Goal: Task Accomplishment & Management: Complete application form

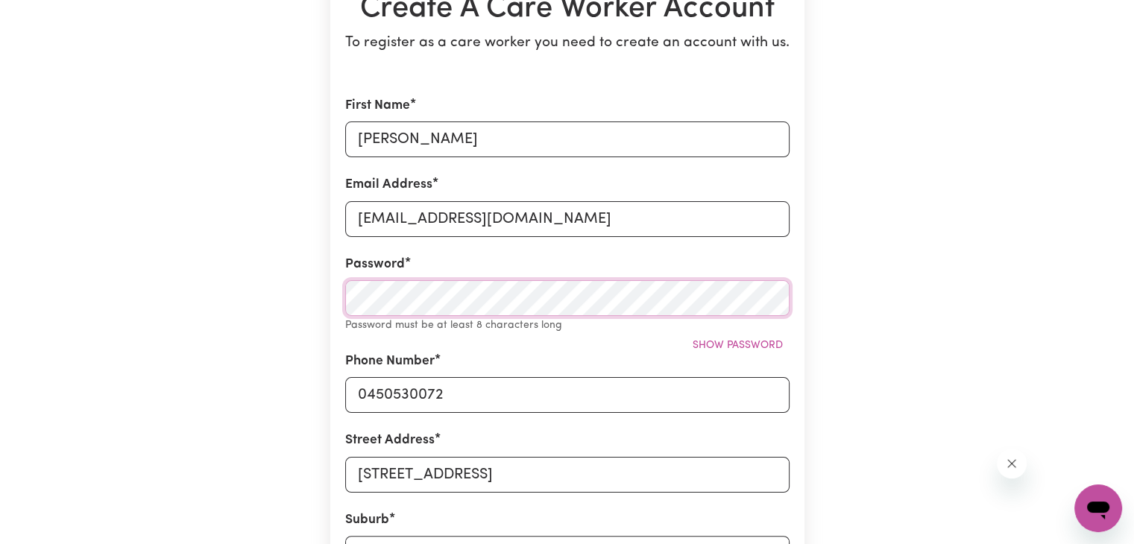
scroll to position [175, 0]
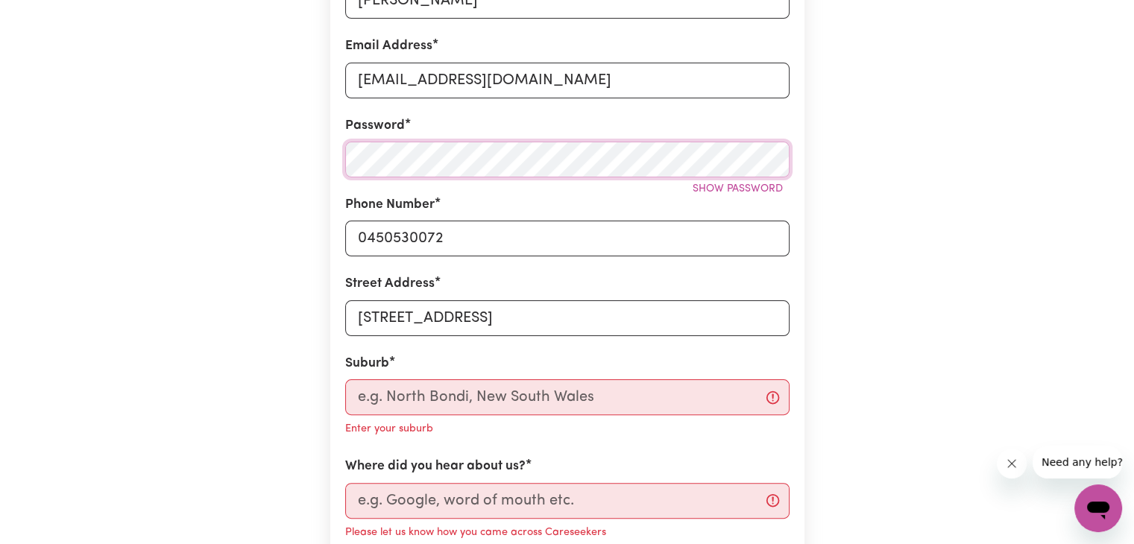
scroll to position [316, 0]
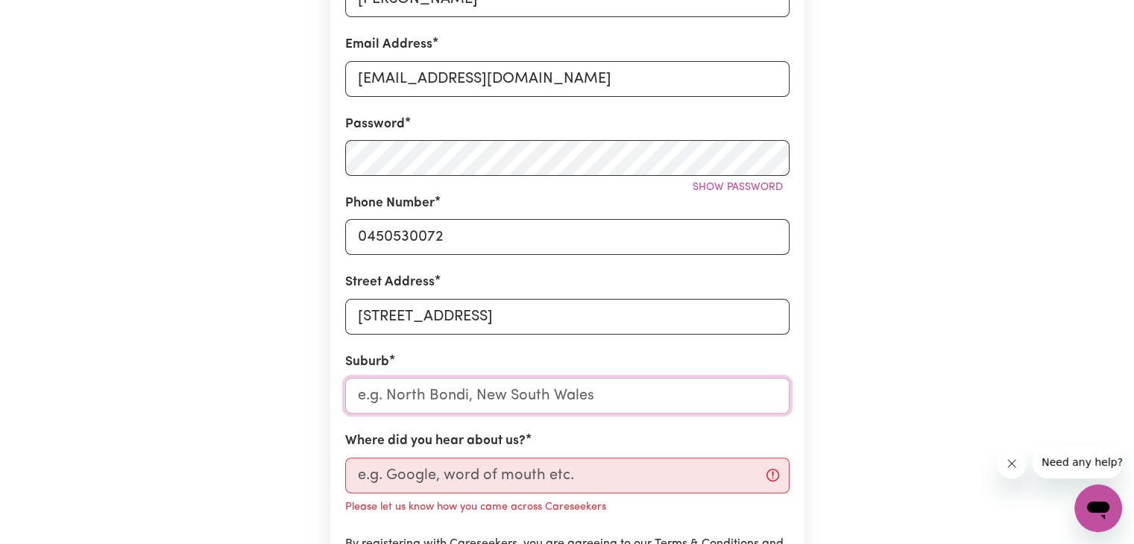
click at [459, 403] on input "text" at bounding box center [567, 396] width 445 height 36
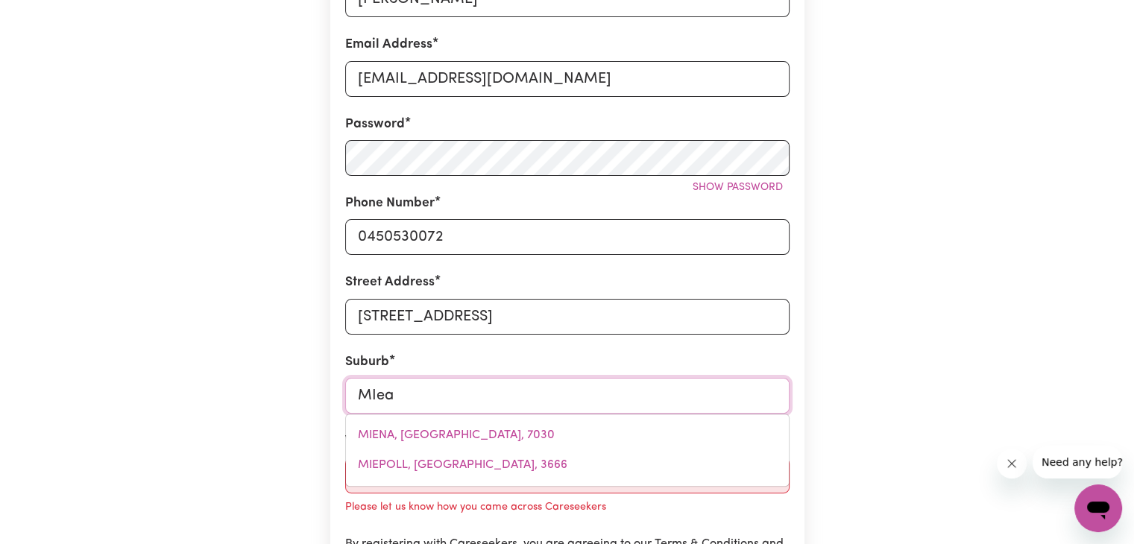
type input "MIe"
type input "MIeNA, [GEOGRAPHIC_DATA], 7030"
type input "MI"
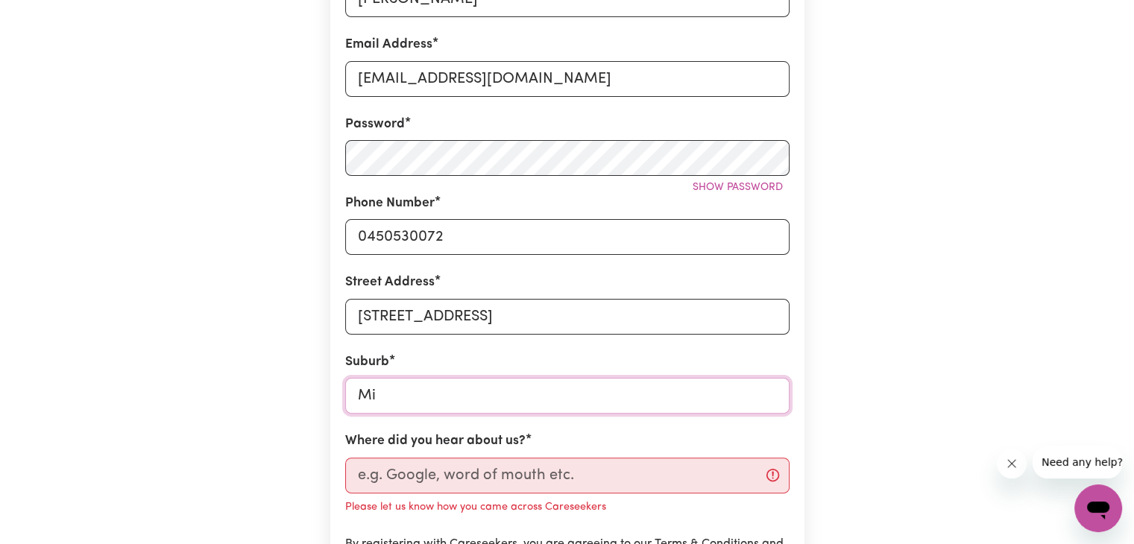
type input "Mir"
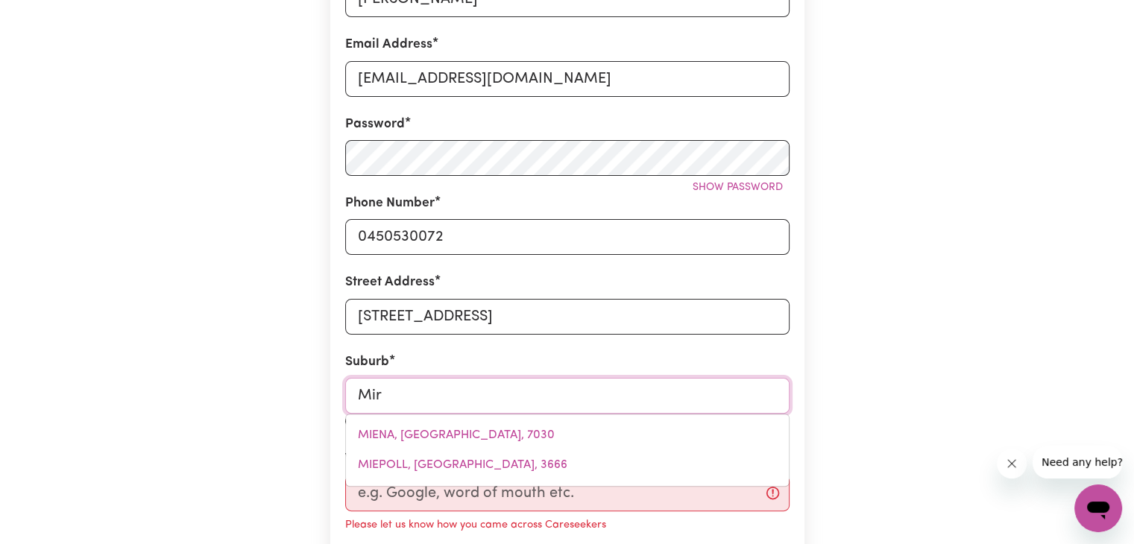
type input "MirA MAR, [GEOGRAPHIC_DATA], 6330"
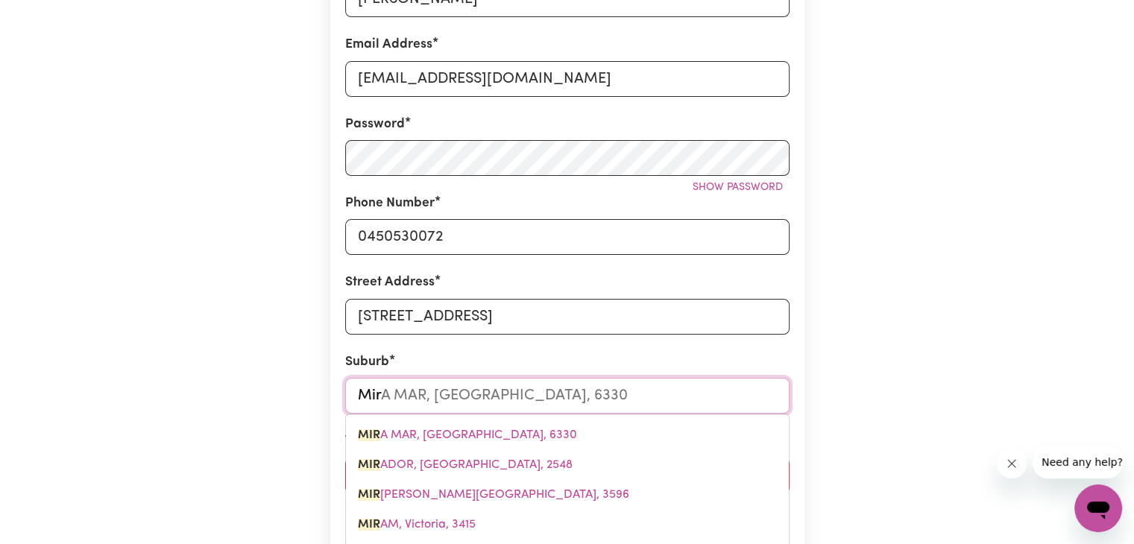
type input "Mirn"
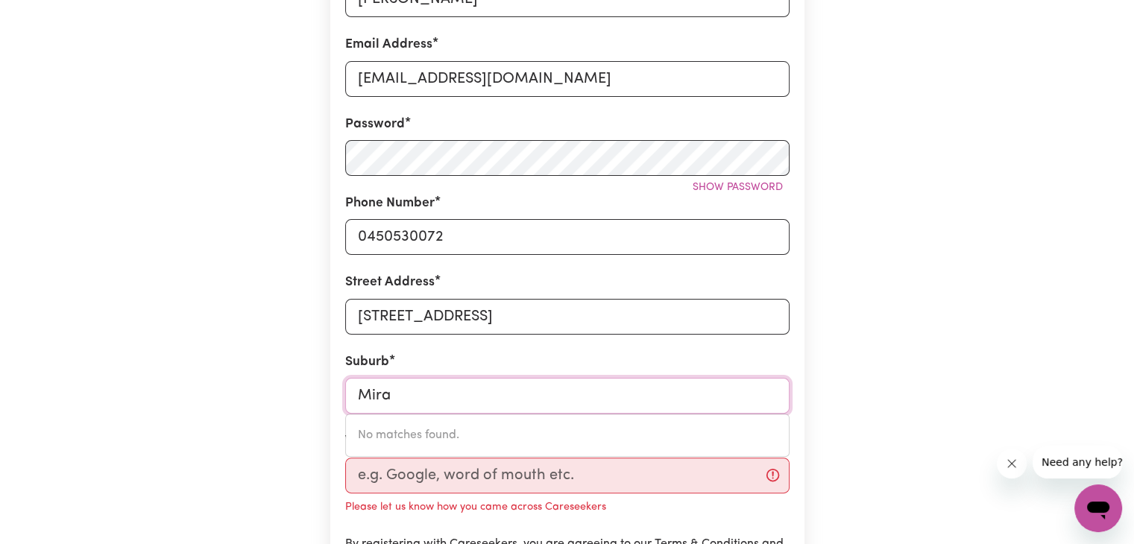
type input "Miran"
type input "MiranDA, [GEOGRAPHIC_DATA], 2228"
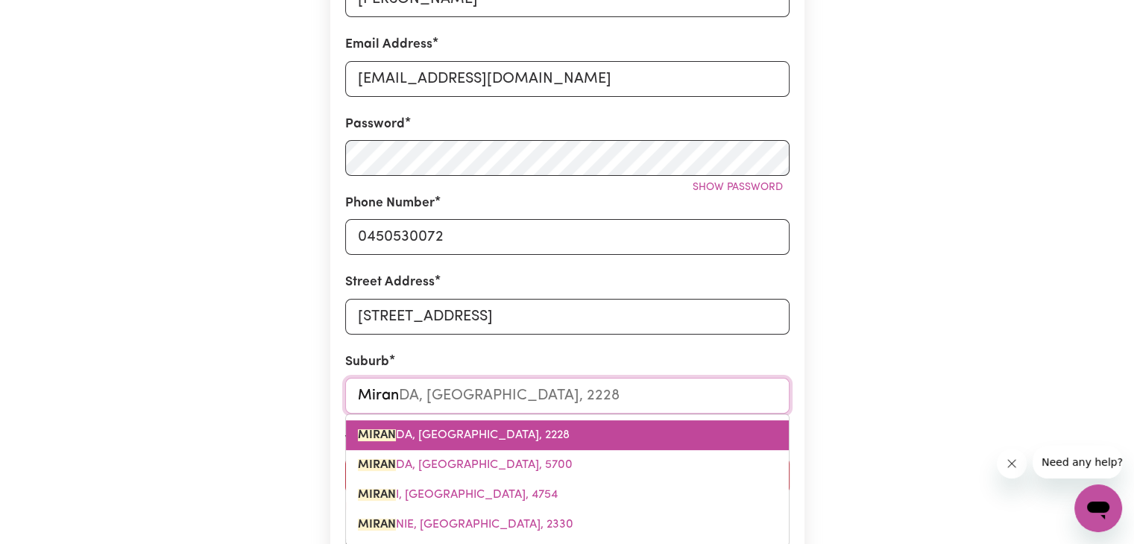
click at [442, 437] on span "MIRAN DA, [GEOGRAPHIC_DATA], 2228" at bounding box center [464, 436] width 212 height 12
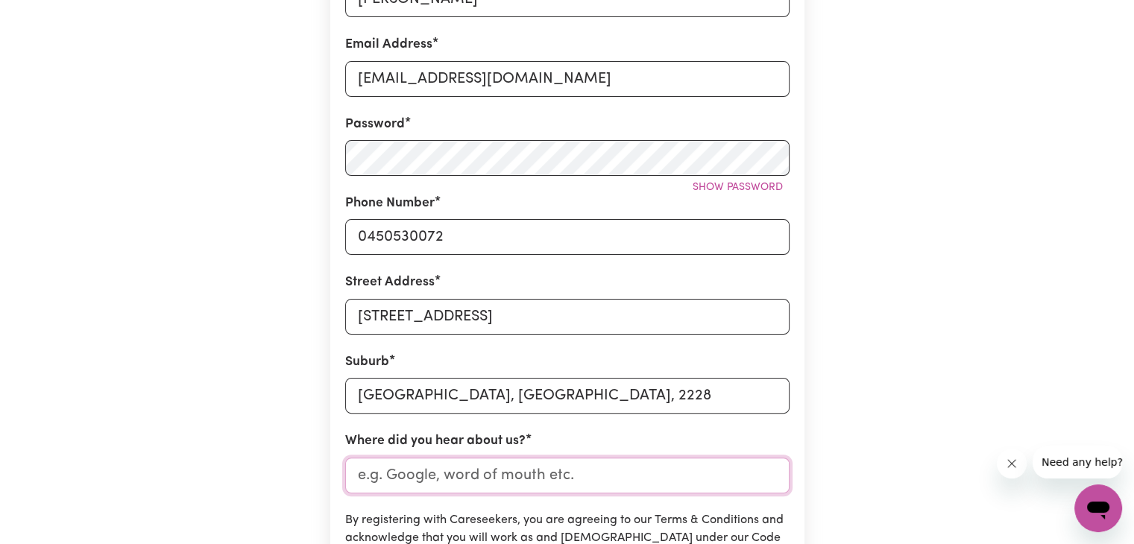
click at [424, 483] on input "Where did you hear about us?" at bounding box center [567, 476] width 445 height 36
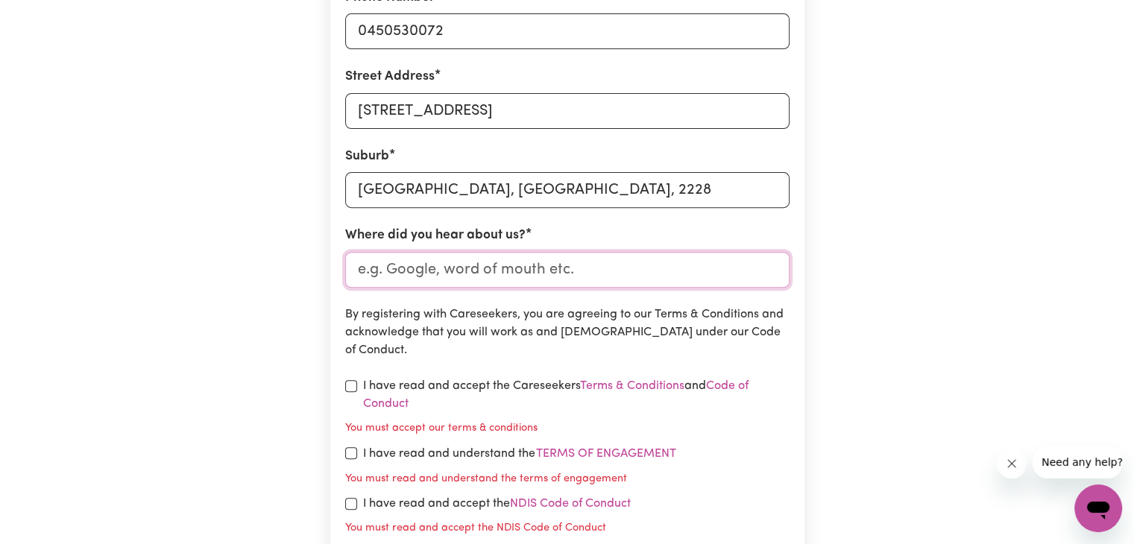
scroll to position [528, 0]
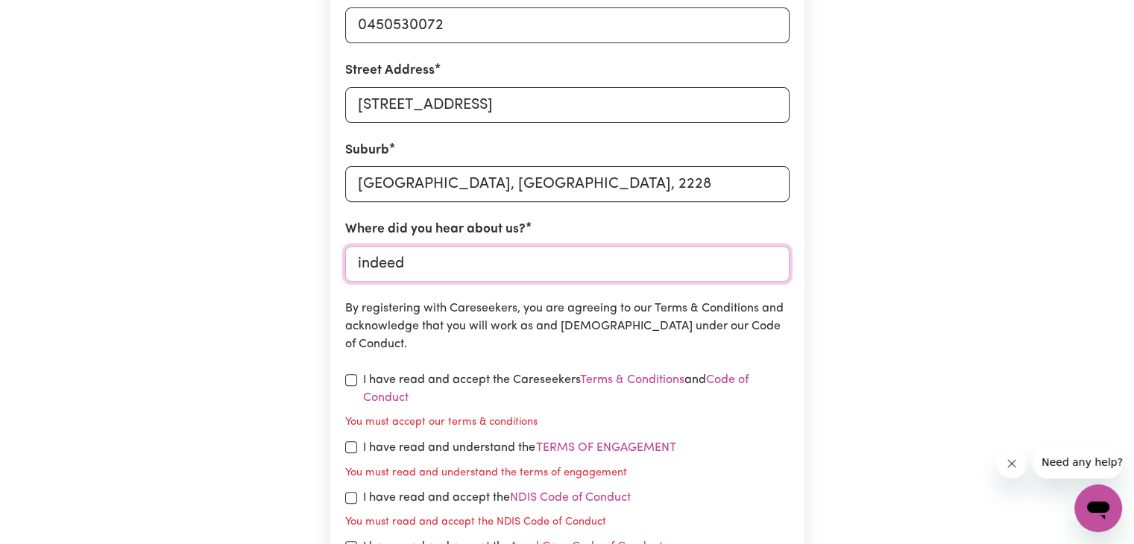
type input "indeed"
click at [350, 383] on input "checkbox" at bounding box center [351, 380] width 12 height 12
checkbox input "true"
click at [333, 441] on section "Create A Care Worker Account To register as a care worker you need to create an…" at bounding box center [567, 117] width 474 height 1090
click at [347, 445] on input "checkbox" at bounding box center [351, 448] width 12 height 12
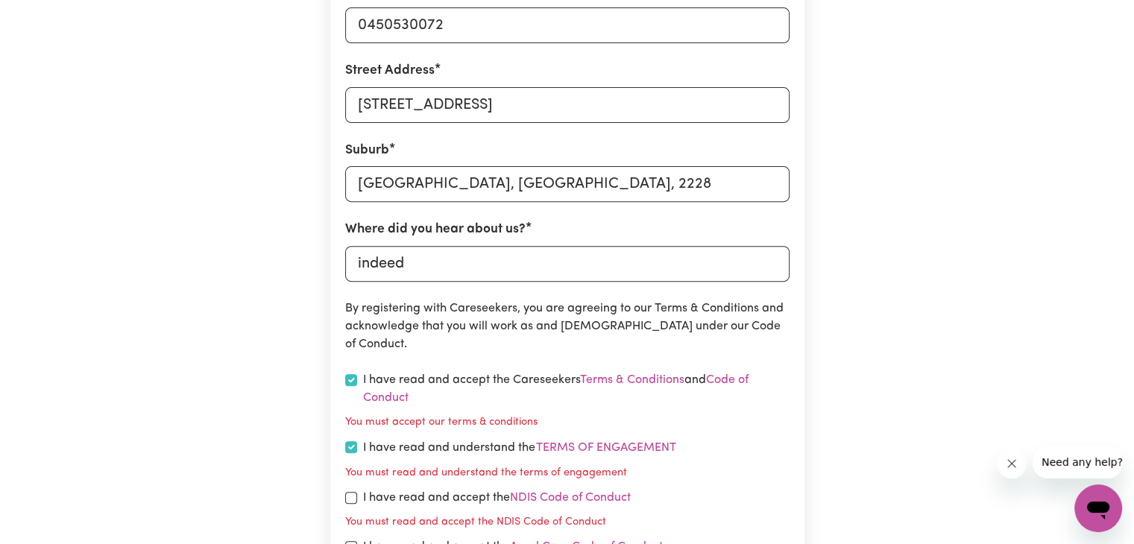
checkbox input "true"
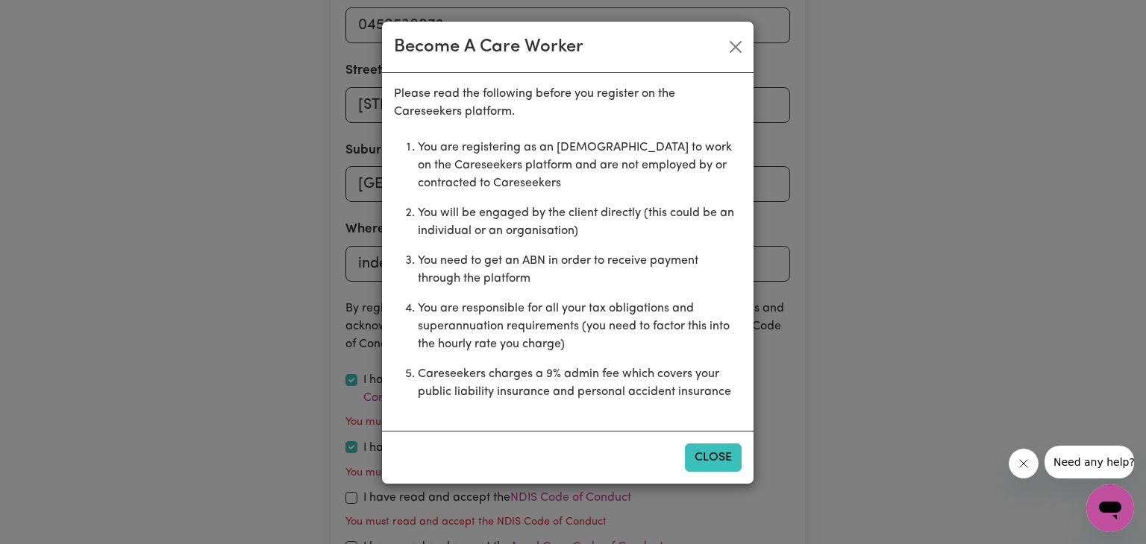
click at [706, 459] on button "Close" at bounding box center [713, 458] width 57 height 28
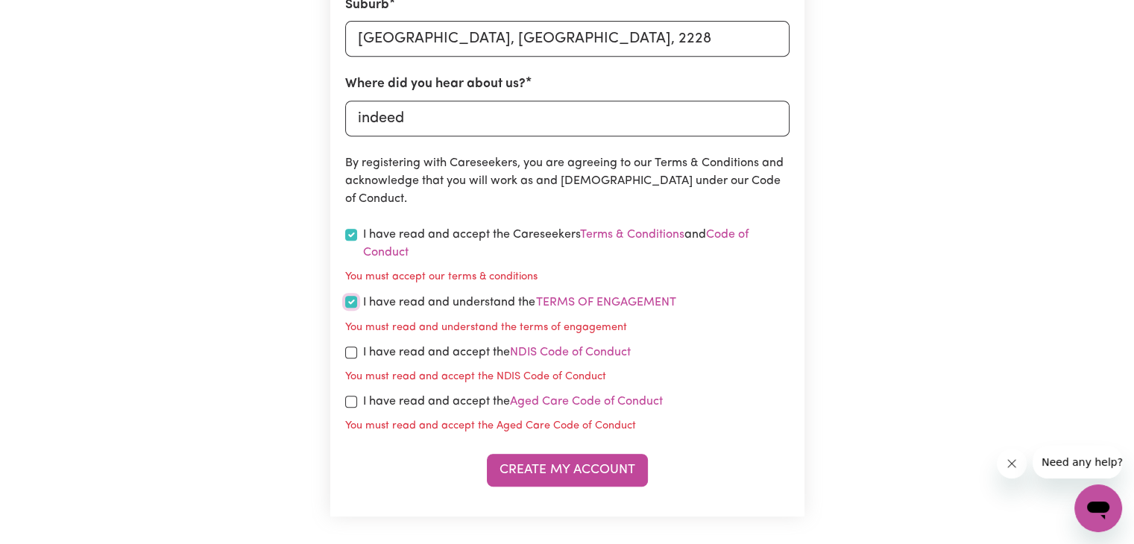
scroll to position [674, 0]
click at [352, 404] on input "checkbox" at bounding box center [351, 401] width 12 height 12
checkbox input "true"
click at [524, 465] on button "Create My Account" at bounding box center [567, 469] width 161 height 33
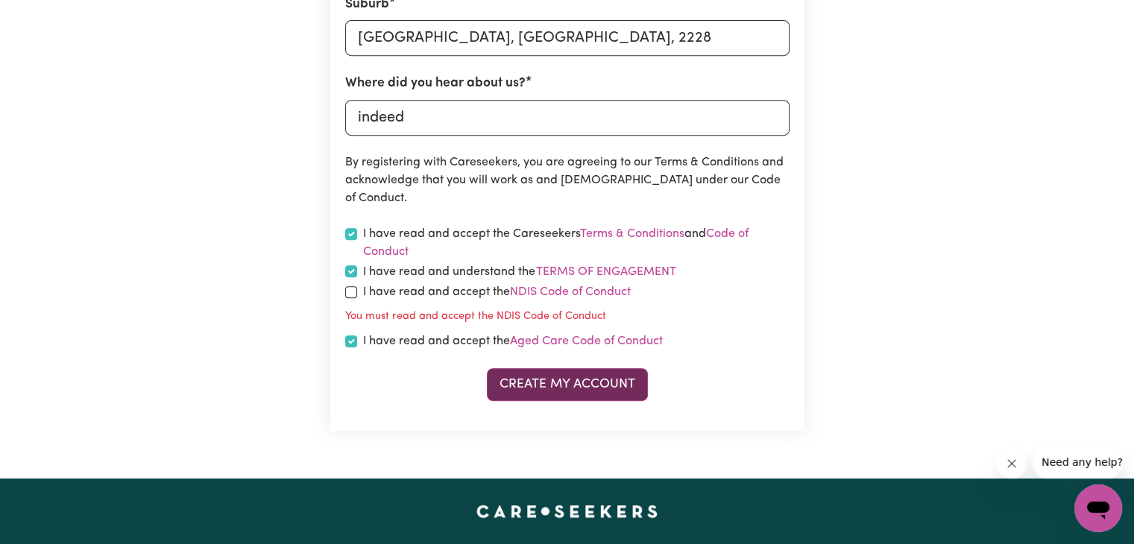
click at [565, 395] on button "Create My Account" at bounding box center [567, 384] width 161 height 33
click at [375, 296] on label "I have read and accept the NDIS Code of Conduct" at bounding box center [497, 292] width 268 height 18
click at [348, 289] on input "checkbox" at bounding box center [351, 292] width 12 height 12
checkbox input "true"
click at [545, 389] on button "Create My Account" at bounding box center [567, 384] width 161 height 33
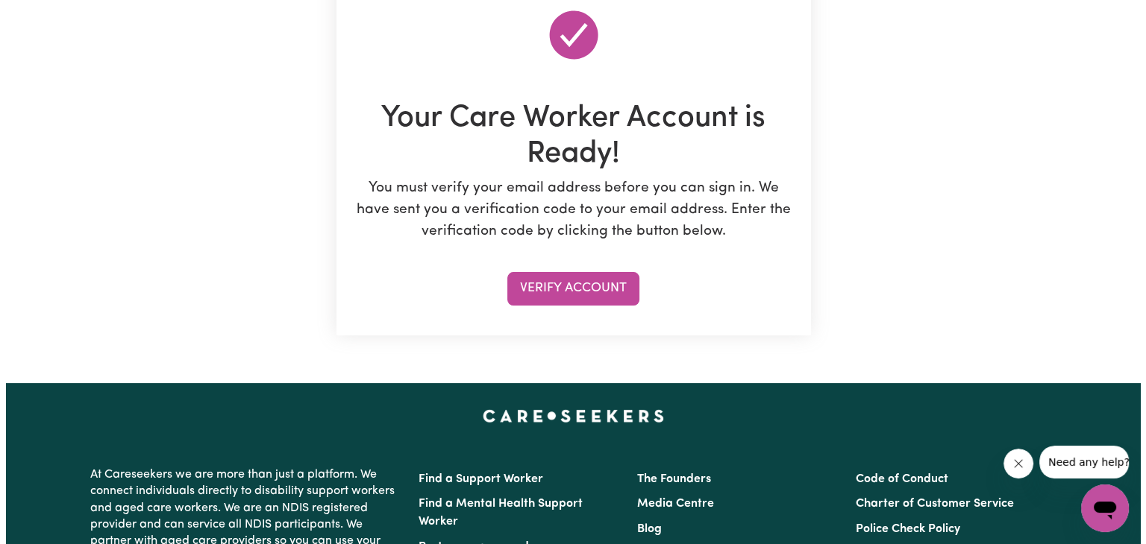
scroll to position [163, 0]
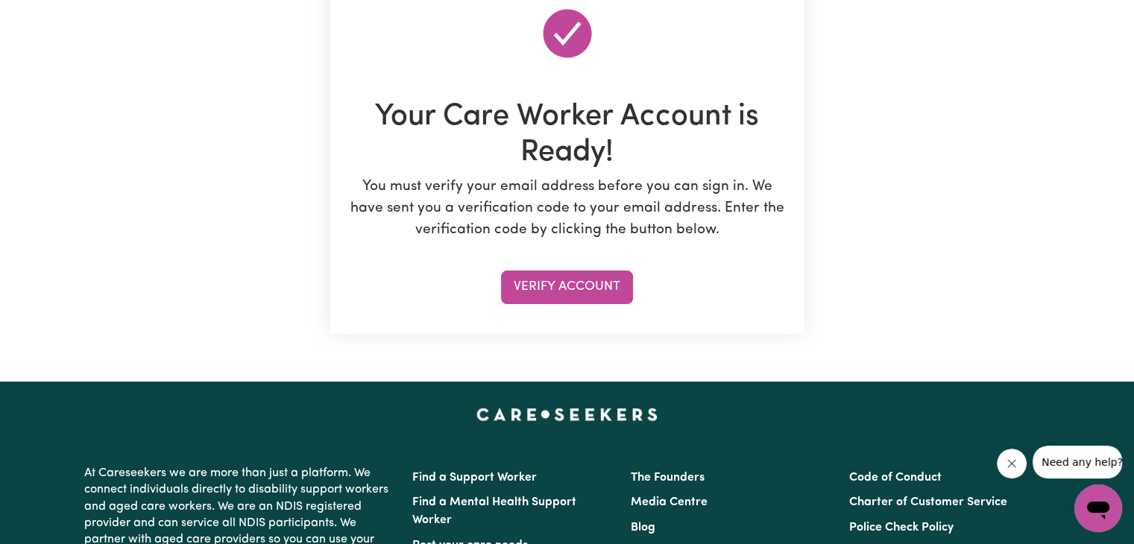
click at [583, 288] on button "Verify Account" at bounding box center [567, 287] width 132 height 33
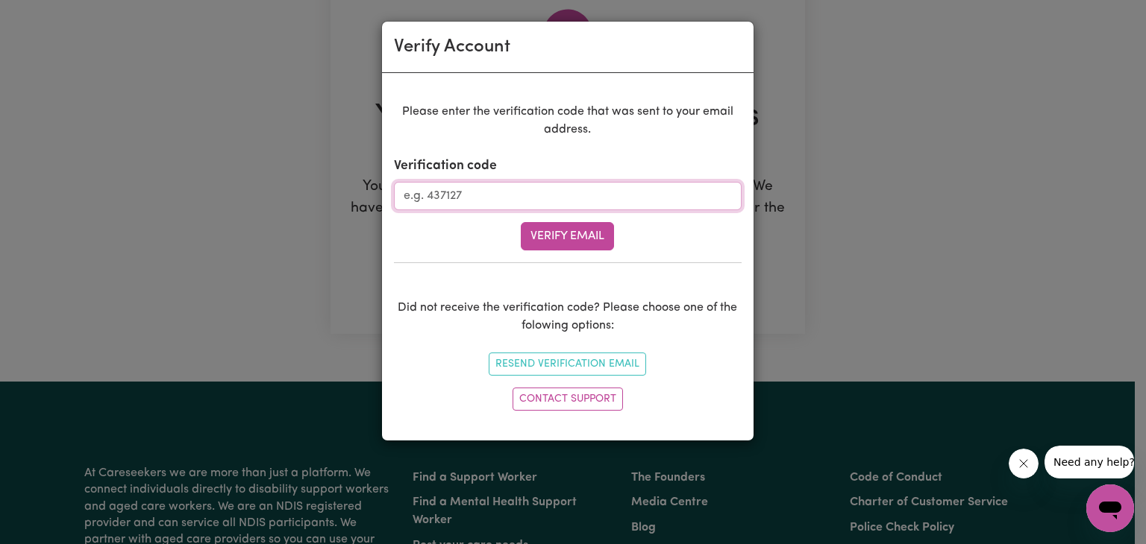
click at [540, 198] on input "Verification code" at bounding box center [568, 196] width 348 height 28
type input "181348"
click at [521, 222] on button "Verify Email" at bounding box center [567, 236] width 93 height 28
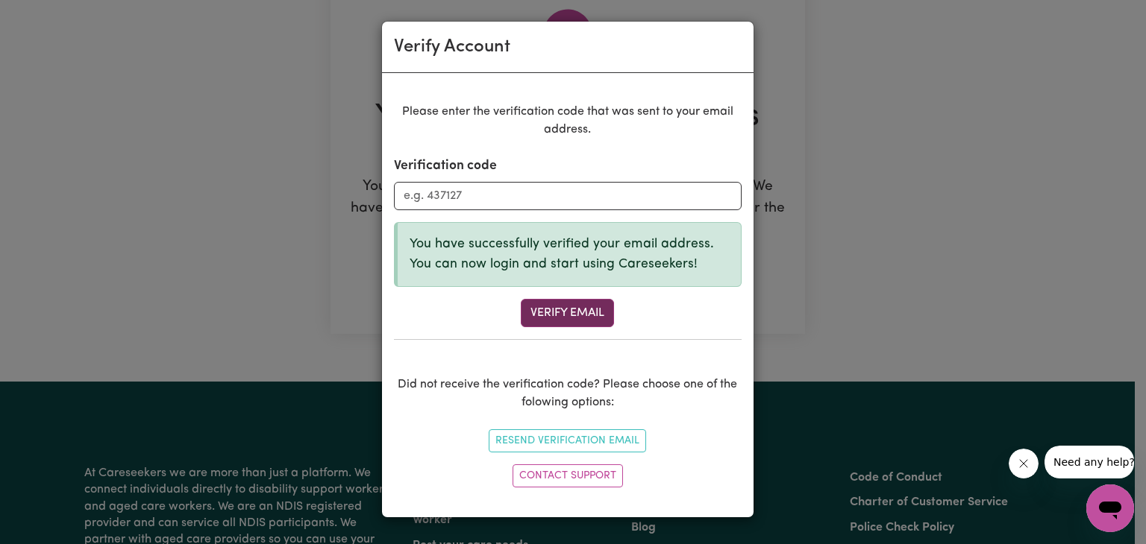
click at [555, 310] on button "Verify Email" at bounding box center [567, 313] width 93 height 28
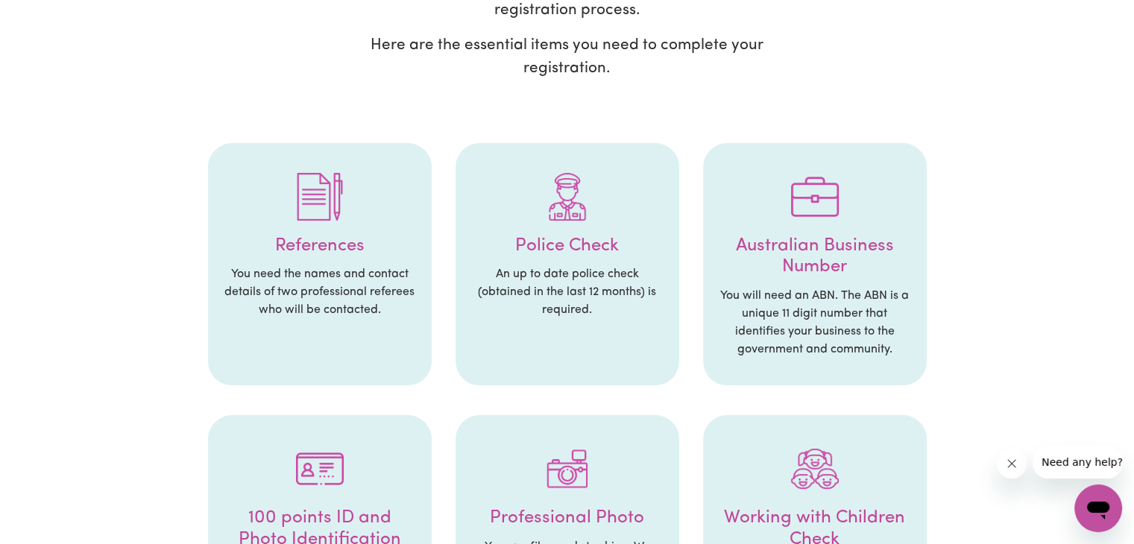
scroll to position [219, 0]
click at [585, 226] on div at bounding box center [568, 196] width 194 height 78
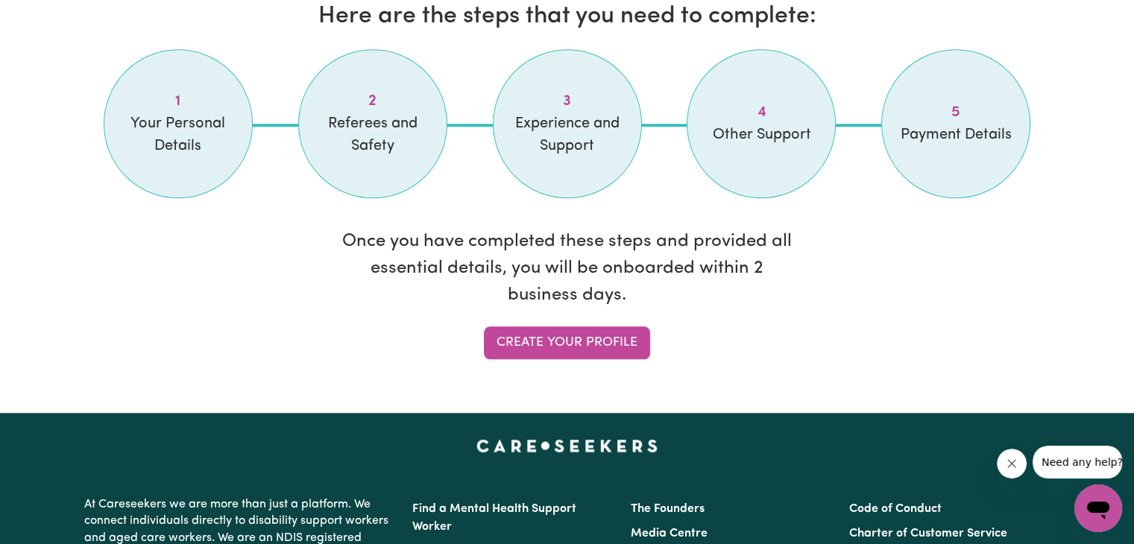
scroll to position [1283, 0]
click at [600, 337] on link "Create your profile" at bounding box center [567, 343] width 166 height 33
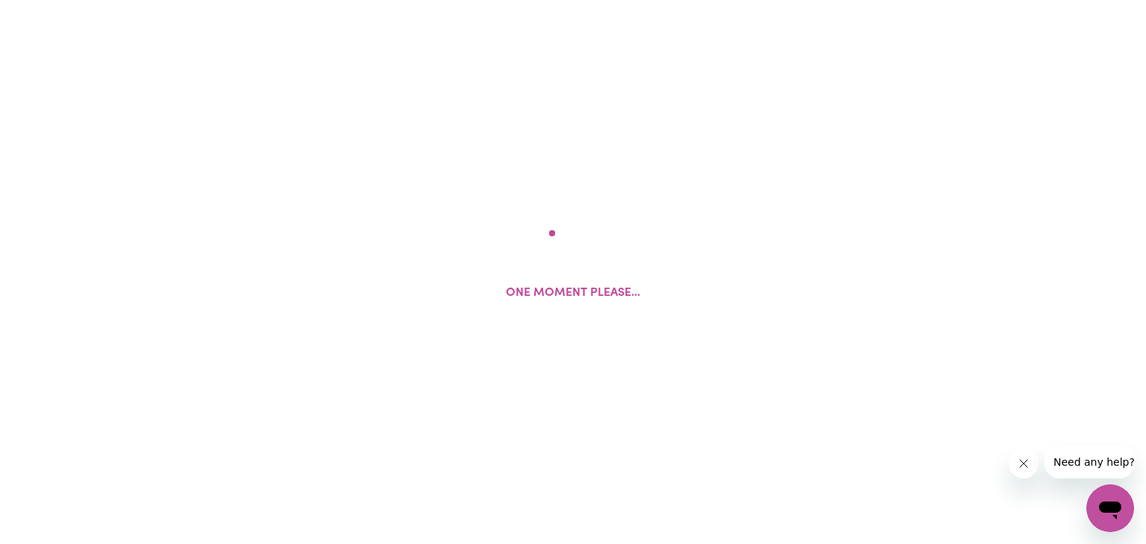
select select "Studying a healthcare related degree or qualification"
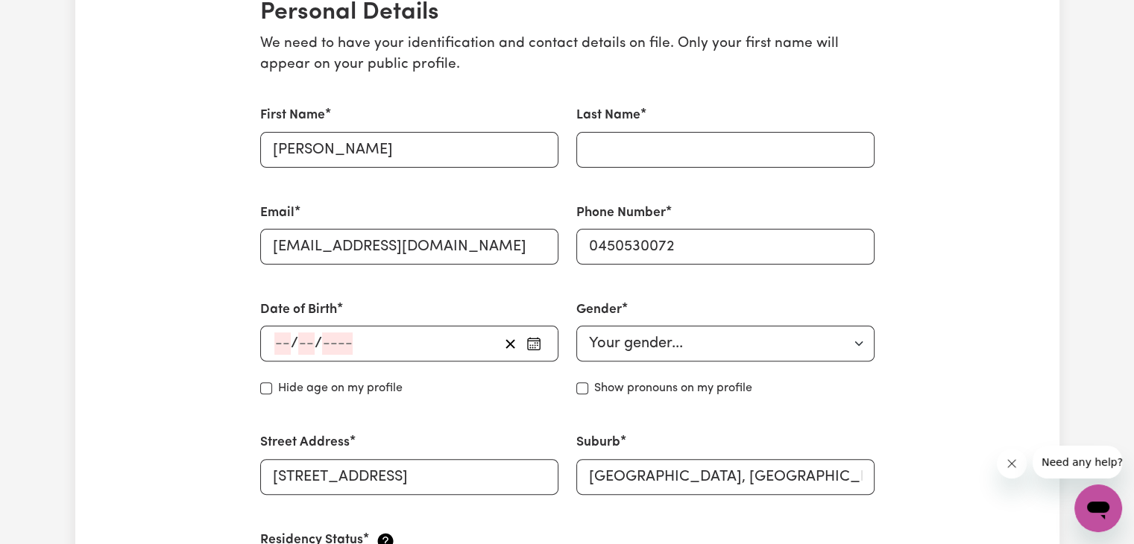
scroll to position [368, 0]
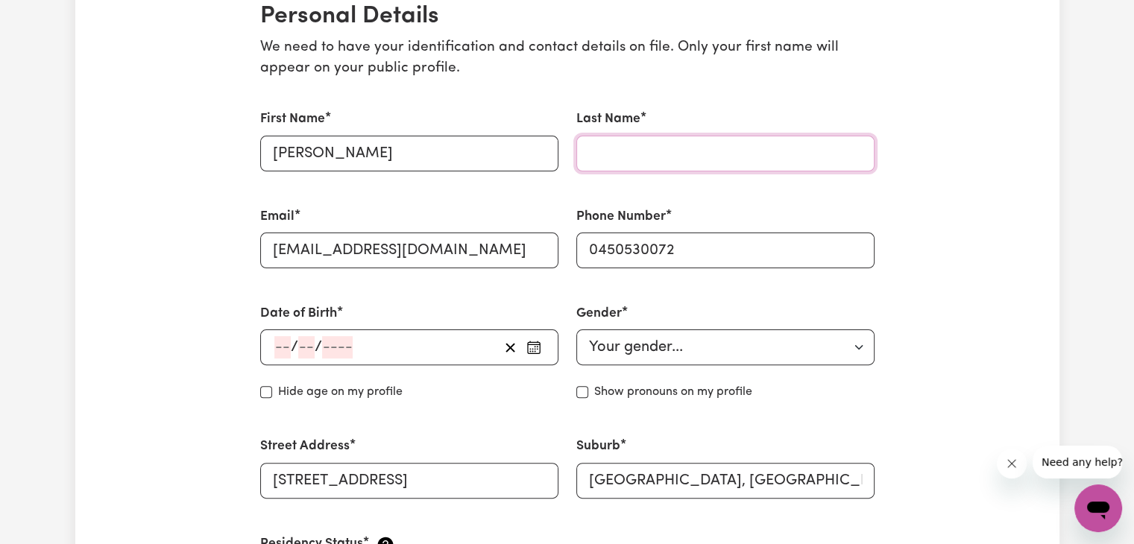
click at [666, 162] on input "Last Name" at bounding box center [726, 154] width 298 height 36
type input "Chawla"
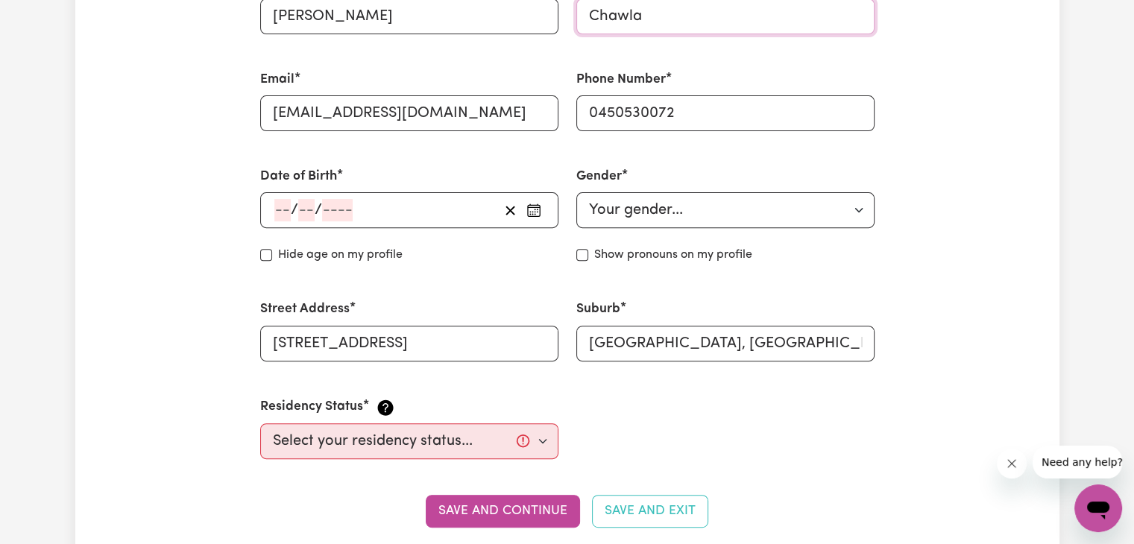
scroll to position [506, 0]
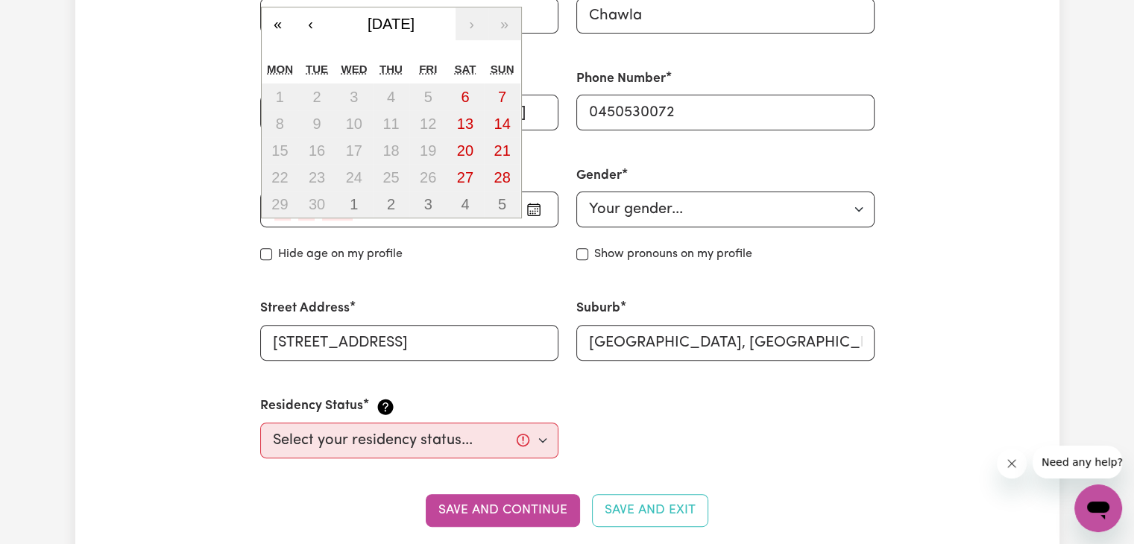
click at [279, 198] on div "/ / « ‹ [DATE] › » Mon Tue Wed Thu Fri Sat Sun 1 2 3 4 5 6 7 8 9 10 11 12 13 14…" at bounding box center [409, 210] width 298 height 36
type input "16"
type input "04"
type input "200"
type input "[DATE]"
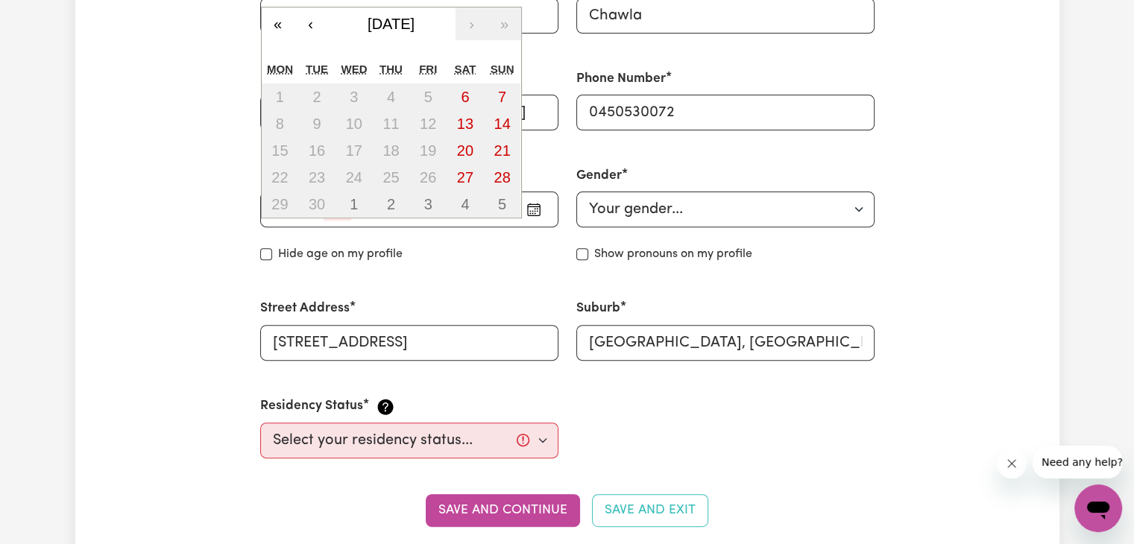
type input "4"
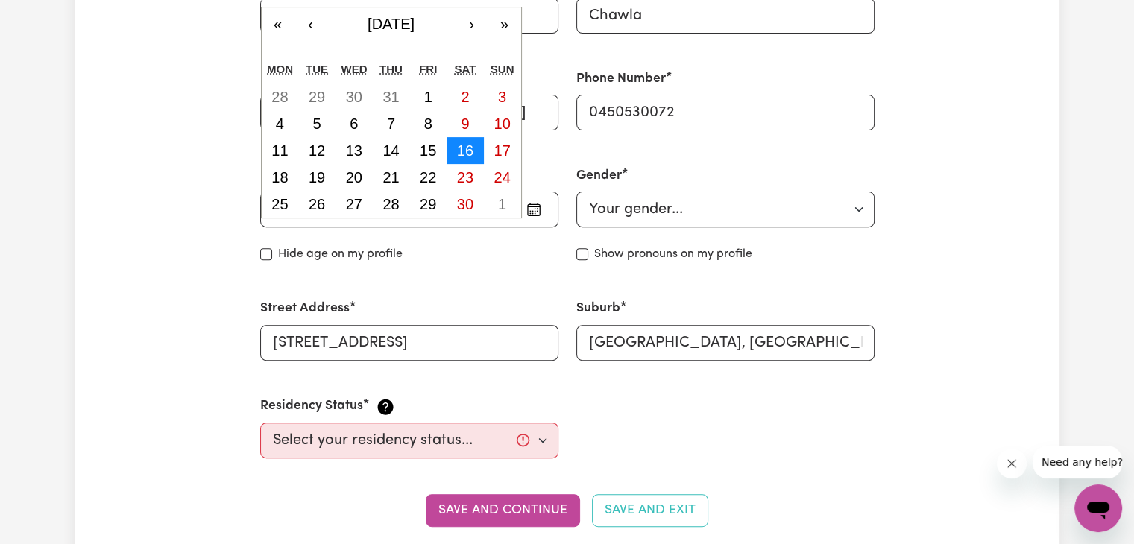
type input "2005"
click at [465, 151] on abbr "16" at bounding box center [465, 150] width 16 height 16
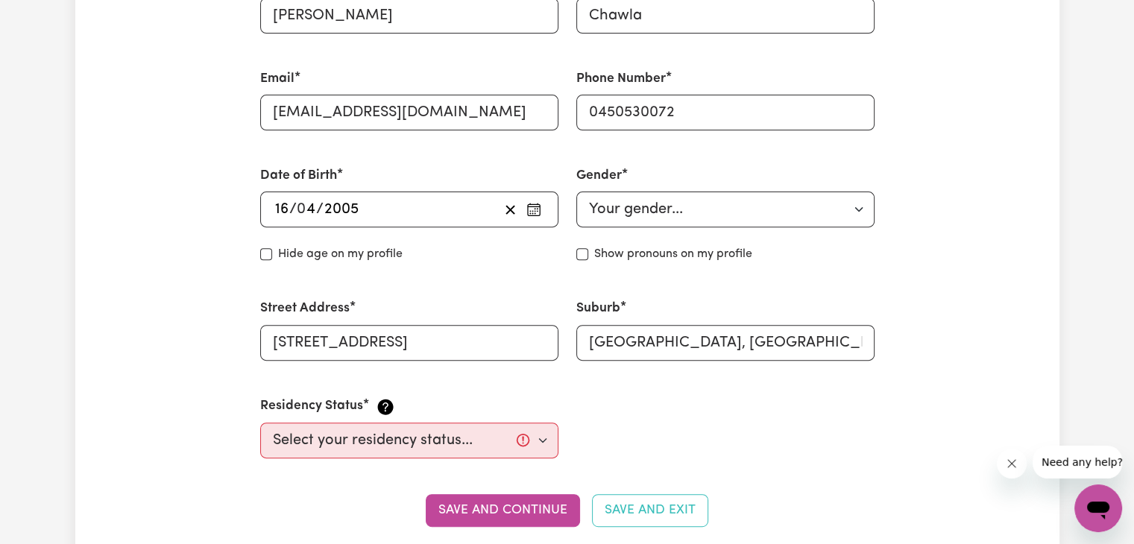
scroll to position [534, 0]
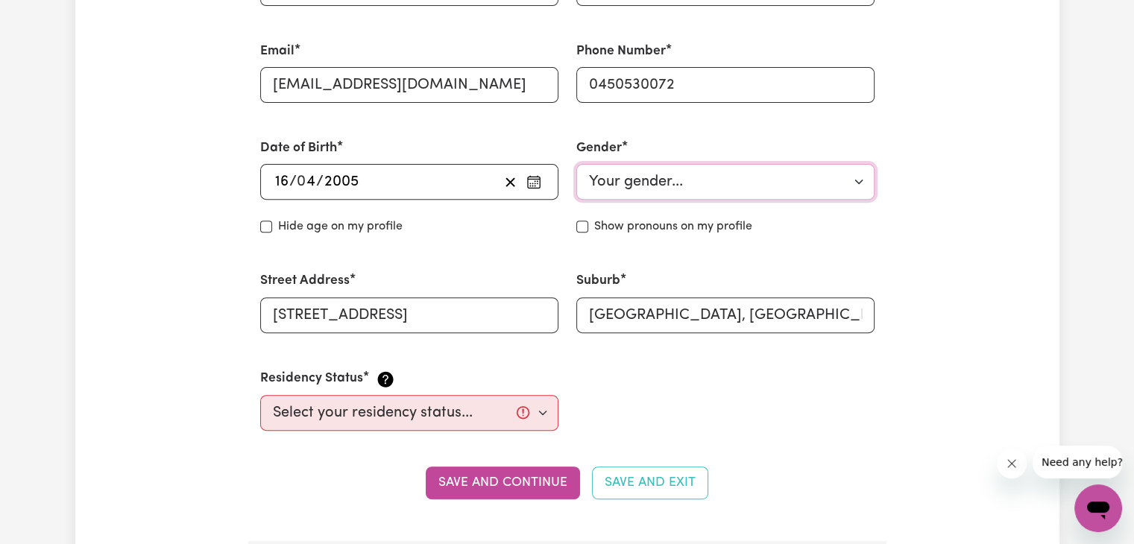
click at [681, 180] on select "Your gender... [DEMOGRAPHIC_DATA] [DEMOGRAPHIC_DATA] [DEMOGRAPHIC_DATA] Other P…" at bounding box center [726, 182] width 298 height 36
select select "[DEMOGRAPHIC_DATA]"
click at [577, 164] on select "Your gender... [DEMOGRAPHIC_DATA] [DEMOGRAPHIC_DATA] [DEMOGRAPHIC_DATA] Other P…" at bounding box center [726, 182] width 298 height 36
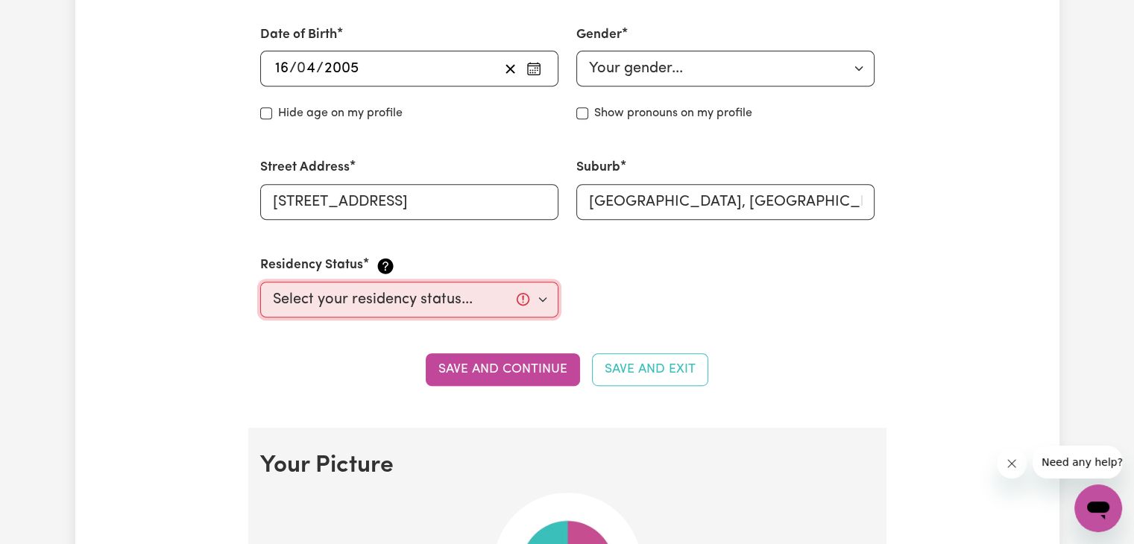
click at [448, 293] on select "Select your residency status... [DEMOGRAPHIC_DATA] citizen Australian PR [DEMOG…" at bounding box center [409, 300] width 298 height 36
select select "Student Visa"
click at [260, 282] on select "Select your residency status... [DEMOGRAPHIC_DATA] citizen Australian PR [DEMOG…" at bounding box center [409, 300] width 298 height 36
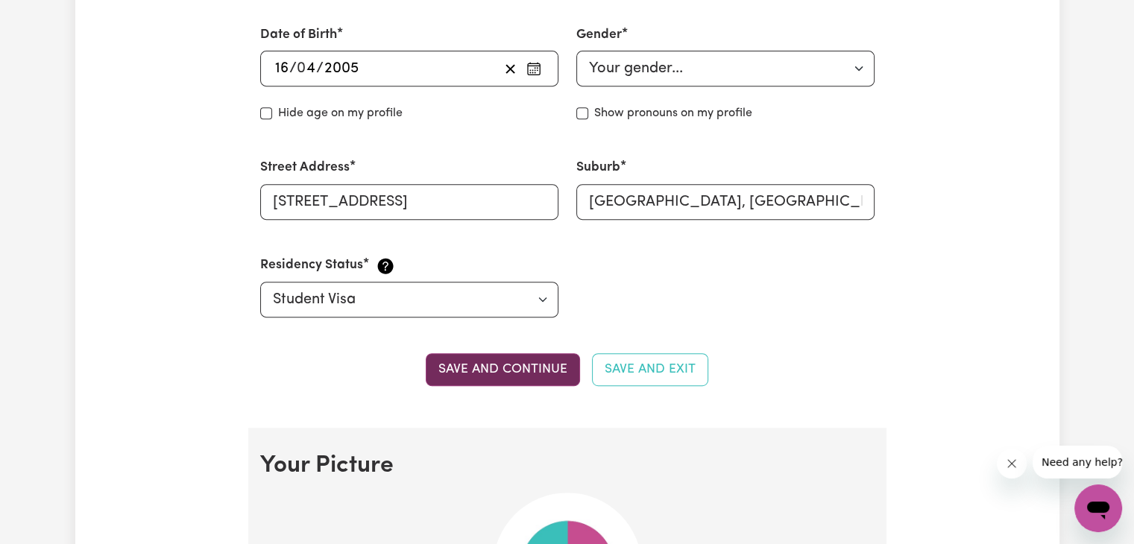
click at [526, 360] on button "Save and continue" at bounding box center [503, 370] width 154 height 33
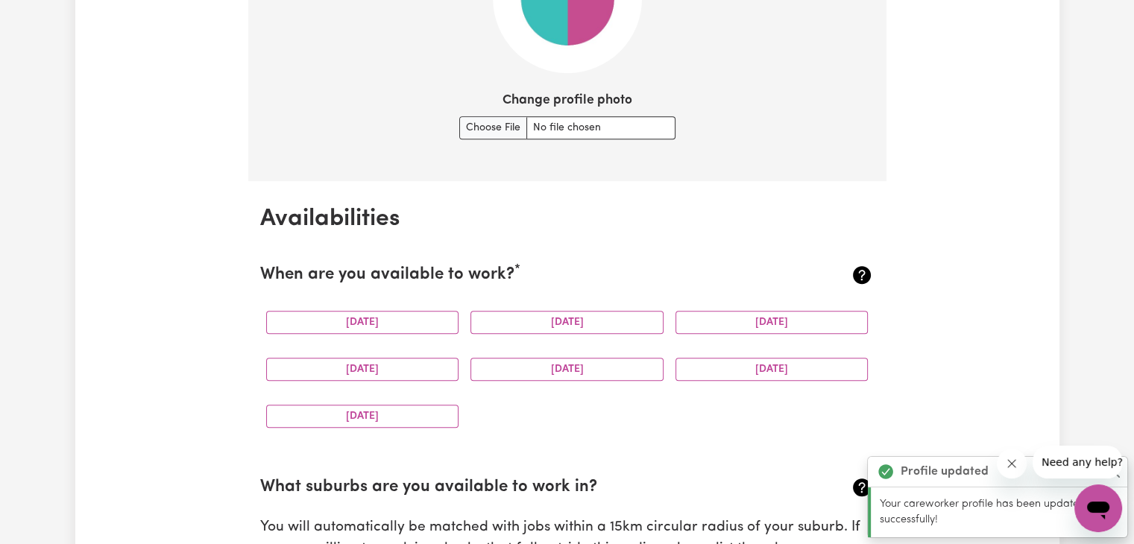
scroll to position [1217, 0]
click at [423, 315] on button "[DATE]" at bounding box center [362, 321] width 193 height 23
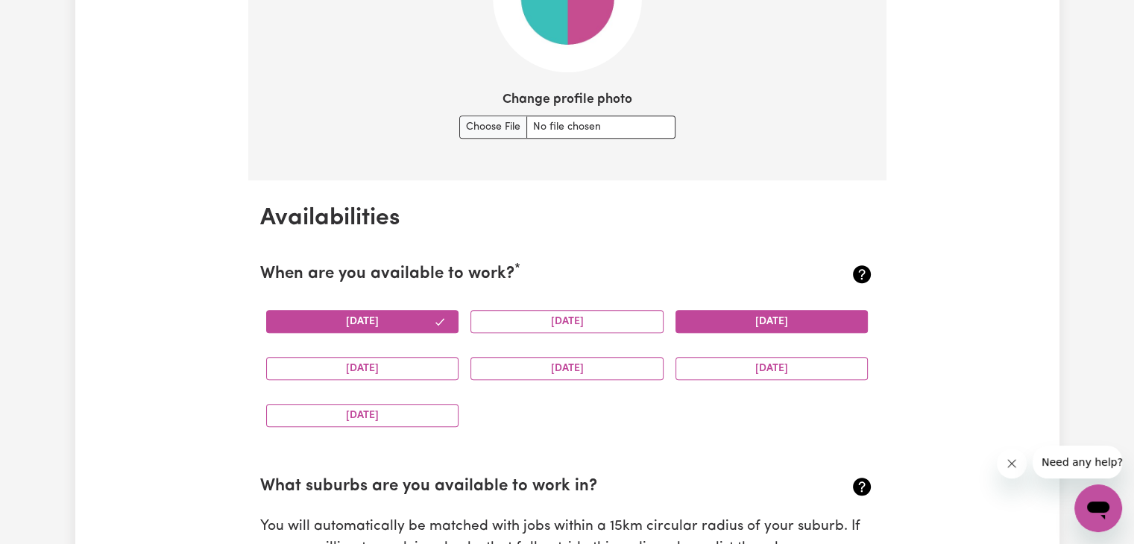
click at [754, 317] on button "[DATE]" at bounding box center [772, 321] width 193 height 23
click at [433, 375] on div "[DATE]" at bounding box center [362, 368] width 205 height 47
click at [433, 375] on button "[DATE]" at bounding box center [362, 368] width 193 height 23
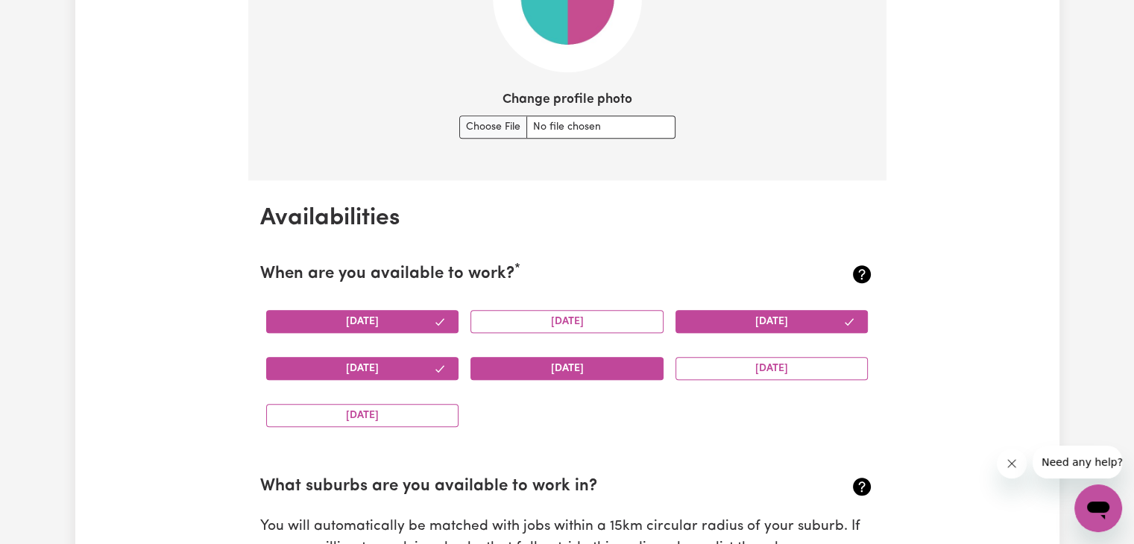
click at [528, 357] on button "[DATE]" at bounding box center [567, 368] width 193 height 23
click at [725, 354] on div "[DATE]" at bounding box center [772, 368] width 205 height 47
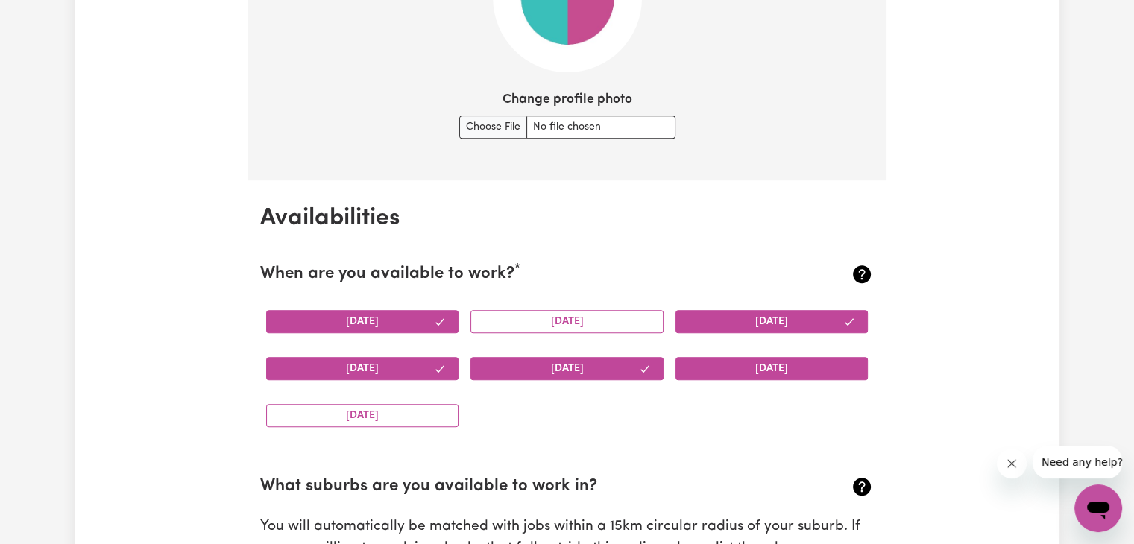
click at [732, 371] on button "[DATE]" at bounding box center [772, 368] width 193 height 23
click at [366, 418] on button "[DATE]" at bounding box center [362, 415] width 193 height 23
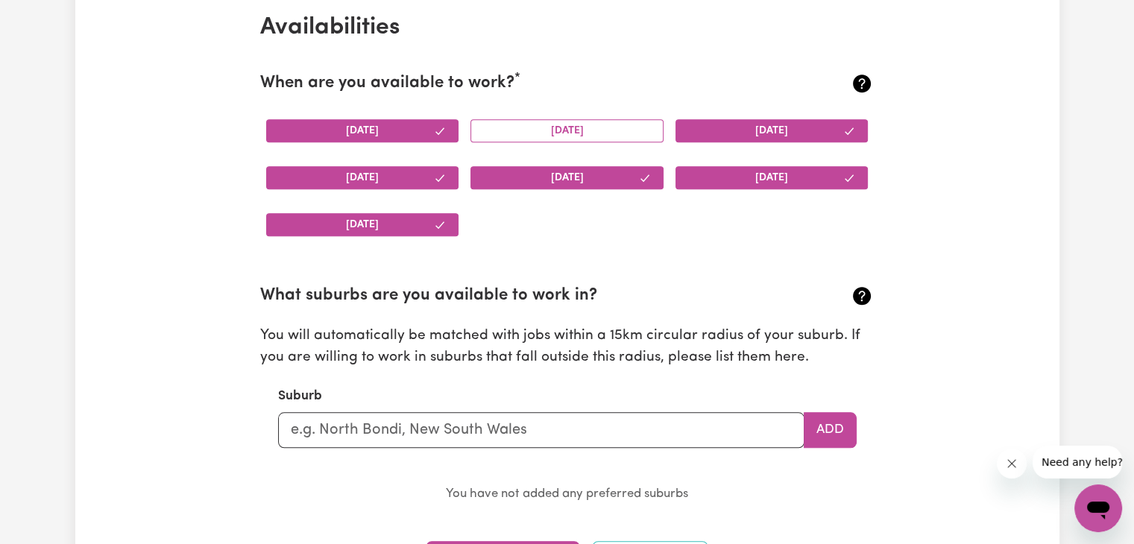
scroll to position [1421, 0]
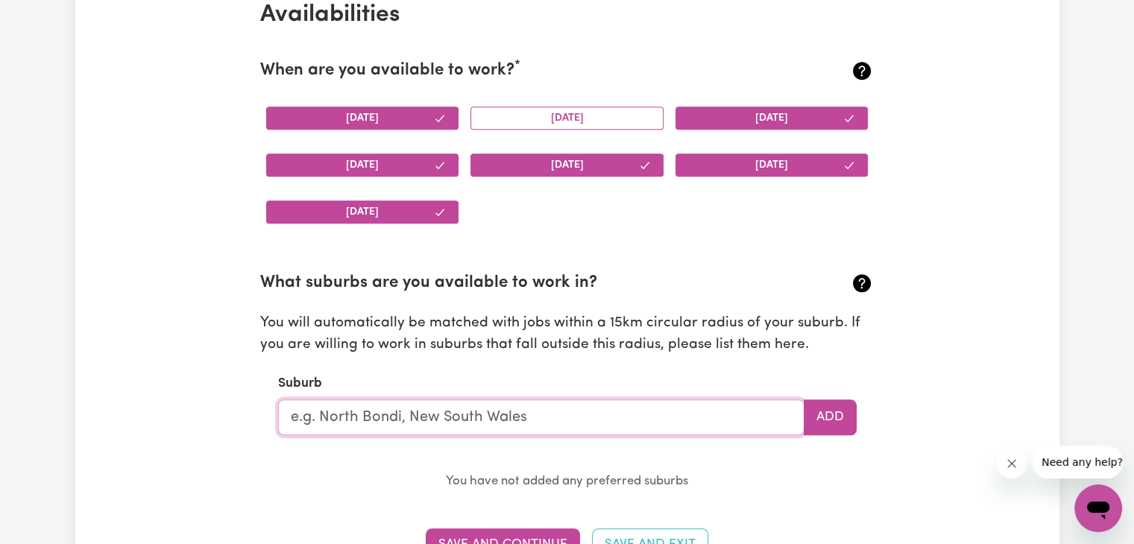
click at [484, 407] on input "text" at bounding box center [541, 418] width 527 height 36
type input "[PERSON_NAME]"
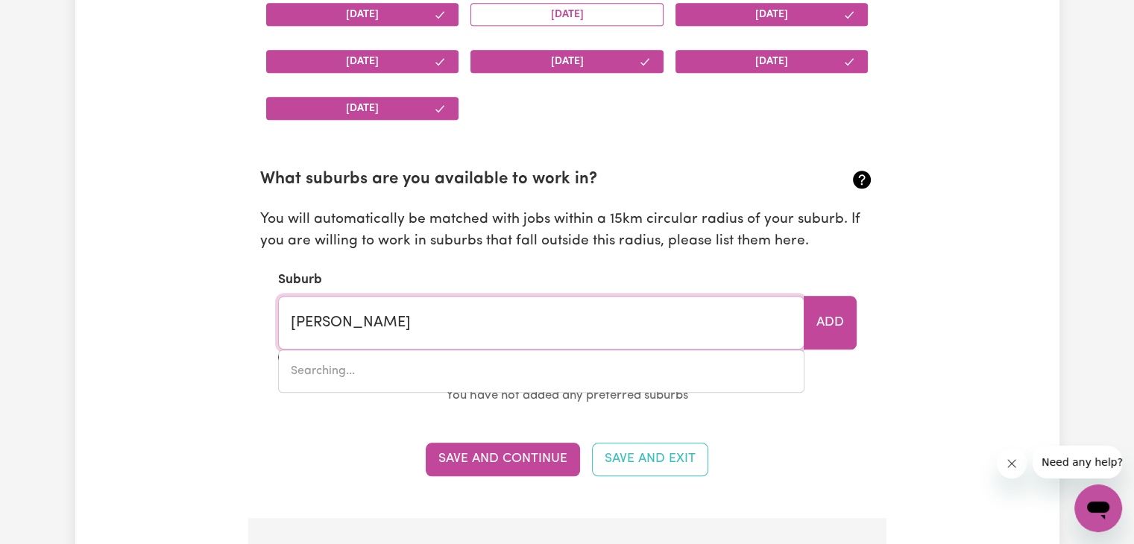
type input "[GEOGRAPHIC_DATA], [GEOGRAPHIC_DATA], 2228"
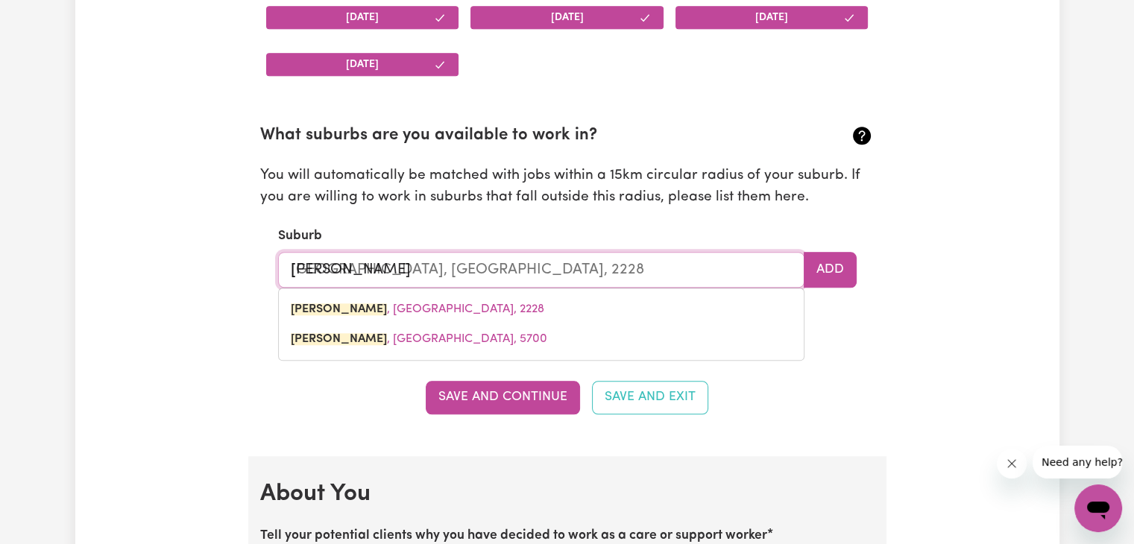
scroll to position [1572, 0]
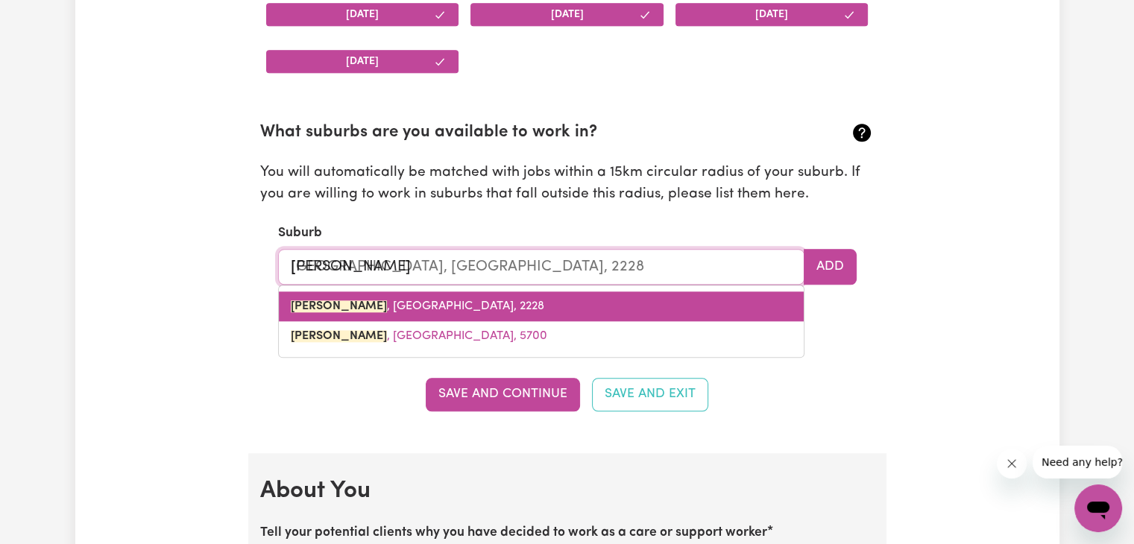
click at [487, 298] on link "[GEOGRAPHIC_DATA] , [GEOGRAPHIC_DATA], 2228" at bounding box center [541, 307] width 525 height 30
type input "[GEOGRAPHIC_DATA], [GEOGRAPHIC_DATA], 2228"
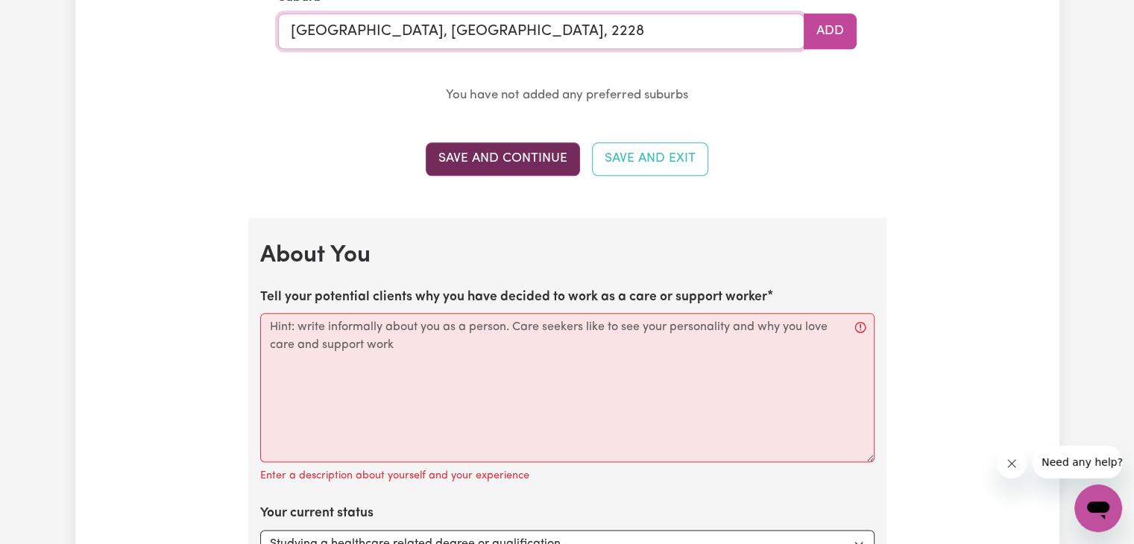
scroll to position [1808, 0]
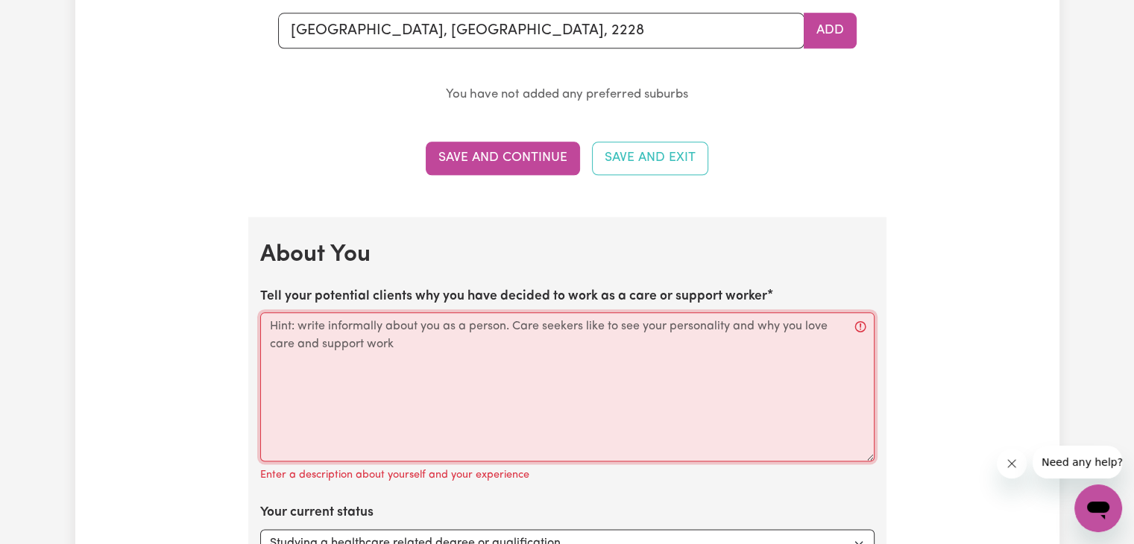
click at [550, 344] on textarea "Tell your potential clients why you have decided to work as a care or support w…" at bounding box center [567, 387] width 615 height 149
click at [694, 368] on textarea "Tell your potential clients why you have decided to work as a care or support w…" at bounding box center [567, 387] width 615 height 149
paste textarea "My name is [PERSON_NAME], and I am currently pursuing a Bachelor's degree in Co…"
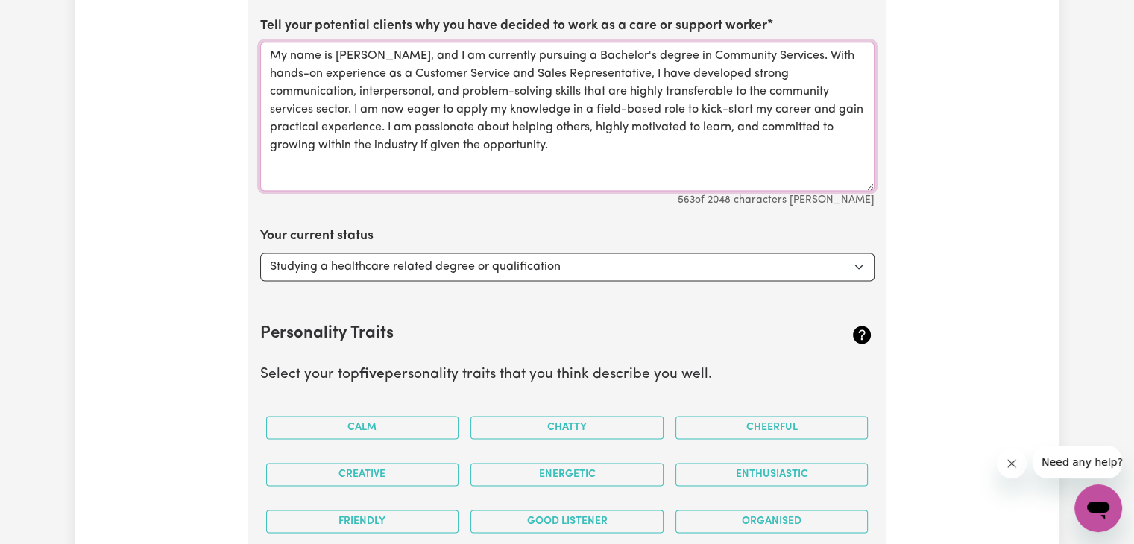
scroll to position [2079, 0]
type textarea "My name is [PERSON_NAME], and I am currently pursuing a Bachelor's degree in Co…"
click at [606, 266] on select "Select... Studying a healthcare related degree or qualification Studying a non-…" at bounding box center [567, 266] width 615 height 28
click at [260, 252] on select "Select... Studying a healthcare related degree or qualification Studying a non-…" at bounding box center [567, 266] width 615 height 28
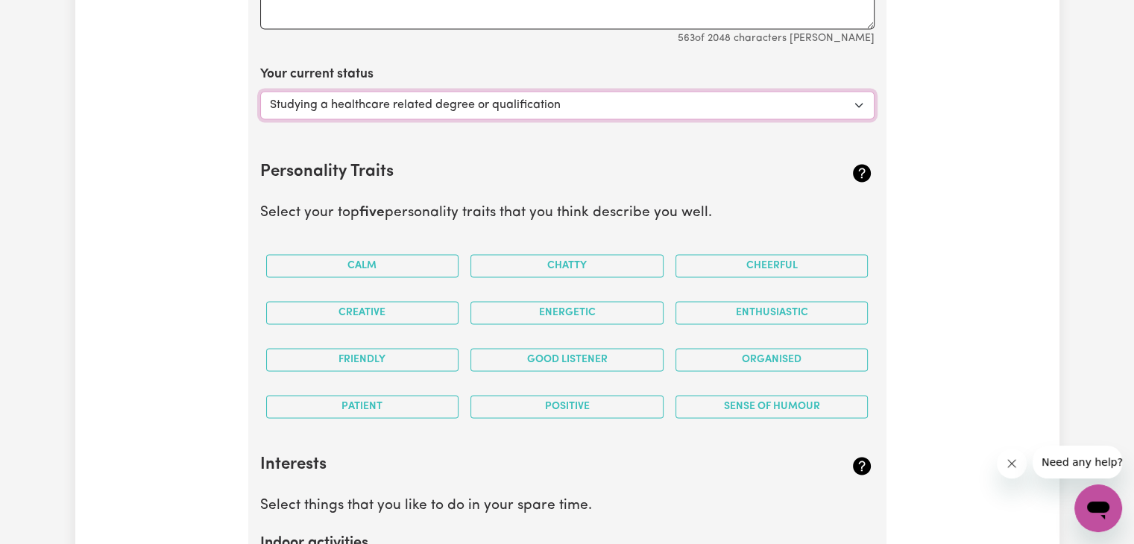
scroll to position [2259, 0]
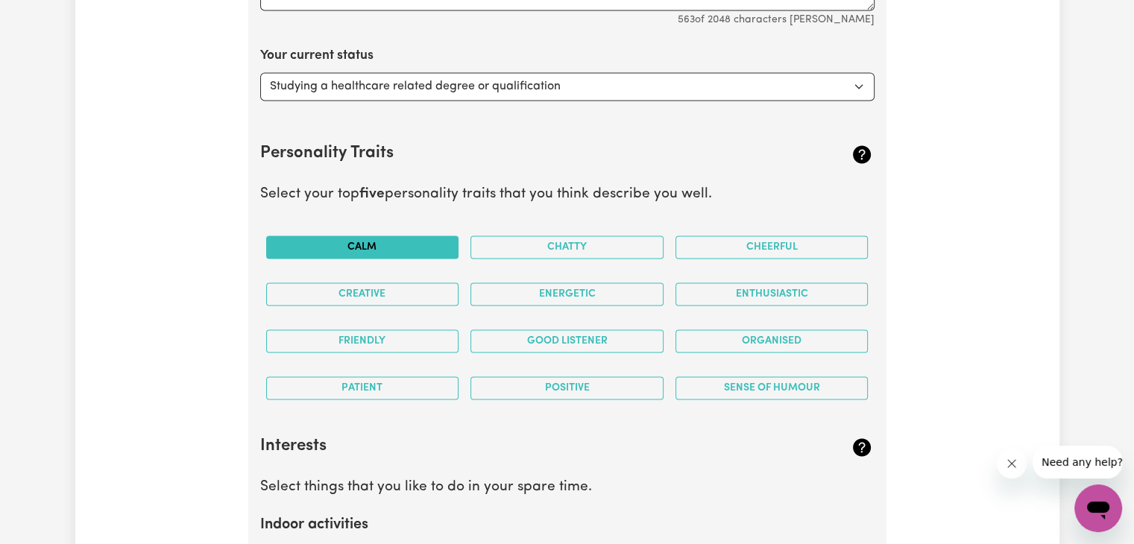
click at [399, 245] on button "Calm" at bounding box center [362, 247] width 193 height 23
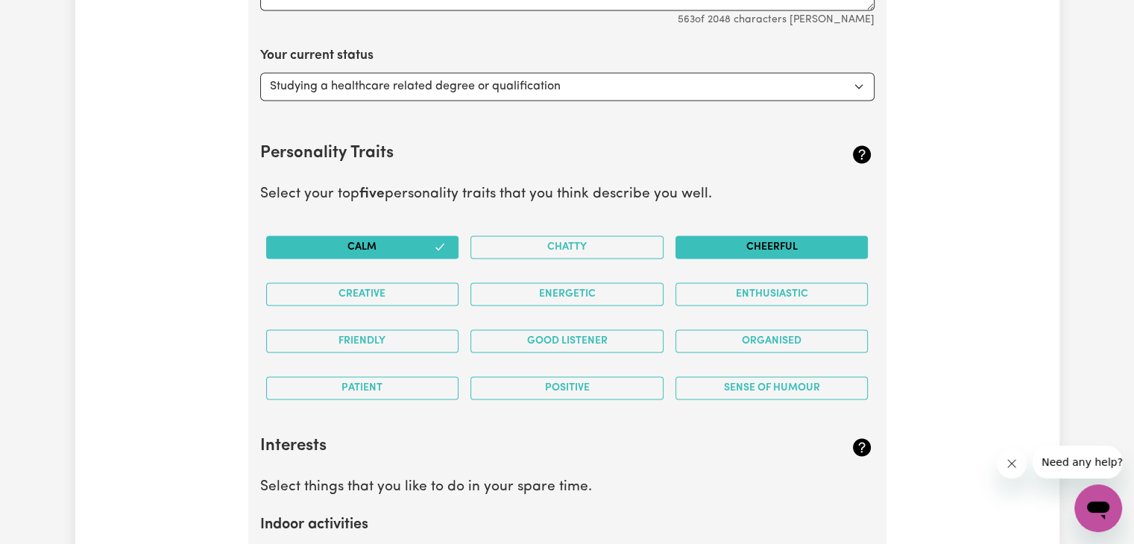
click at [737, 240] on button "Cheerful" at bounding box center [772, 247] width 193 height 23
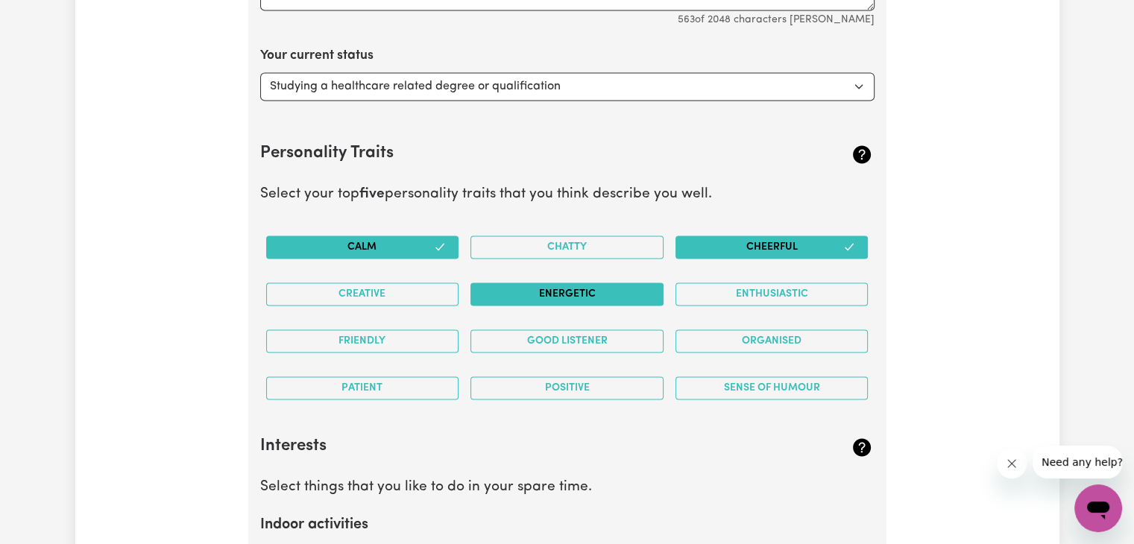
click at [609, 294] on button "Energetic" at bounding box center [567, 294] width 193 height 23
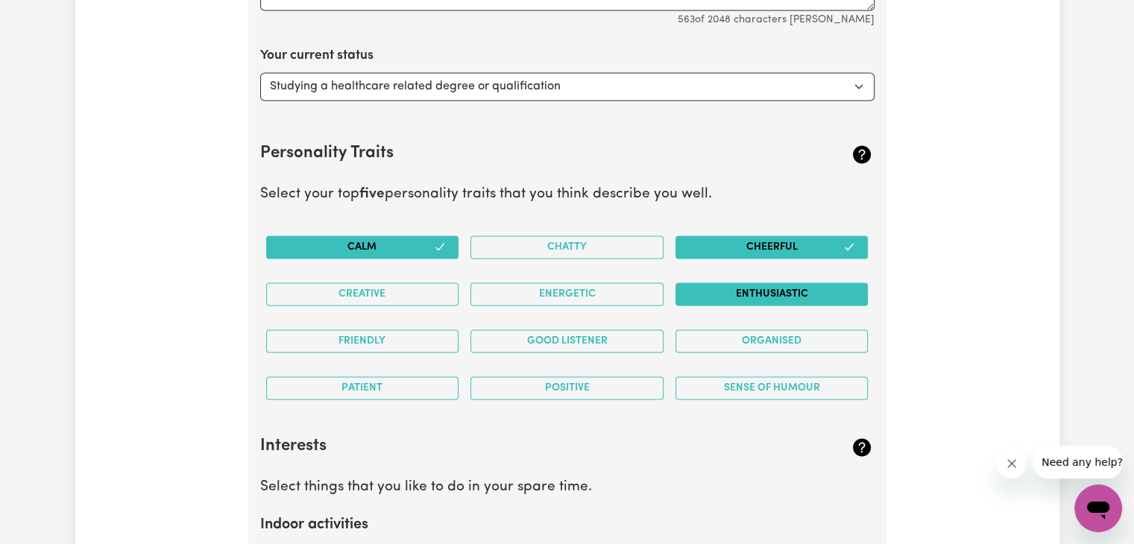
click at [703, 283] on button "Enthusiastic" at bounding box center [772, 294] width 193 height 23
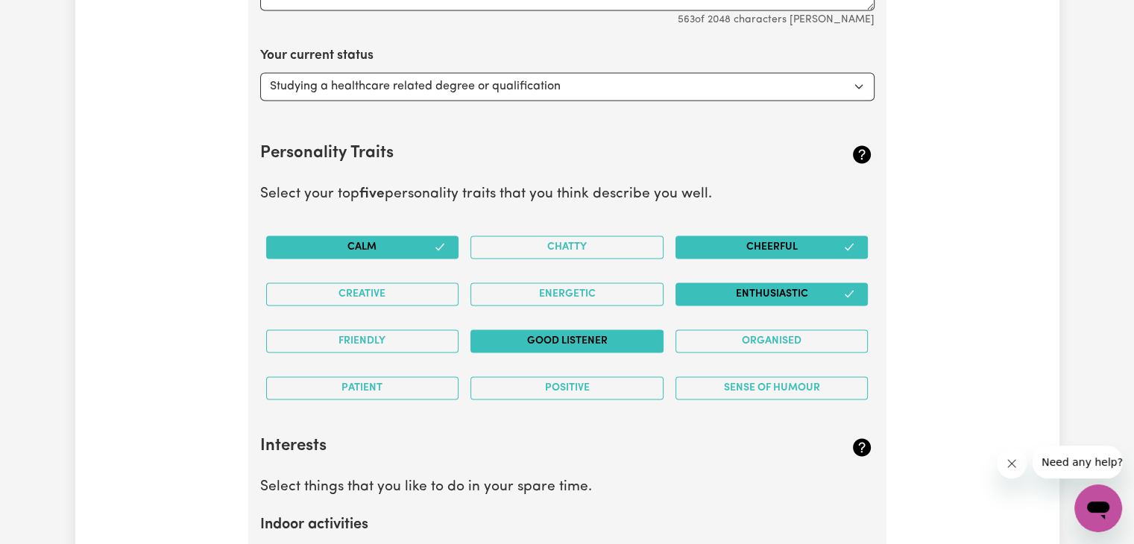
click at [602, 336] on button "Good Listener" at bounding box center [567, 341] width 193 height 23
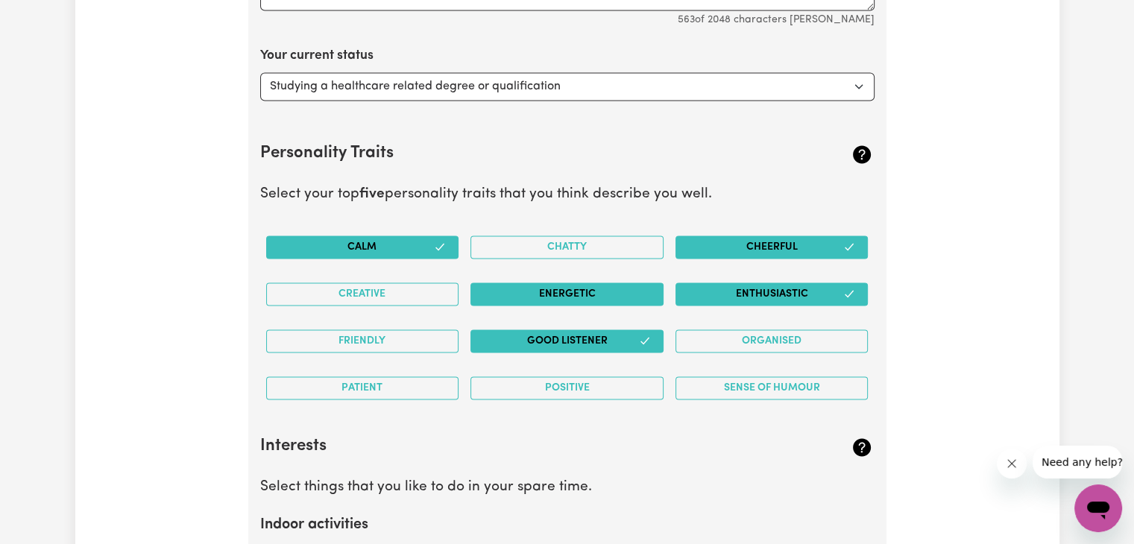
click at [606, 295] on button "Energetic" at bounding box center [567, 294] width 193 height 23
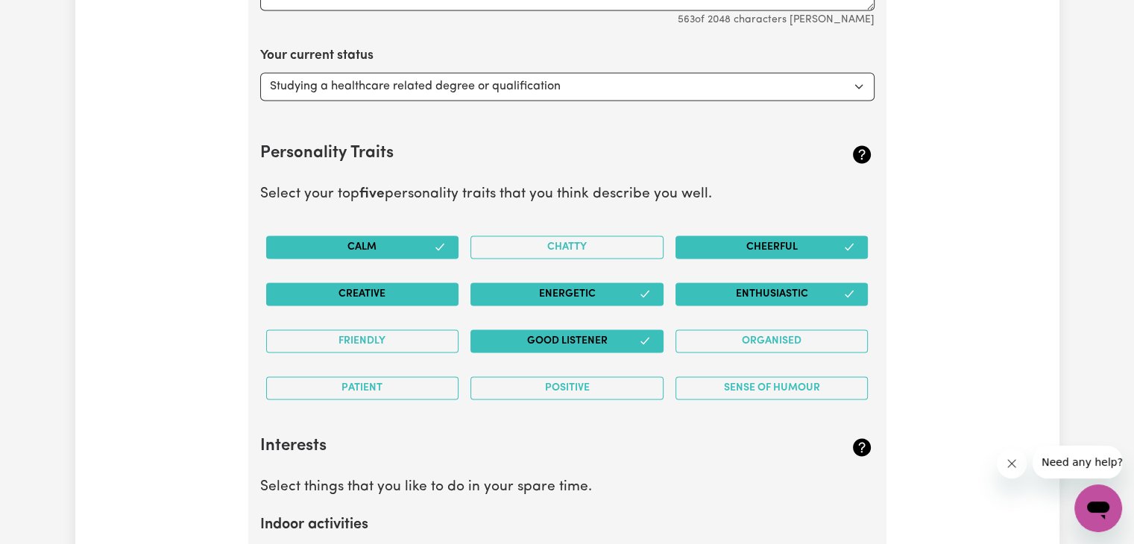
click at [362, 292] on button "Creative" at bounding box center [362, 294] width 193 height 23
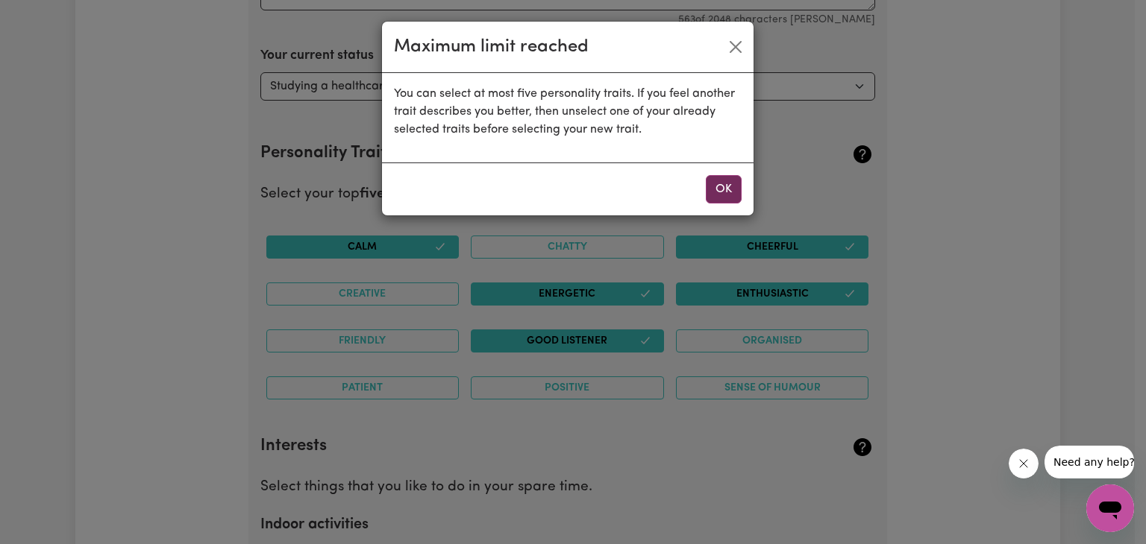
click at [721, 194] on button "OK" at bounding box center [724, 189] width 36 height 28
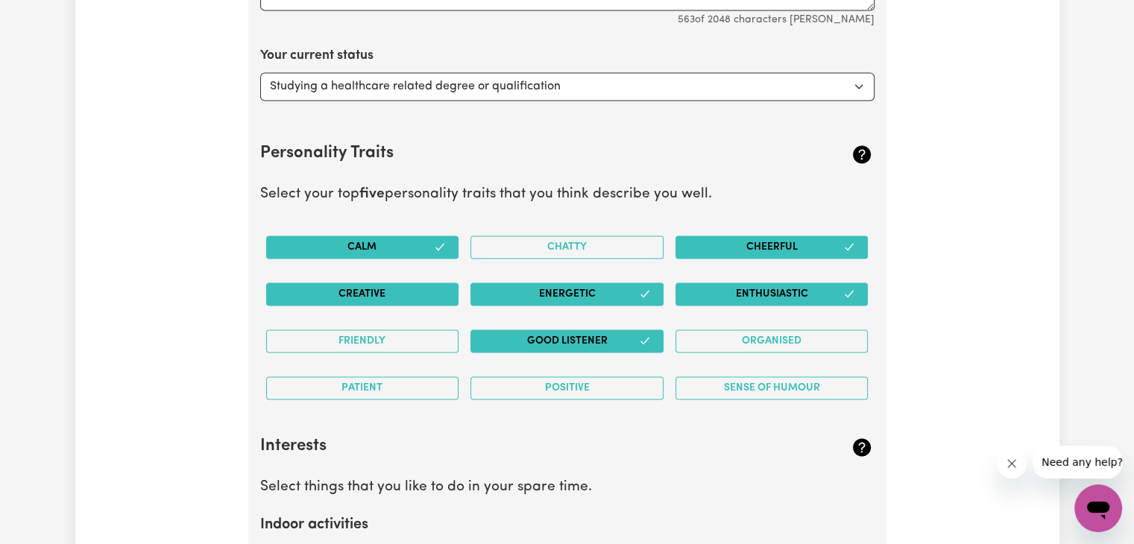
click at [399, 290] on button "Creative" at bounding box center [362, 294] width 193 height 23
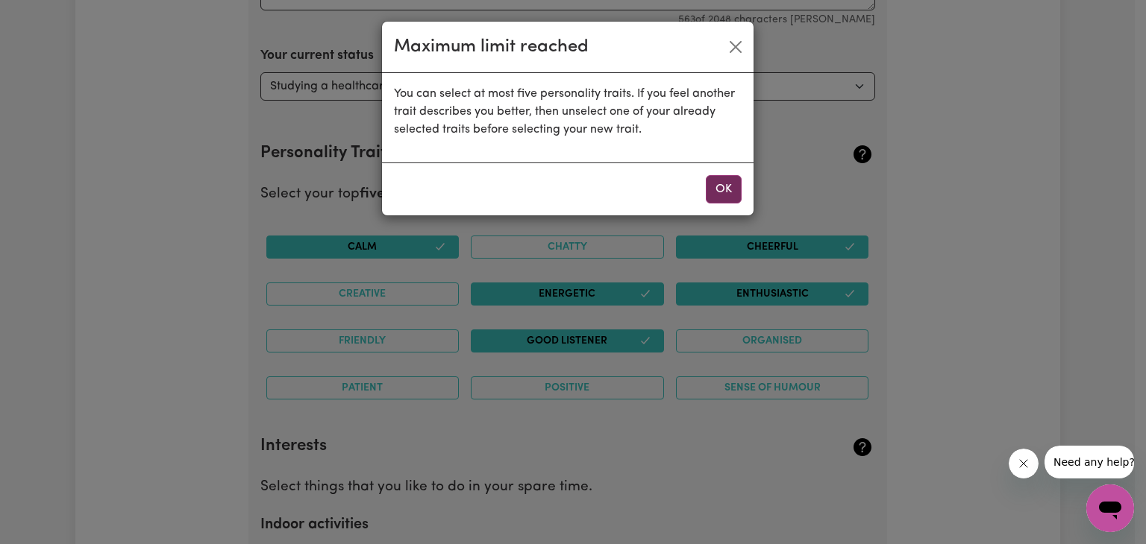
click at [722, 178] on button "OK" at bounding box center [724, 189] width 36 height 28
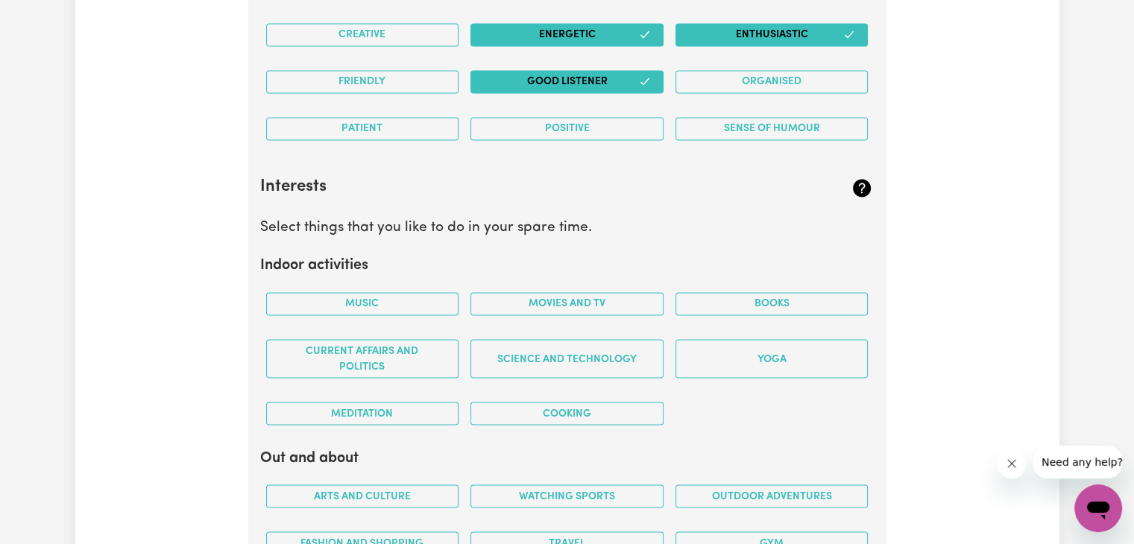
scroll to position [2521, 0]
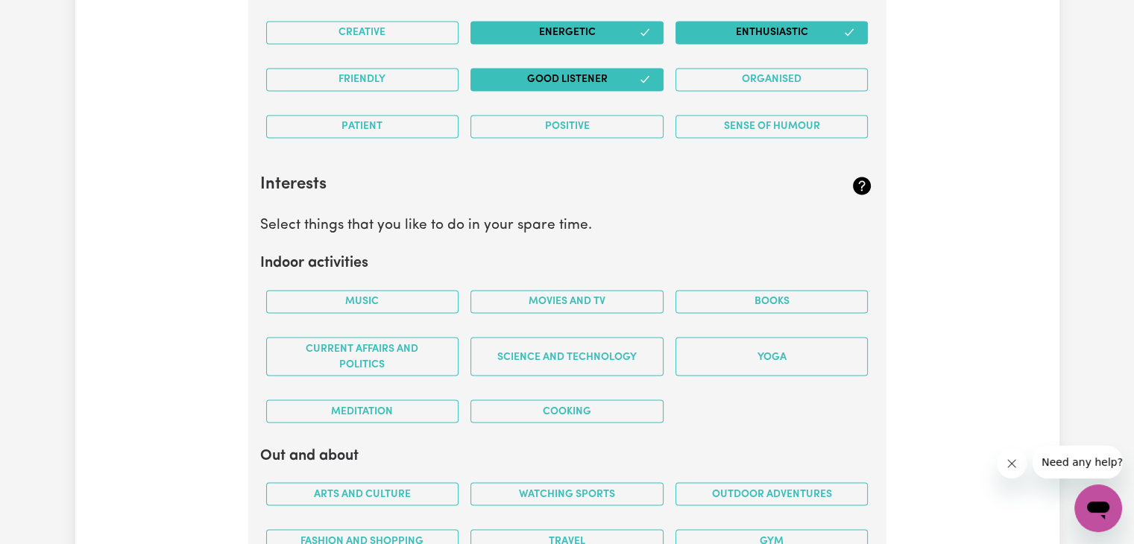
click at [608, 75] on button "Good Listener" at bounding box center [567, 79] width 193 height 23
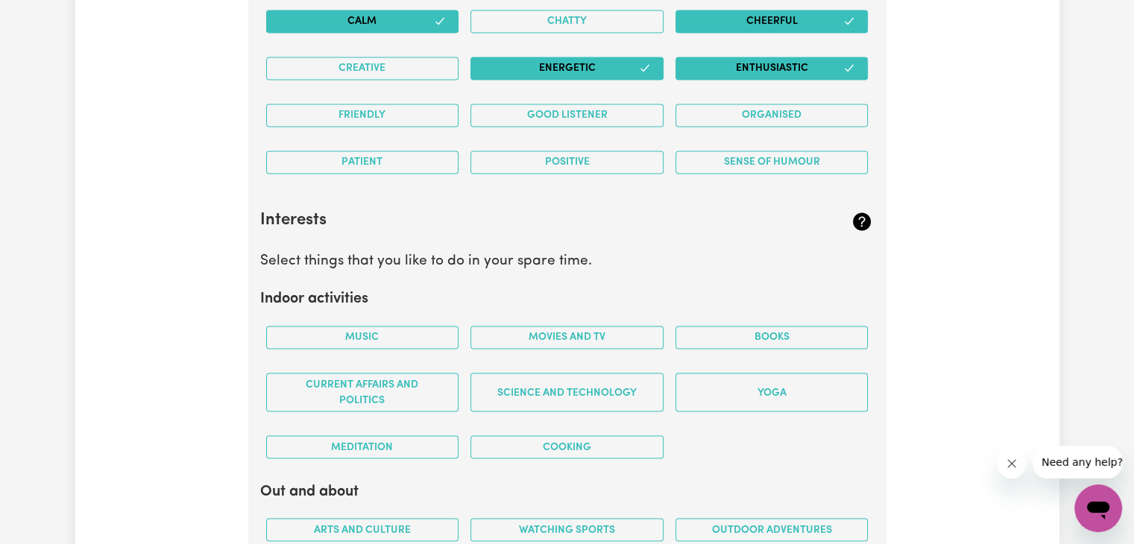
scroll to position [2482, 0]
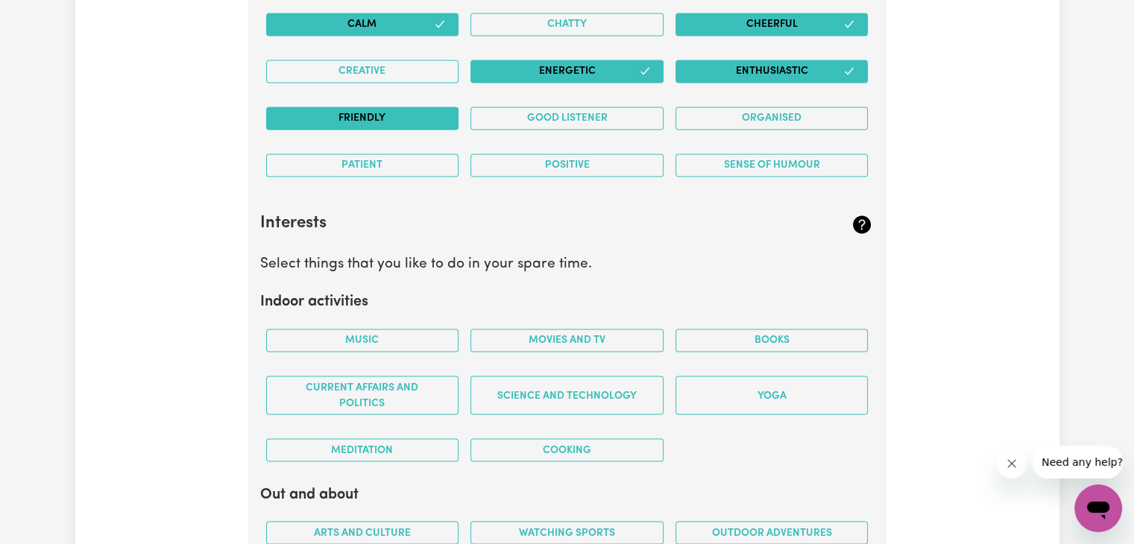
click at [360, 109] on button "Friendly" at bounding box center [362, 118] width 193 height 23
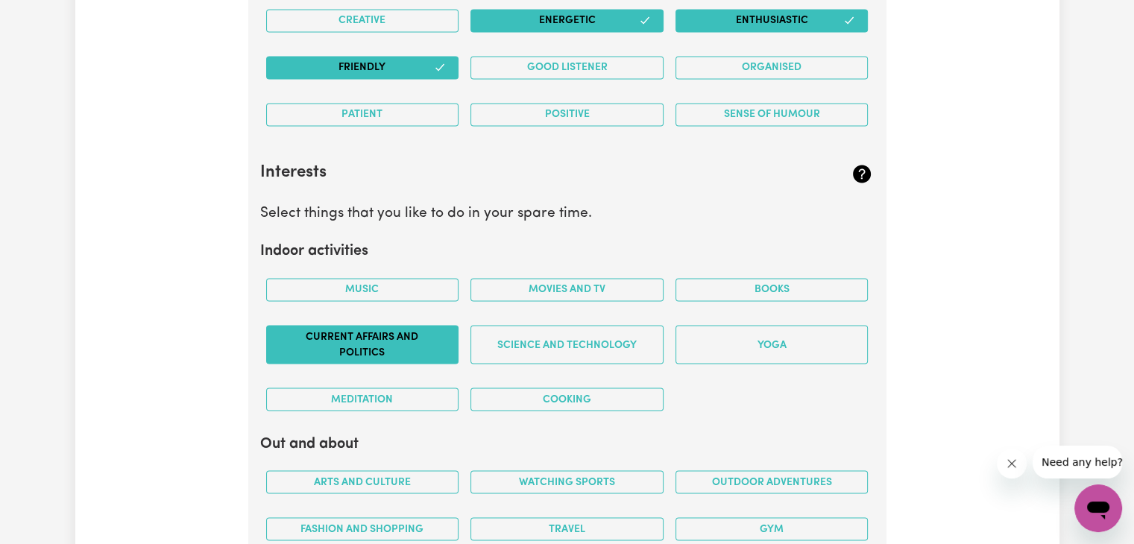
scroll to position [2533, 0]
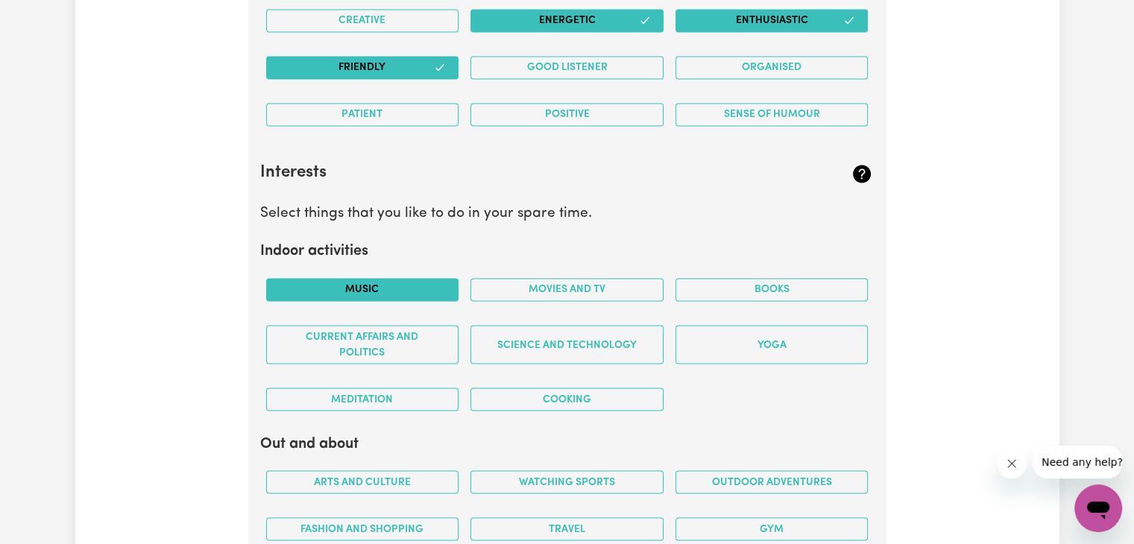
click at [419, 283] on button "Music" at bounding box center [362, 289] width 193 height 23
click at [519, 278] on button "Movies and TV" at bounding box center [567, 289] width 193 height 23
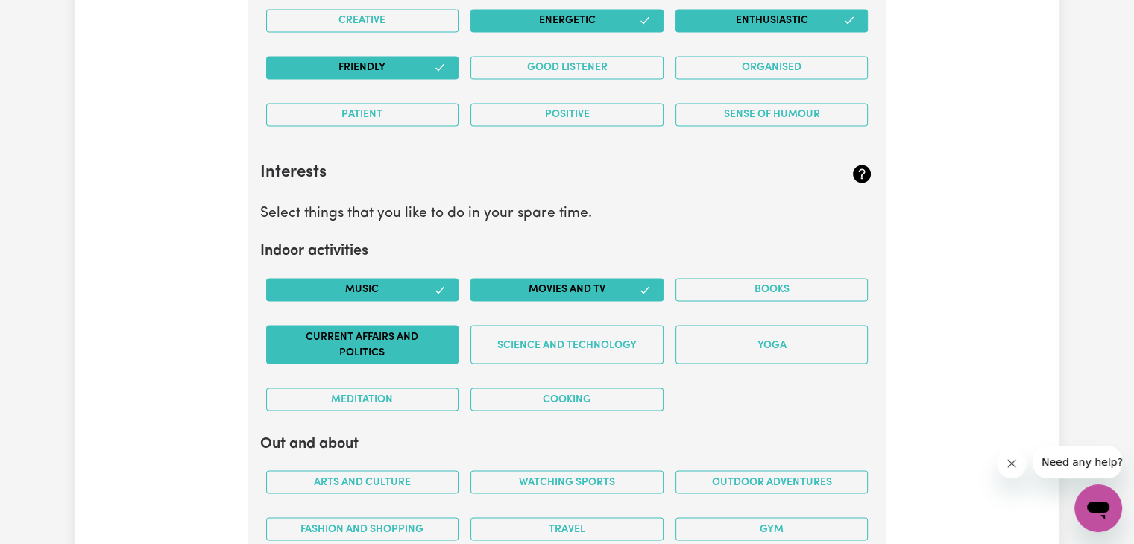
click at [433, 341] on button "Current Affairs and Politics" at bounding box center [362, 344] width 193 height 39
click at [389, 389] on button "Meditation" at bounding box center [362, 399] width 193 height 23
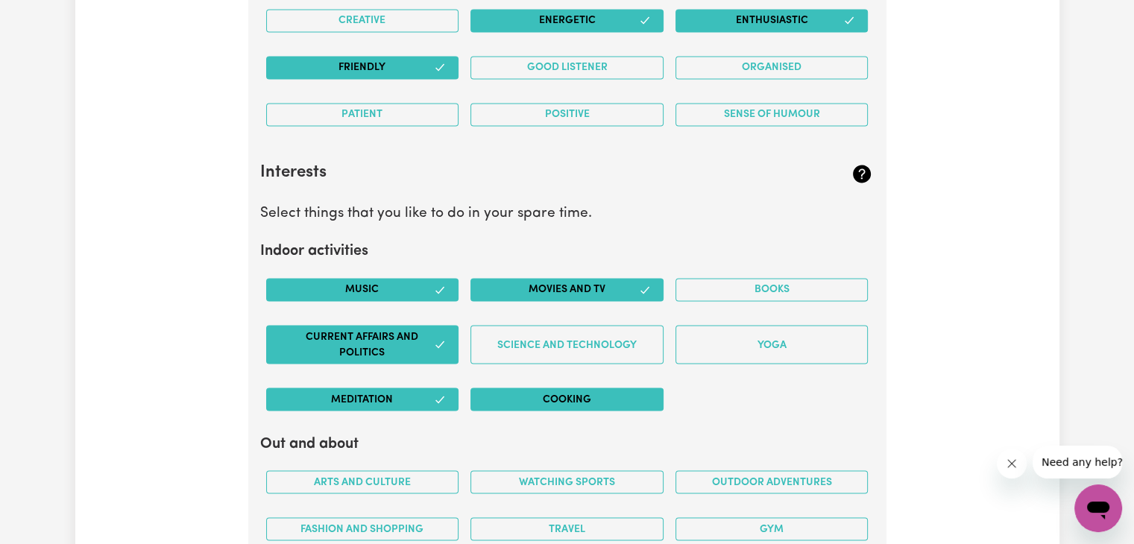
click at [573, 390] on button "Cooking" at bounding box center [567, 399] width 193 height 23
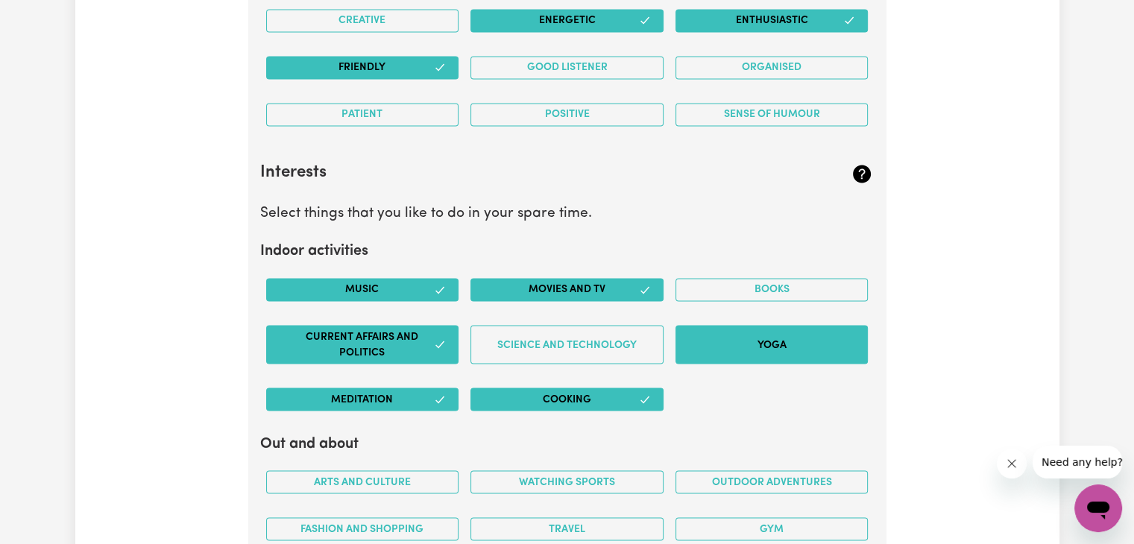
click at [809, 326] on button "Yoga" at bounding box center [772, 344] width 193 height 39
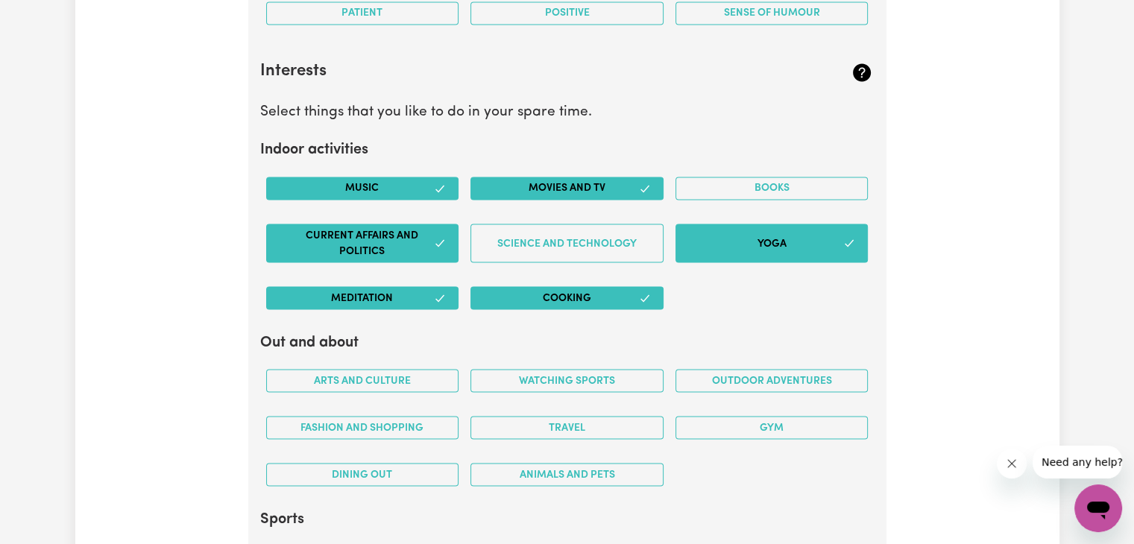
scroll to position [2634, 0]
click at [734, 369] on button "Outdoor adventures" at bounding box center [772, 380] width 193 height 23
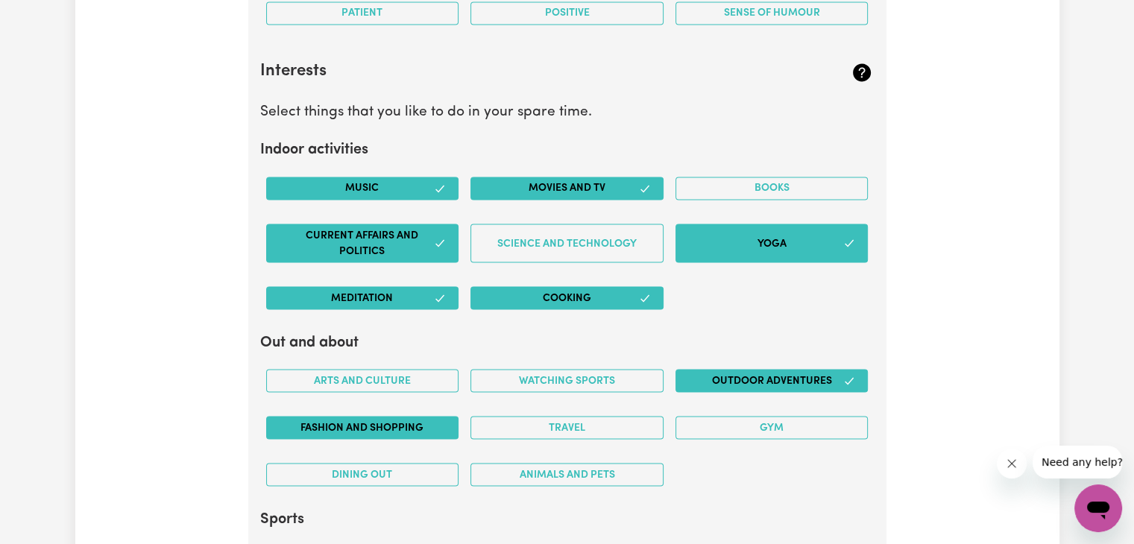
click at [390, 430] on button "Fashion and shopping" at bounding box center [362, 427] width 193 height 23
click at [548, 419] on button "Travel" at bounding box center [567, 427] width 193 height 23
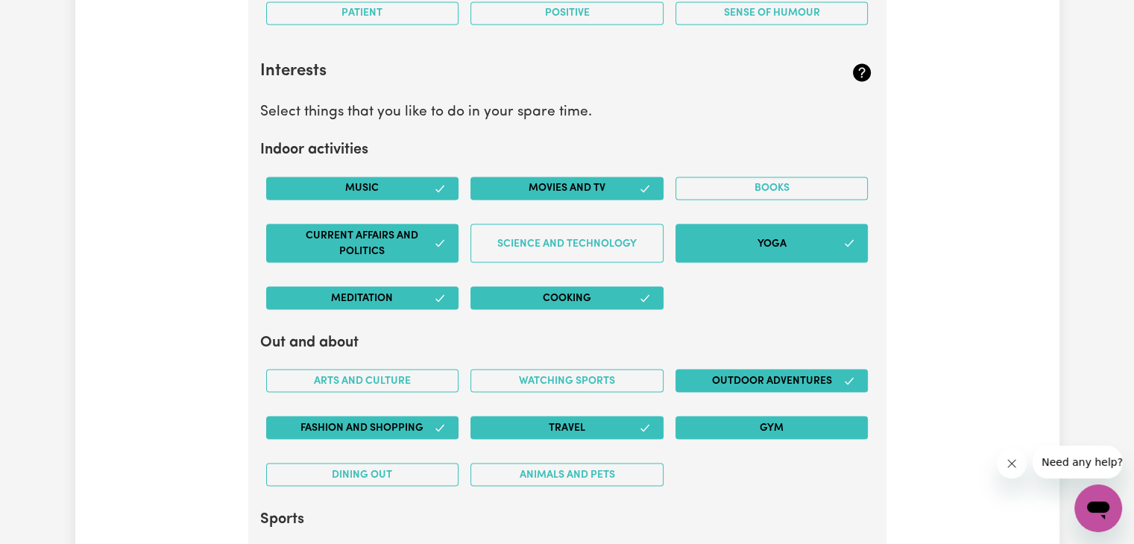
click at [739, 416] on button "Gym" at bounding box center [772, 427] width 193 height 23
click at [422, 468] on button "Dining out" at bounding box center [362, 474] width 193 height 23
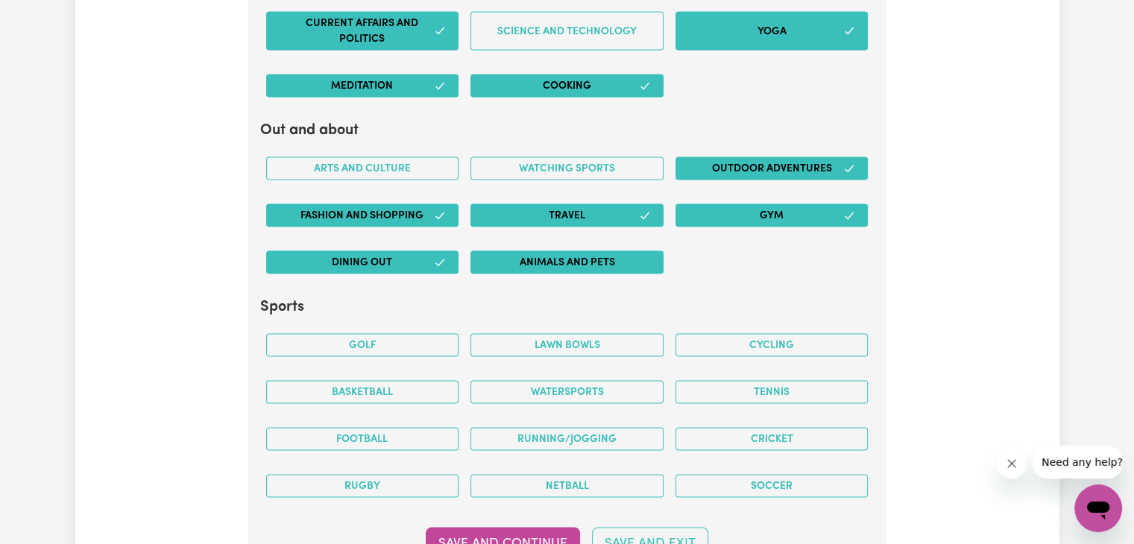
scroll to position [2846, 0]
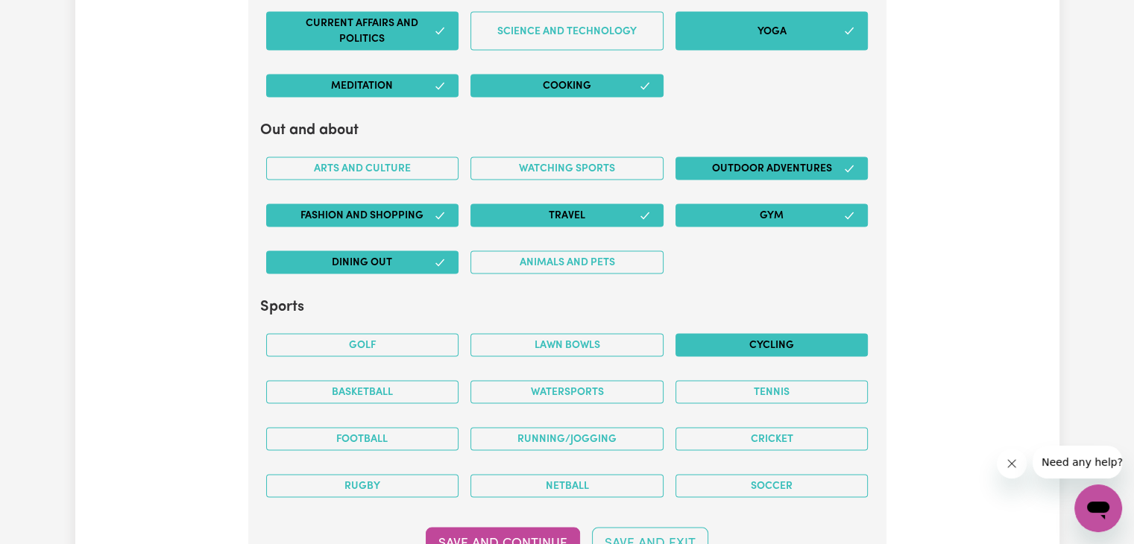
click at [778, 336] on button "Cycling" at bounding box center [772, 345] width 193 height 23
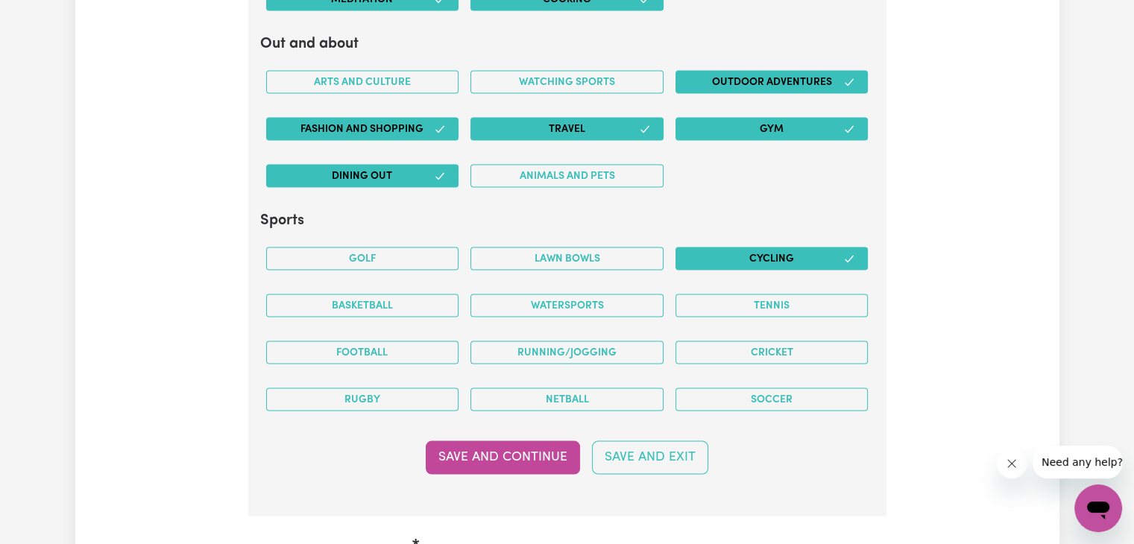
scroll to position [2934, 0]
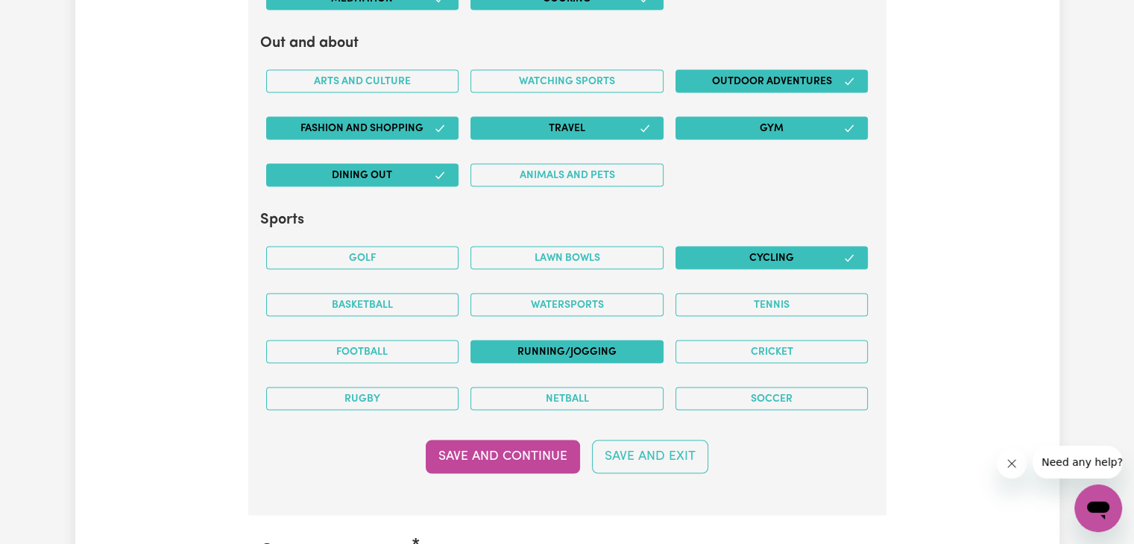
click at [648, 341] on button "Running/Jogging" at bounding box center [567, 352] width 193 height 23
click at [731, 342] on button "Cricket" at bounding box center [772, 352] width 193 height 23
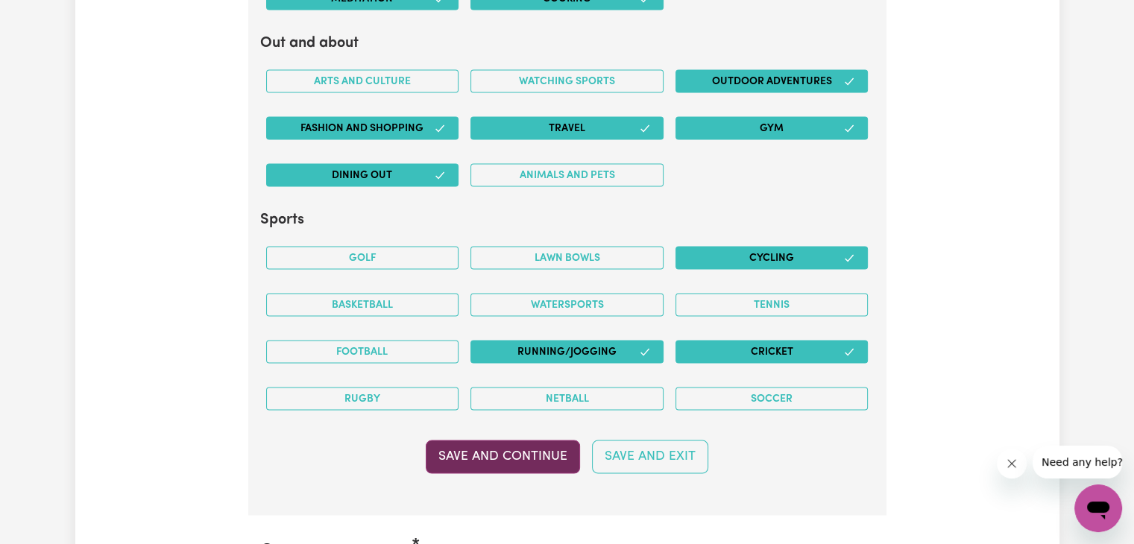
click at [514, 457] on button "Save and Continue" at bounding box center [503, 457] width 154 height 33
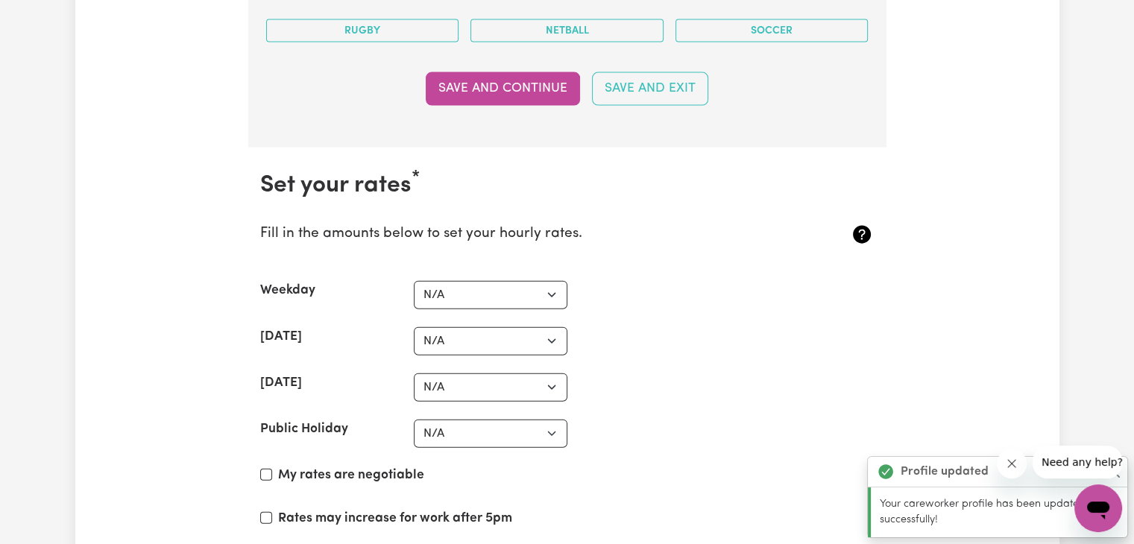
scroll to position [3306, 0]
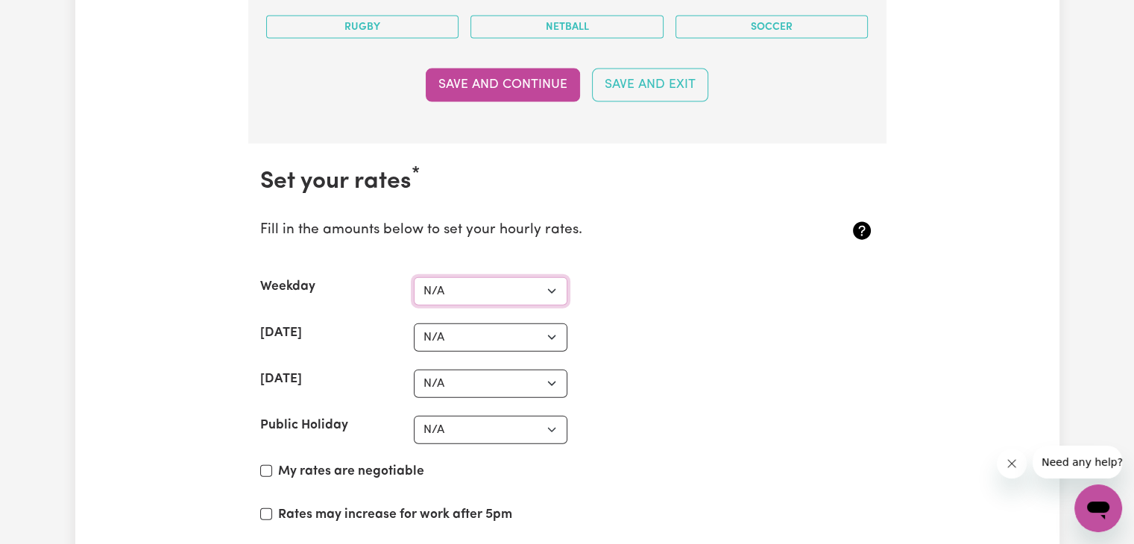
click at [498, 283] on select "N/A $37 $38 $39 $40 $41 $42 $43 $44 $45 $46 $47 $48 $49 $50 $51 $52 $53 $54 $55…" at bounding box center [491, 291] width 154 height 28
select select "37"
click at [414, 277] on select "N/A $37 $38 $39 $40 $41 $42 $43 $44 $45 $46 $47 $48 $49 $50 $51 $52 $53 $54 $55…" at bounding box center [491, 291] width 154 height 28
click at [486, 324] on select "N/A $37 $38 $39 $40 $41 $42 $43 $44 $45 $46 $47 $48 $49 $50 $51 $52 $53 $54 $55…" at bounding box center [491, 338] width 154 height 28
select select "40"
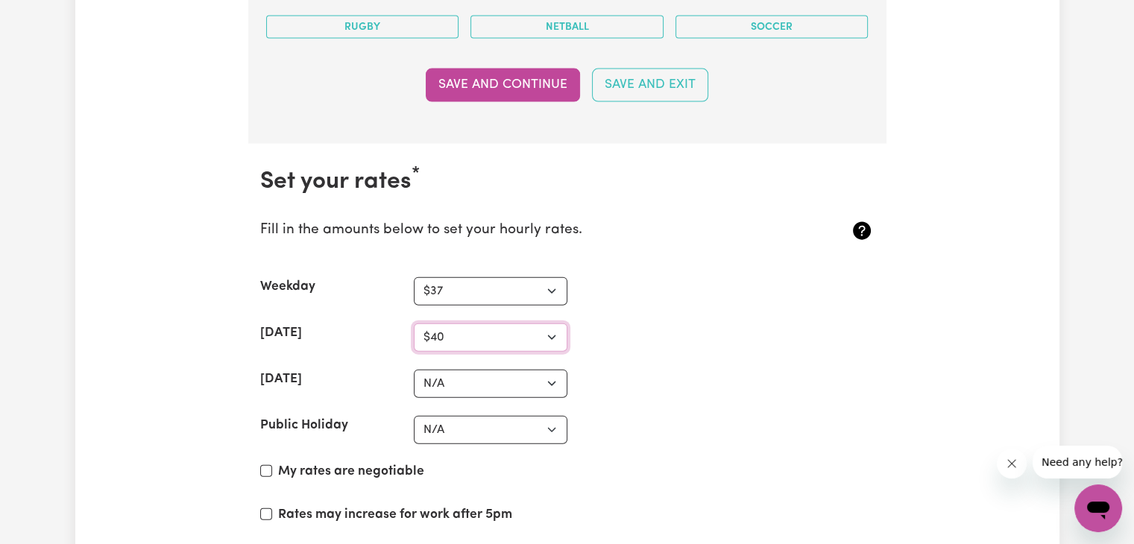
click at [414, 324] on select "N/A $37 $38 $39 $40 $41 $42 $43 $44 $45 $46 $47 $48 $49 $50 $51 $52 $53 $54 $55…" at bounding box center [491, 338] width 154 height 28
drag, startPoint x: 462, startPoint y: 404, endPoint x: 468, endPoint y: 383, distance: 21.7
click at [468, 383] on section "Set your rates * Fill in the amounts below to set your hourly rates. Weekday N/…" at bounding box center [567, 406] width 638 height 524
click at [468, 383] on select "N/A $37 $38 $39 $40 $41 $42 $43 $44 $45 $46 $47 $48 $49 $50 $51 $52 $53 $54 $55…" at bounding box center [491, 384] width 154 height 28
select select "40"
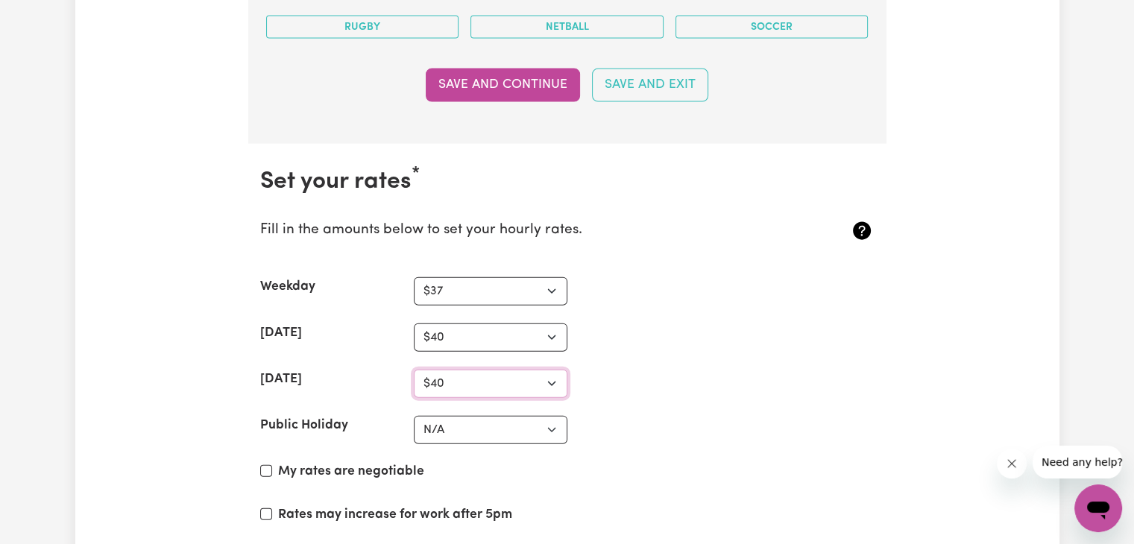
click at [414, 370] on select "N/A $37 $38 $39 $40 $41 $42 $43 $44 $45 $46 $47 $48 $49 $50 $51 $52 $53 $54 $55…" at bounding box center [491, 384] width 154 height 28
click at [471, 416] on select "N/A $37 $38 $39 $40 $41 $42 $43 $44 $45 $46 $47 $48 $49 $50 $51 $52 $53 $54 $55…" at bounding box center [491, 430] width 154 height 28
select select "50"
click at [414, 416] on select "N/A $37 $38 $39 $40 $41 $42 $43 $44 $45 $46 $47 $48 $49 $50 $51 $52 $53 $54 $55…" at bounding box center [491, 430] width 154 height 28
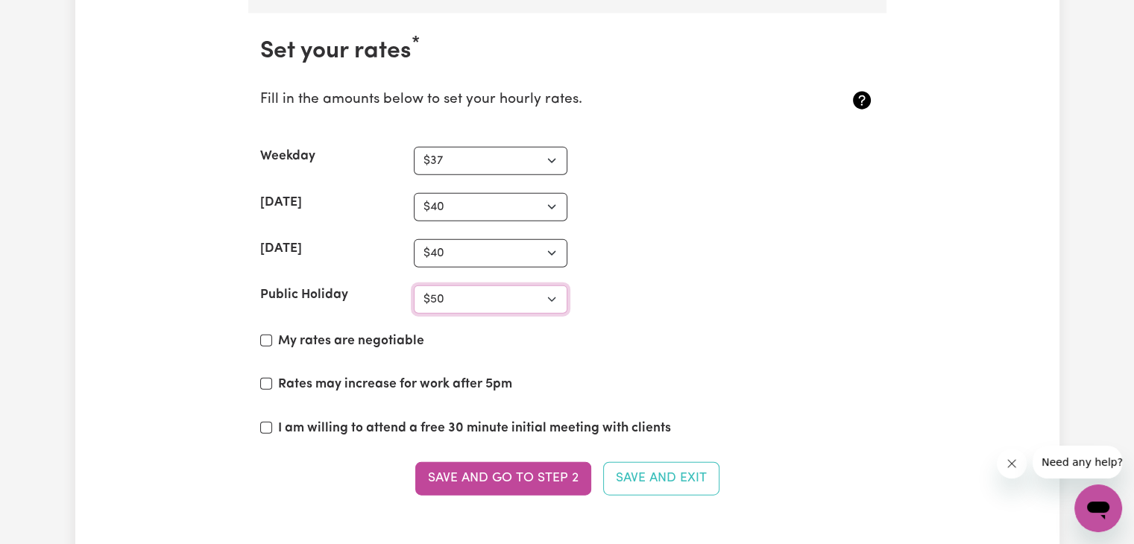
scroll to position [3439, 0]
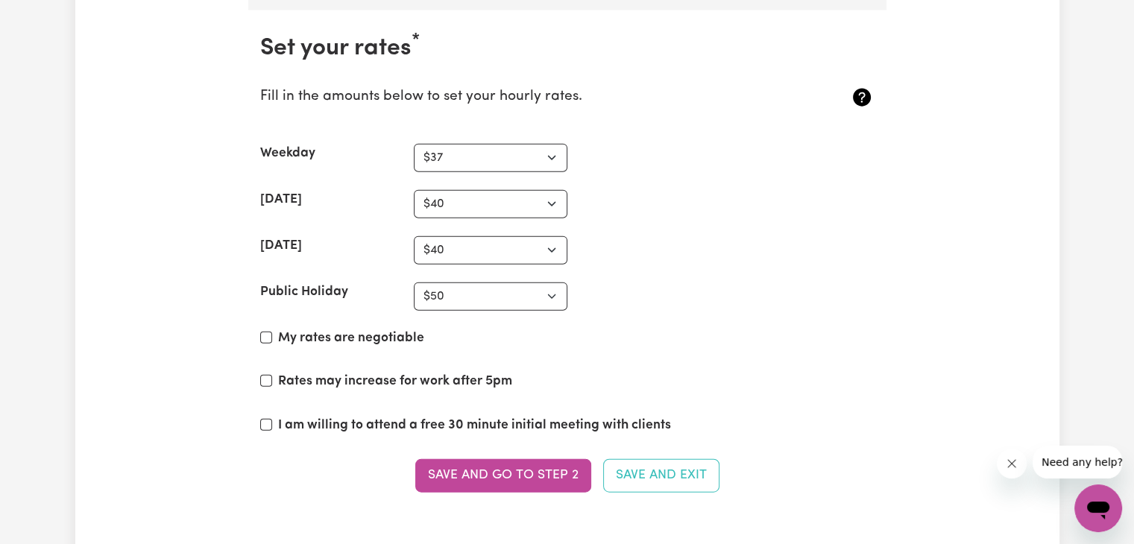
click at [325, 330] on label "My rates are negotiable" at bounding box center [351, 338] width 146 height 19
click at [272, 332] on input "My rates are negotiable" at bounding box center [266, 338] width 12 height 12
checkbox input "true"
click at [334, 372] on label "Rates may increase for work after 5pm" at bounding box center [395, 381] width 234 height 19
click at [272, 375] on input "Rates may increase for work after 5pm" at bounding box center [266, 381] width 12 height 12
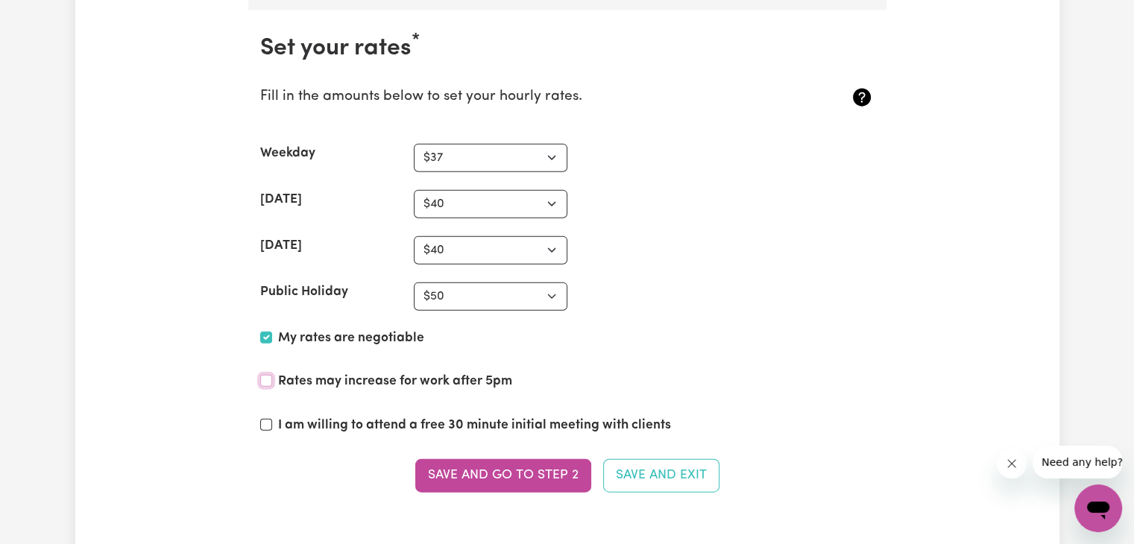
checkbox input "true"
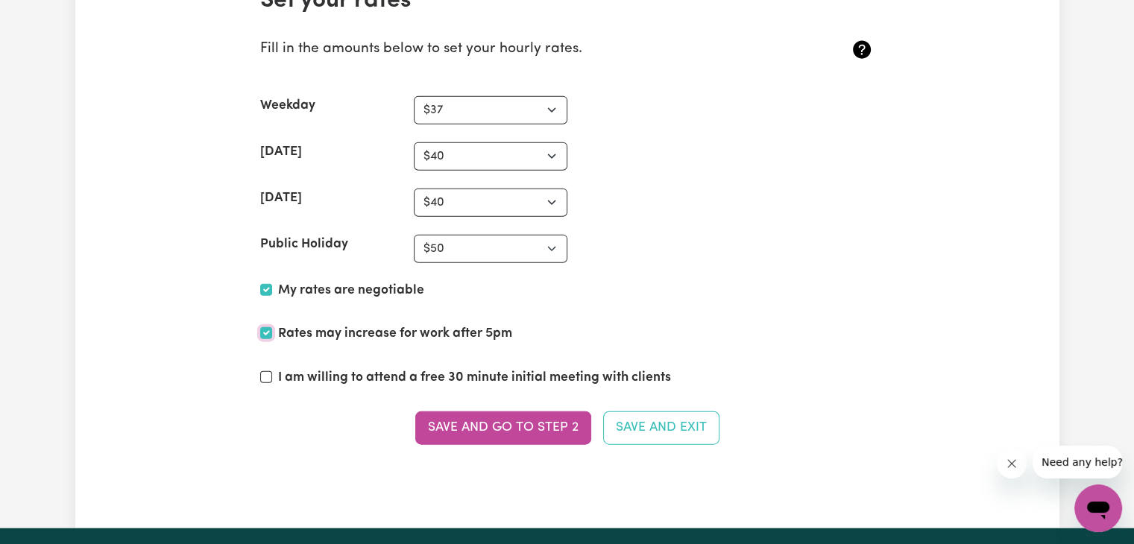
scroll to position [3489, 0]
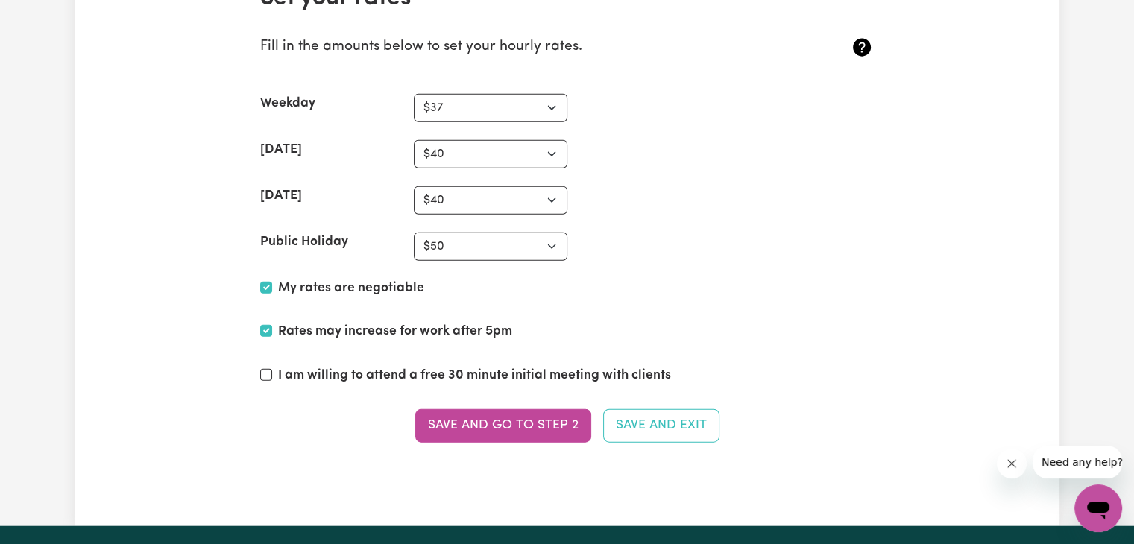
click at [480, 366] on label "I am willing to attend a free 30 minute initial meeting with clients" at bounding box center [474, 375] width 393 height 19
click at [272, 369] on input "I am willing to attend a free 30 minute initial meeting with clients" at bounding box center [266, 375] width 12 height 12
click at [542, 366] on label "I am willing to attend a free 30 minute initial meeting with clients" at bounding box center [474, 375] width 393 height 19
click at [272, 369] on input "I am willing to attend a free 30 minute initial meeting with clients" at bounding box center [266, 375] width 12 height 12
checkbox input "false"
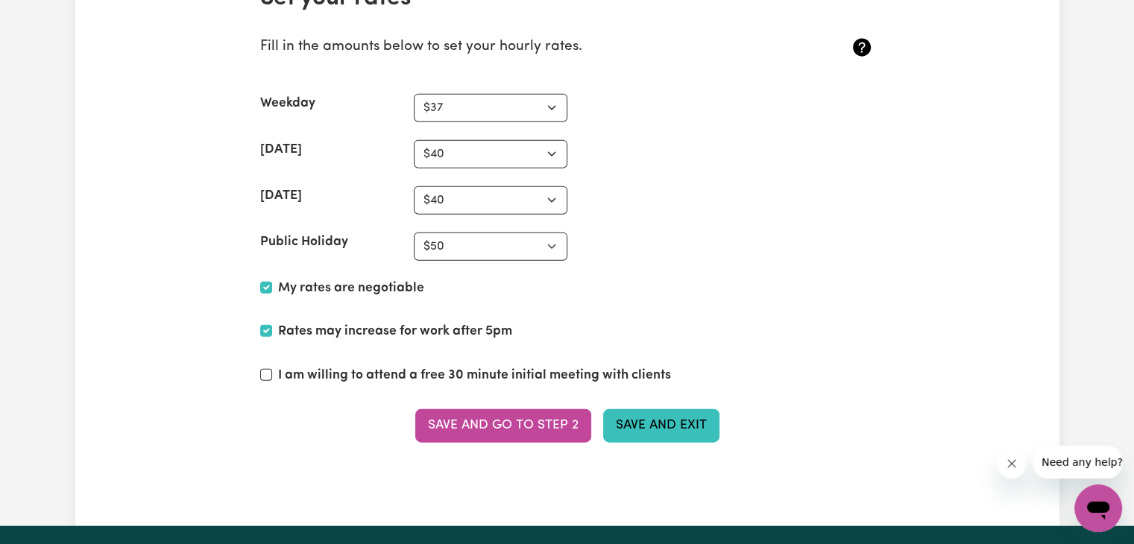
click at [634, 430] on button "Save and Exit" at bounding box center [661, 425] width 116 height 33
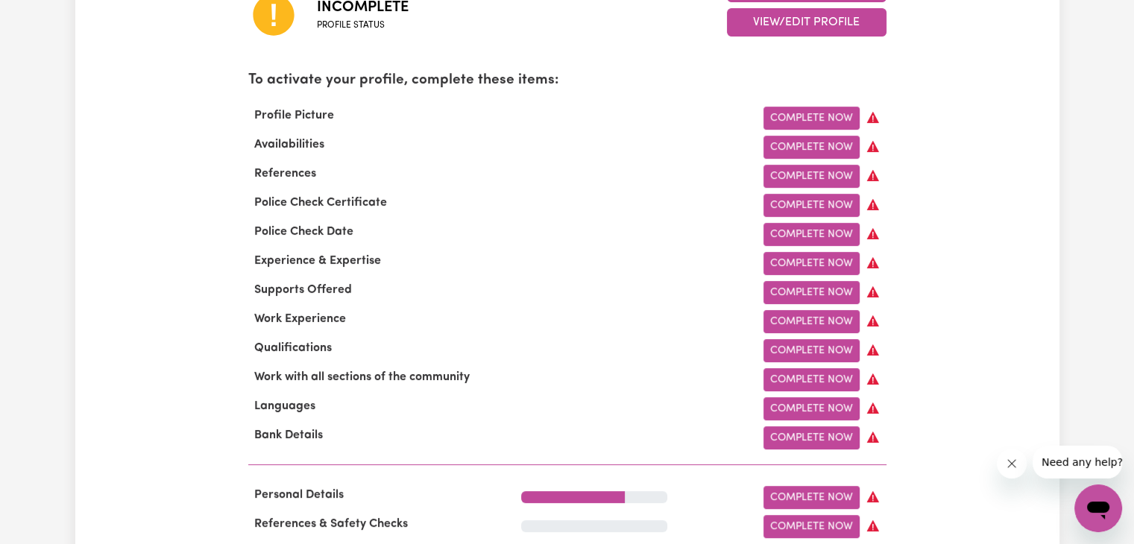
scroll to position [476, 0]
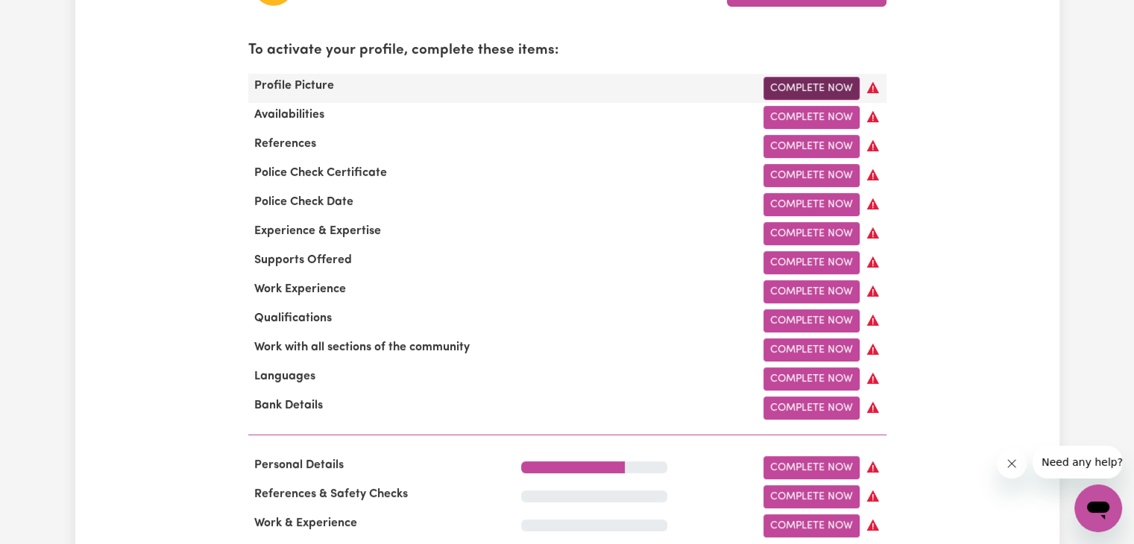
click at [806, 83] on link "Complete Now" at bounding box center [812, 88] width 96 height 23
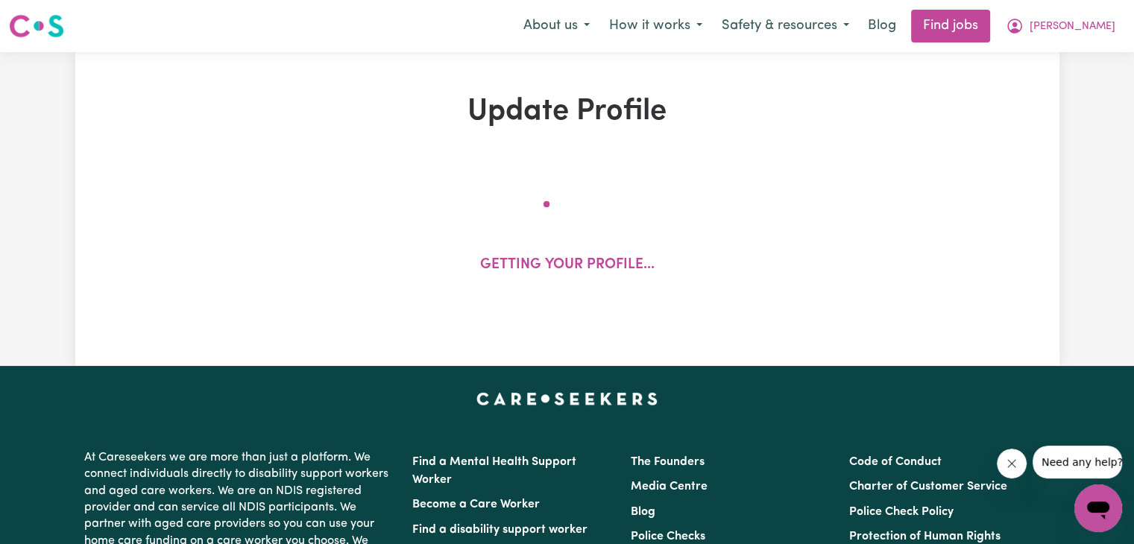
select select "[DEMOGRAPHIC_DATA]"
select select "Student Visa"
select select "Studying a healthcare related degree or qualification"
select select "37"
select select "40"
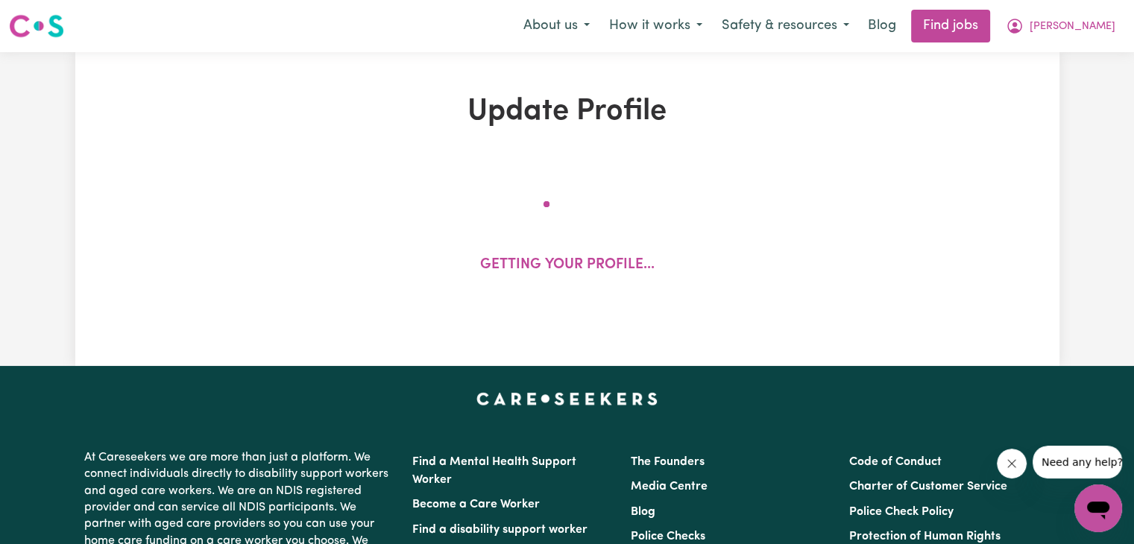
select select "40"
select select "50"
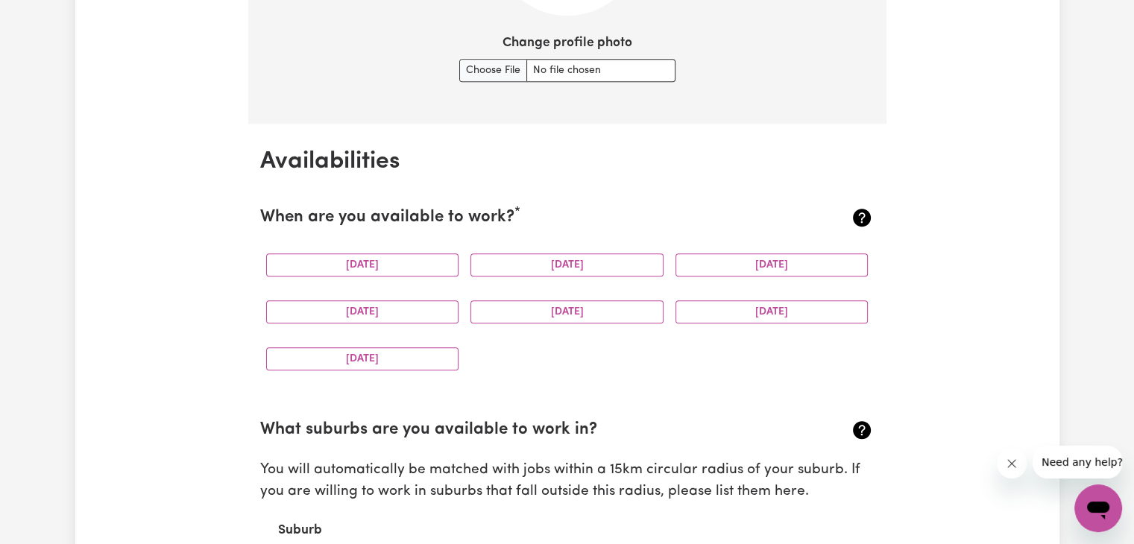
scroll to position [1067, 0]
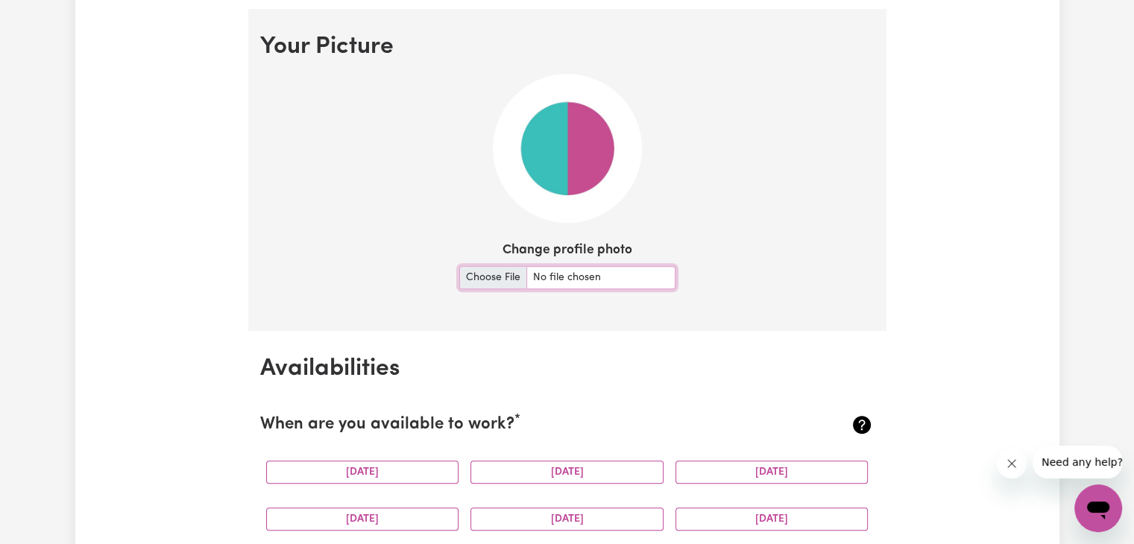
click at [533, 280] on input "Change profile photo" at bounding box center [567, 277] width 216 height 23
type input "C:\fakepath\WhatsApp Image [DATE] 13.05.07_f68da065.jpg"
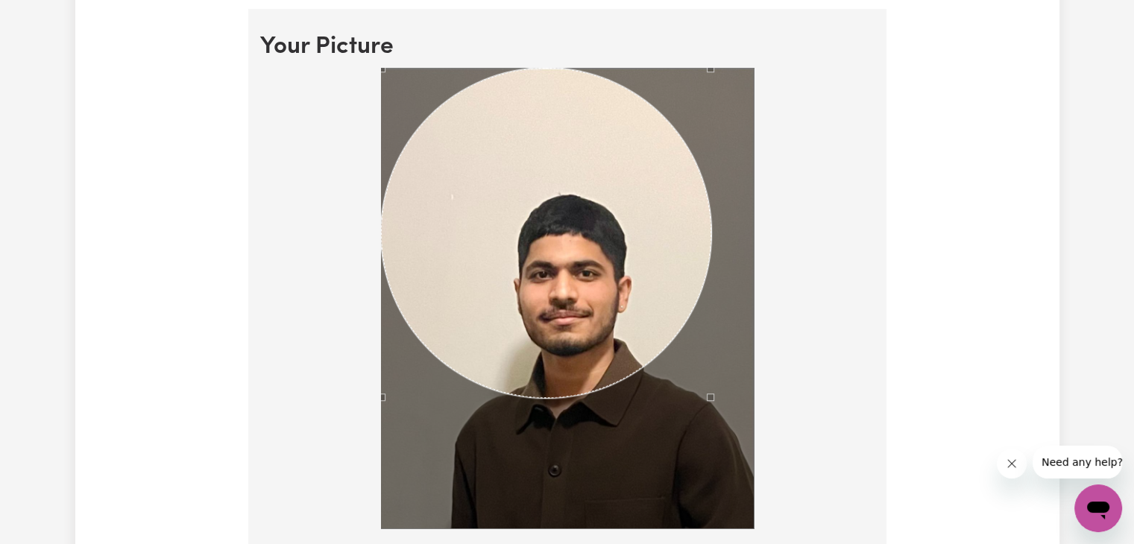
click at [708, 341] on div at bounding box center [567, 298] width 373 height 461
click at [576, 236] on div "Use the arrow keys to move the crop selection area" at bounding box center [546, 233] width 330 height 330
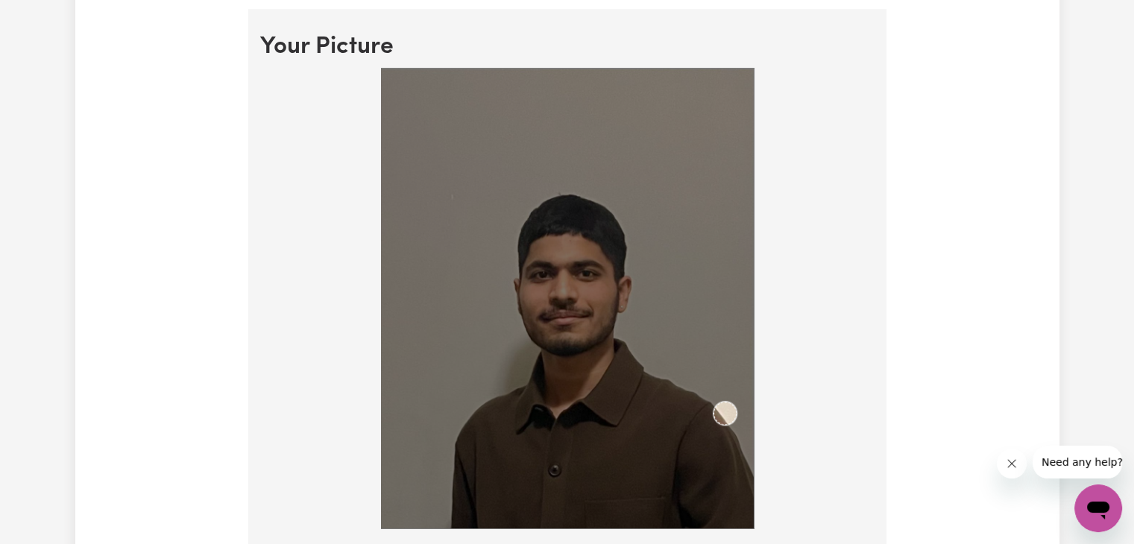
click at [737, 468] on img at bounding box center [567, 298] width 373 height 461
click at [566, 278] on div "Use the arrow keys to move the crop selection area" at bounding box center [564, 274] width 23 height 23
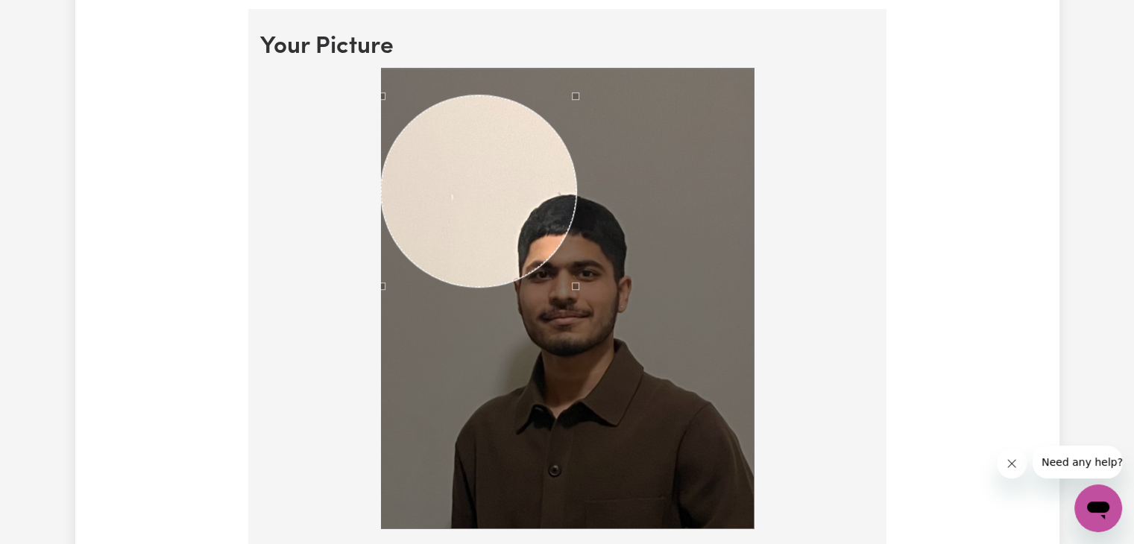
click at [354, 42] on section "Your Picture Change profile photo Upload" at bounding box center [567, 346] width 638 height 674
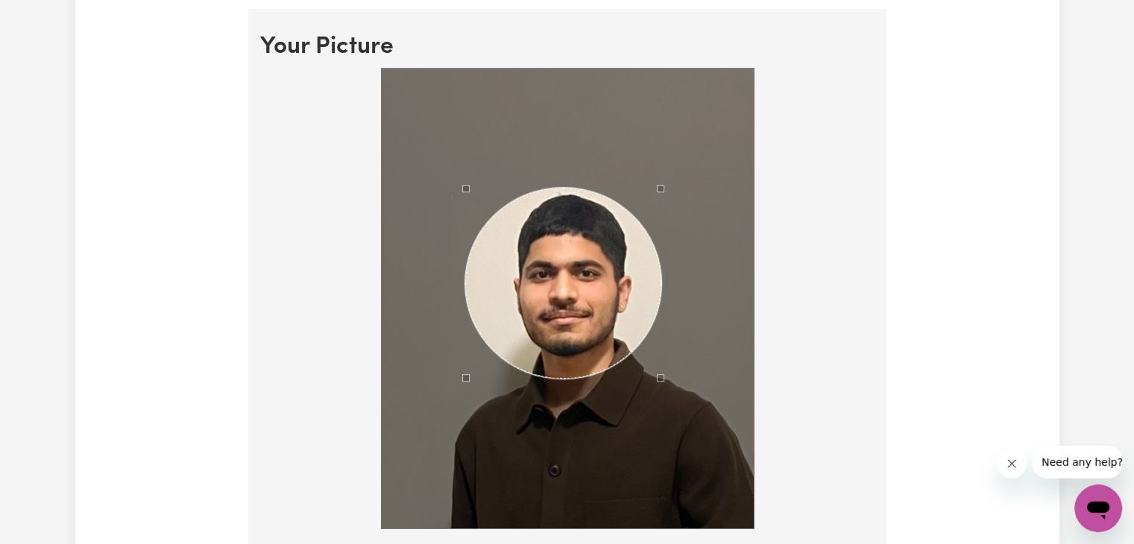
click at [577, 259] on div "Use the arrow keys to move the crop selection area" at bounding box center [562, 284] width 195 height 192
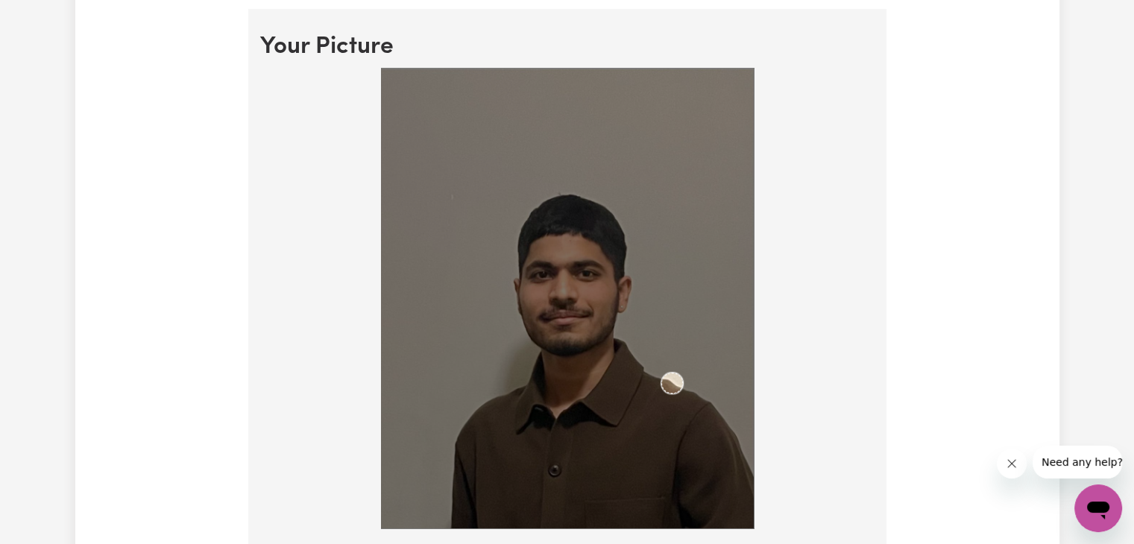
click at [683, 392] on img at bounding box center [567, 298] width 373 height 461
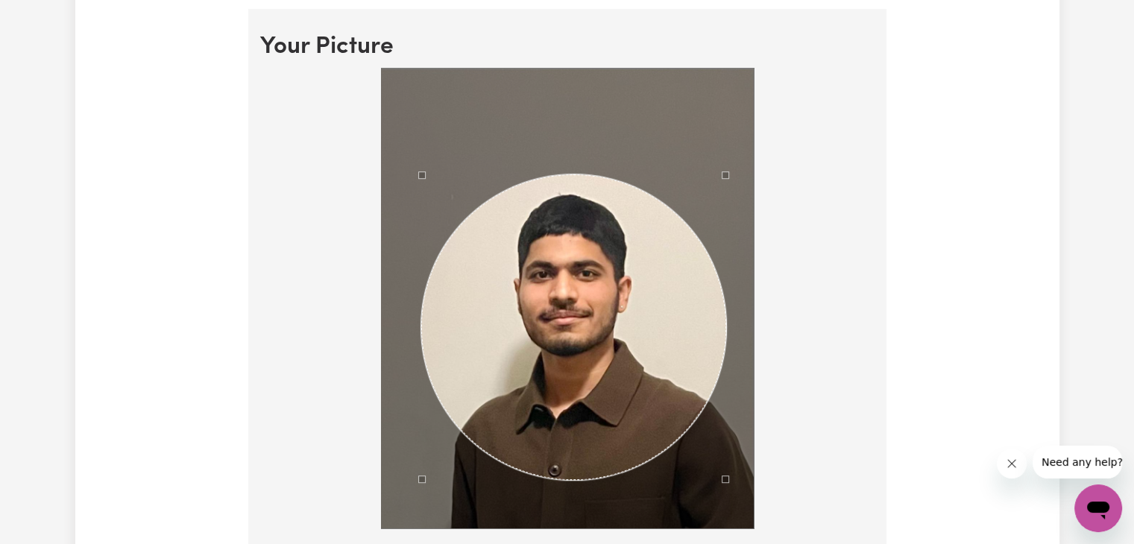
click at [679, 382] on div "Use the arrow keys to move the crop selection area" at bounding box center [574, 328] width 306 height 306
click at [800, 310] on div at bounding box center [567, 301] width 615 height 467
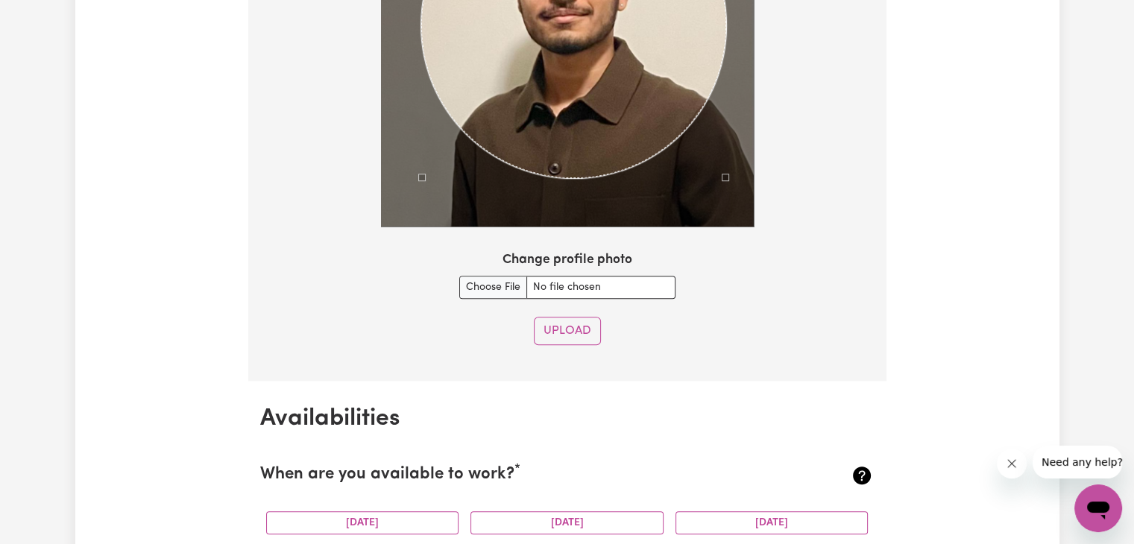
scroll to position [1371, 0]
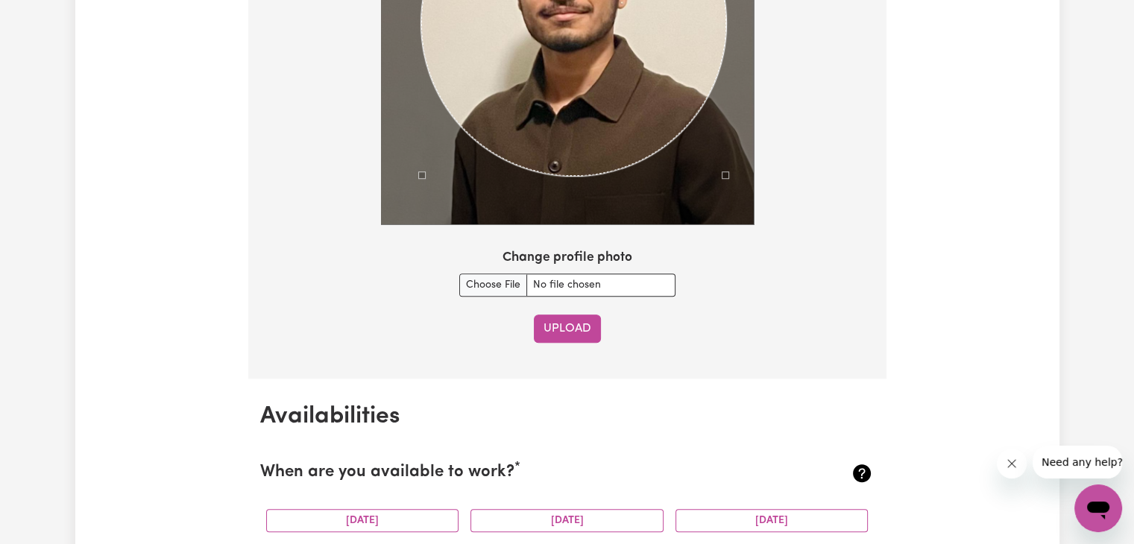
click at [563, 335] on button "Upload" at bounding box center [567, 329] width 67 height 28
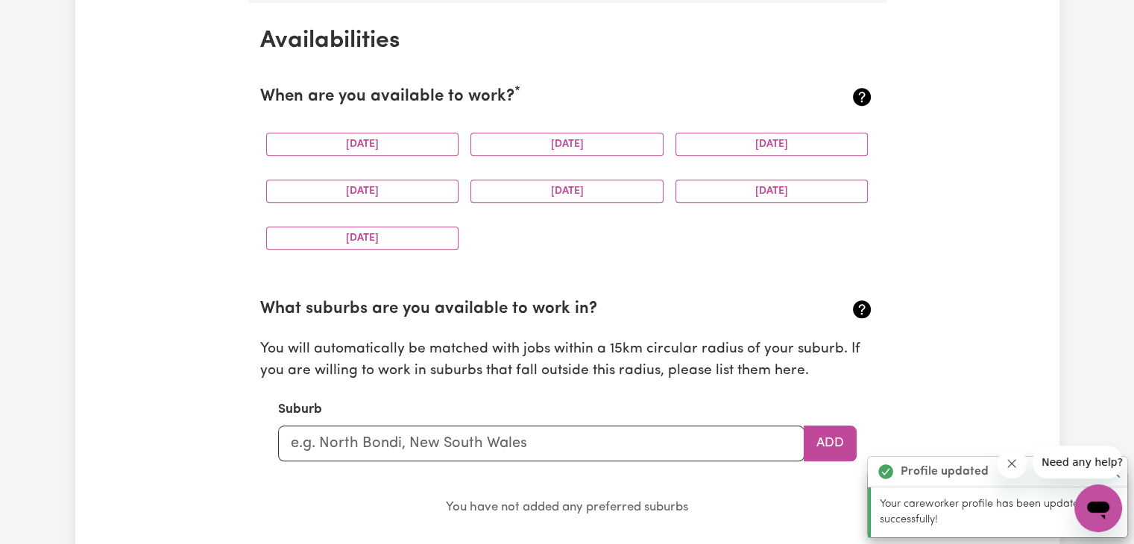
scroll to position [1396, 0]
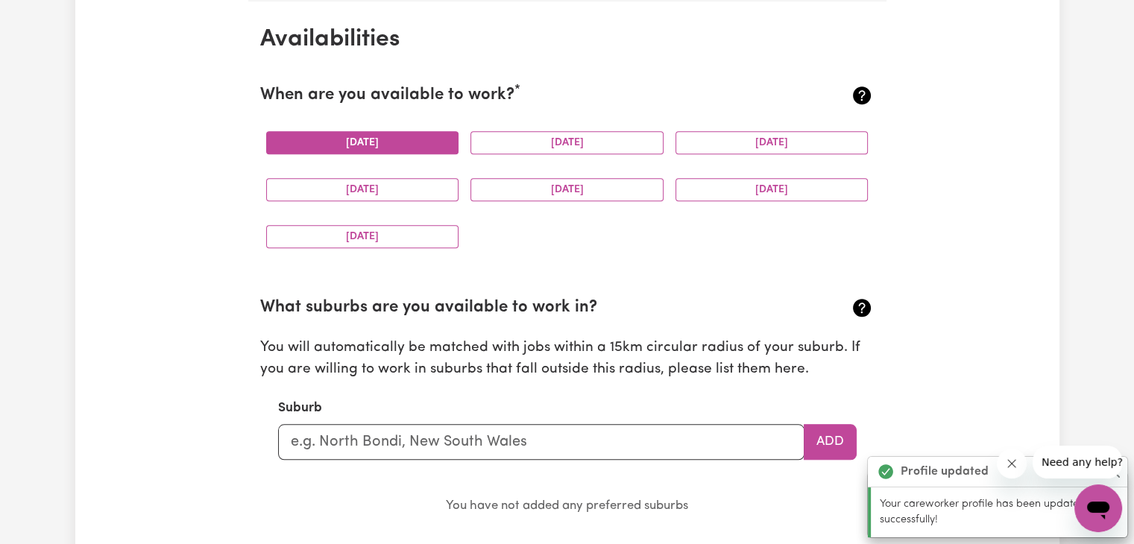
click at [354, 136] on button "[DATE]" at bounding box center [362, 142] width 193 height 23
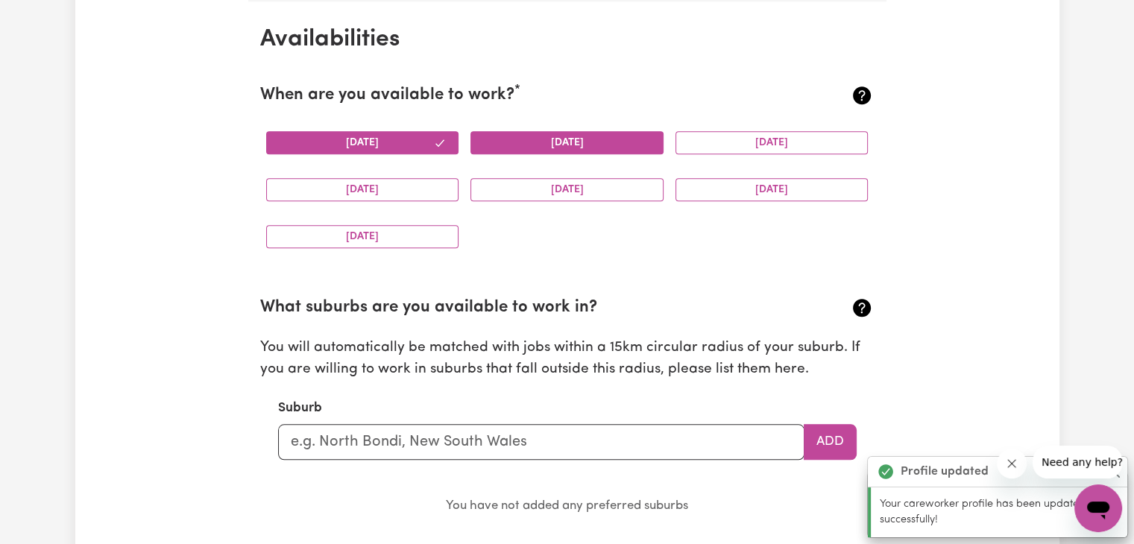
click at [611, 145] on button "[DATE]" at bounding box center [567, 142] width 193 height 23
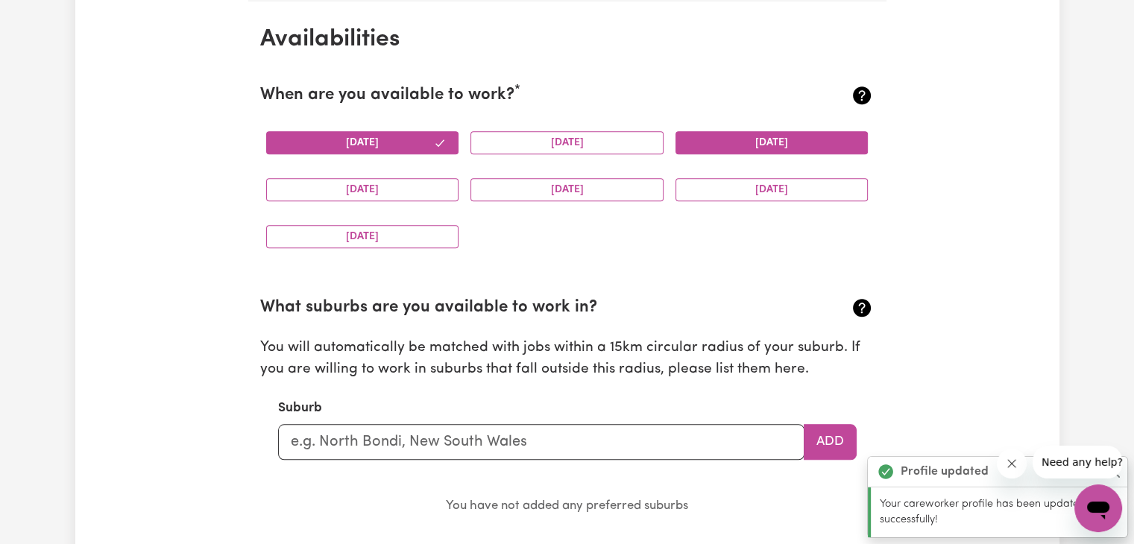
click at [696, 136] on button "[DATE]" at bounding box center [772, 142] width 193 height 23
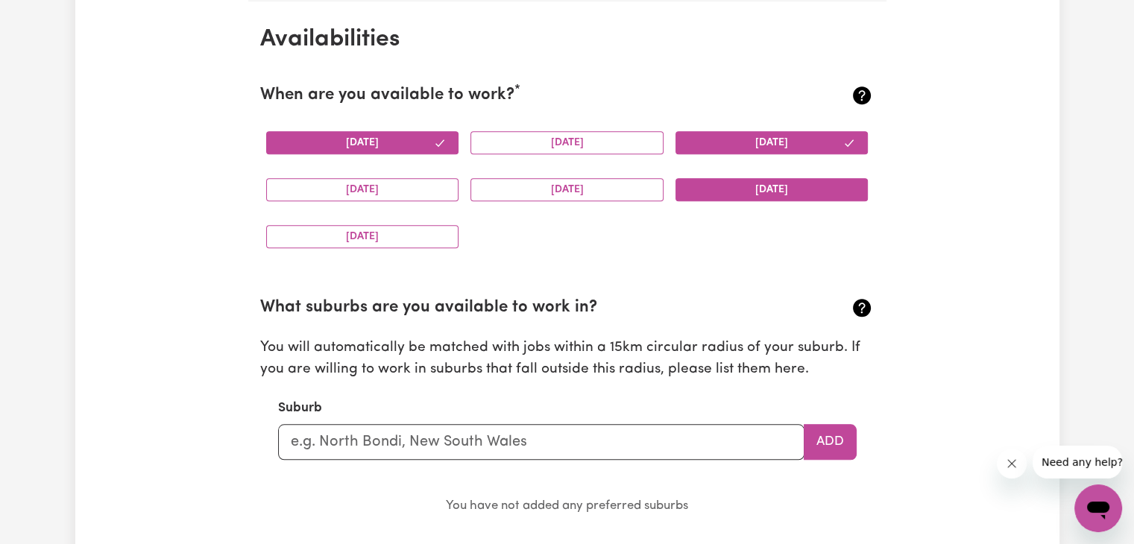
click at [715, 192] on button "[DATE]" at bounding box center [772, 189] width 193 height 23
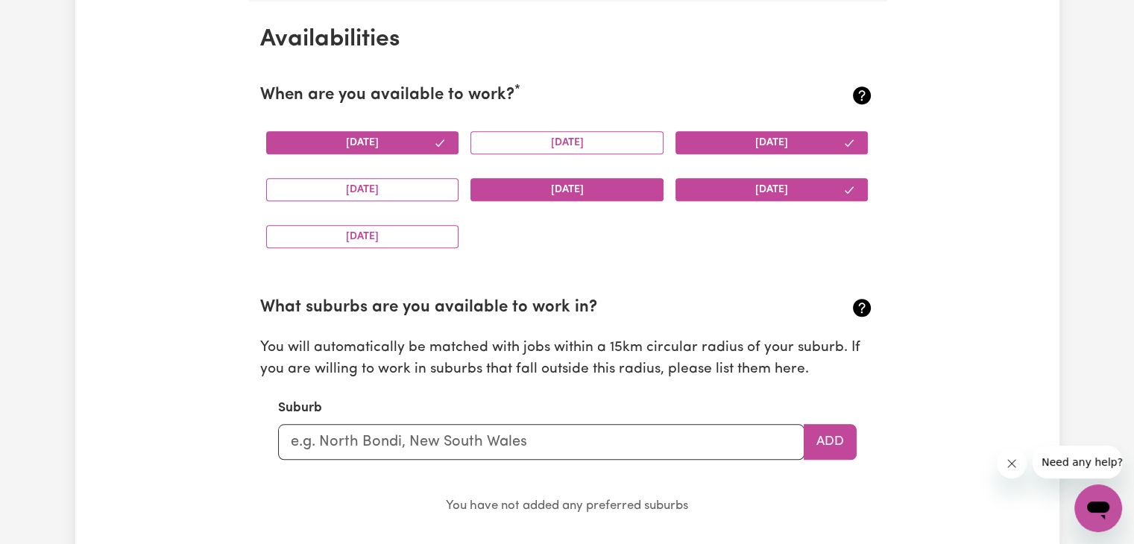
click at [534, 178] on button "[DATE]" at bounding box center [567, 189] width 193 height 23
click at [411, 175] on div "[DATE]" at bounding box center [362, 189] width 205 height 47
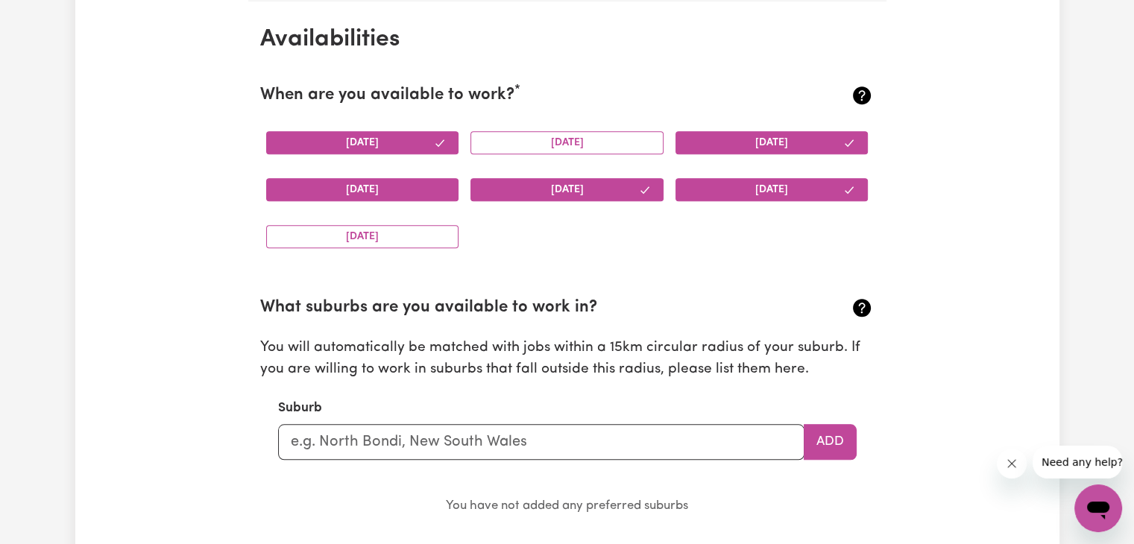
drag, startPoint x: 411, startPoint y: 175, endPoint x: 406, endPoint y: 186, distance: 11.7
click at [406, 186] on div "[DATE]" at bounding box center [362, 189] width 205 height 47
click at [406, 186] on button "[DATE]" at bounding box center [362, 189] width 193 height 23
click at [383, 239] on button "[DATE]" at bounding box center [362, 236] width 193 height 23
click at [439, 435] on input "text" at bounding box center [541, 442] width 527 height 36
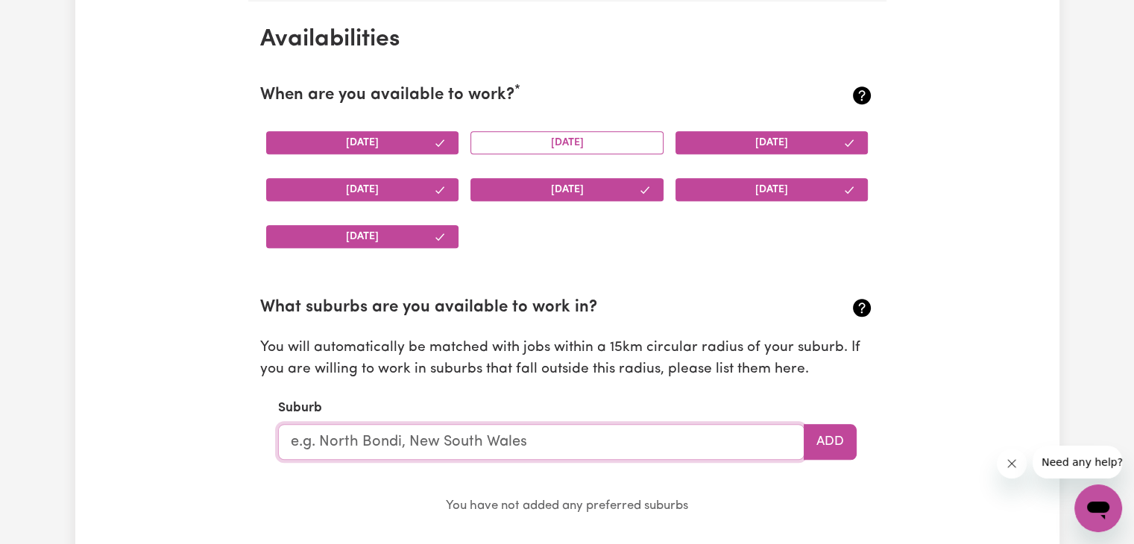
type input "[PERSON_NAME]"
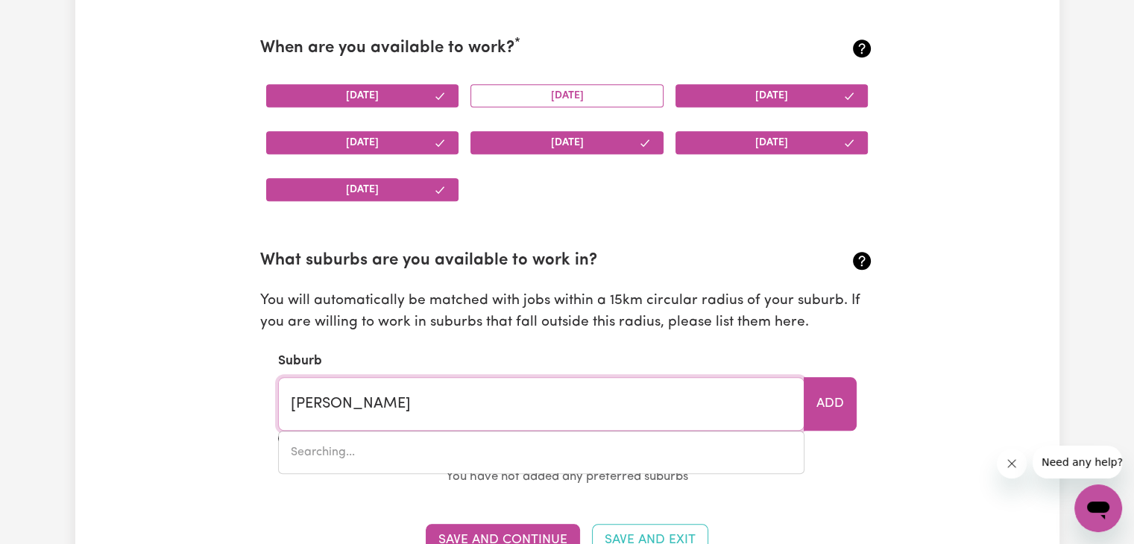
scroll to position [1645, 0]
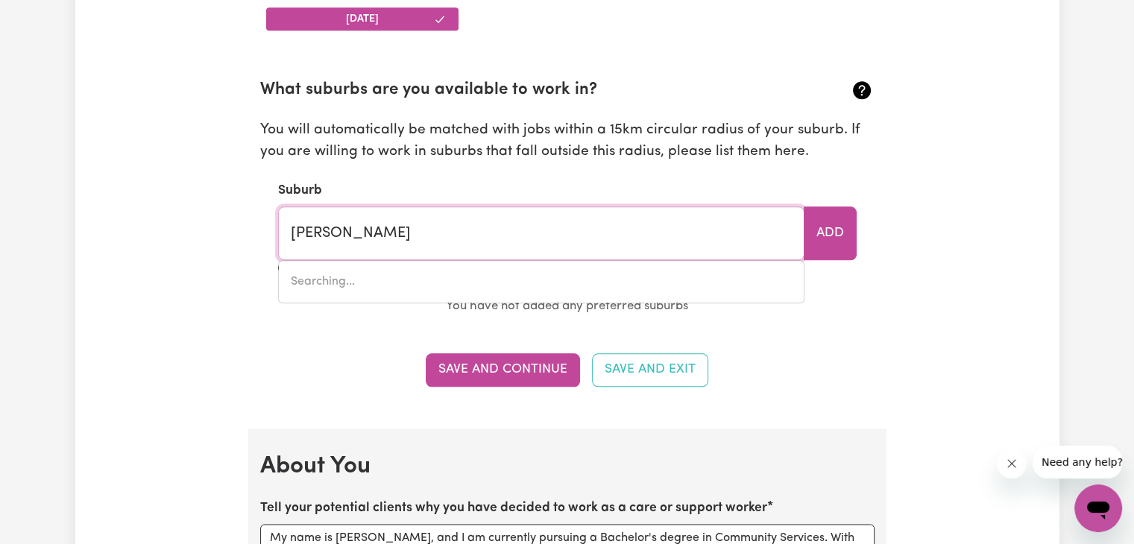
type input "[GEOGRAPHIC_DATA], [GEOGRAPHIC_DATA], 2228"
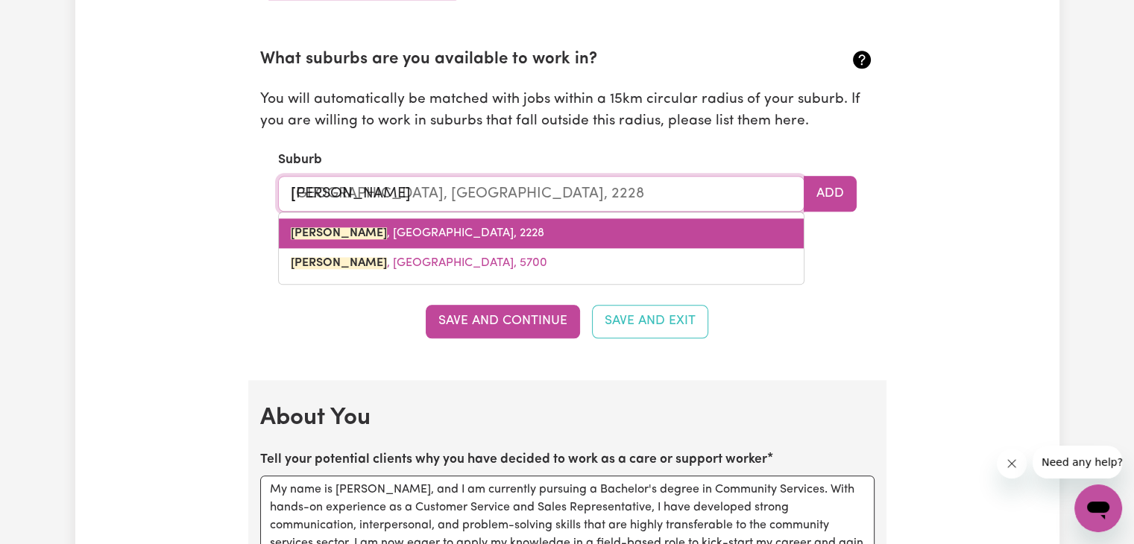
click at [601, 222] on link "[GEOGRAPHIC_DATA] , [GEOGRAPHIC_DATA], 2228" at bounding box center [541, 234] width 525 height 30
type input "[GEOGRAPHIC_DATA], [GEOGRAPHIC_DATA], 2228"
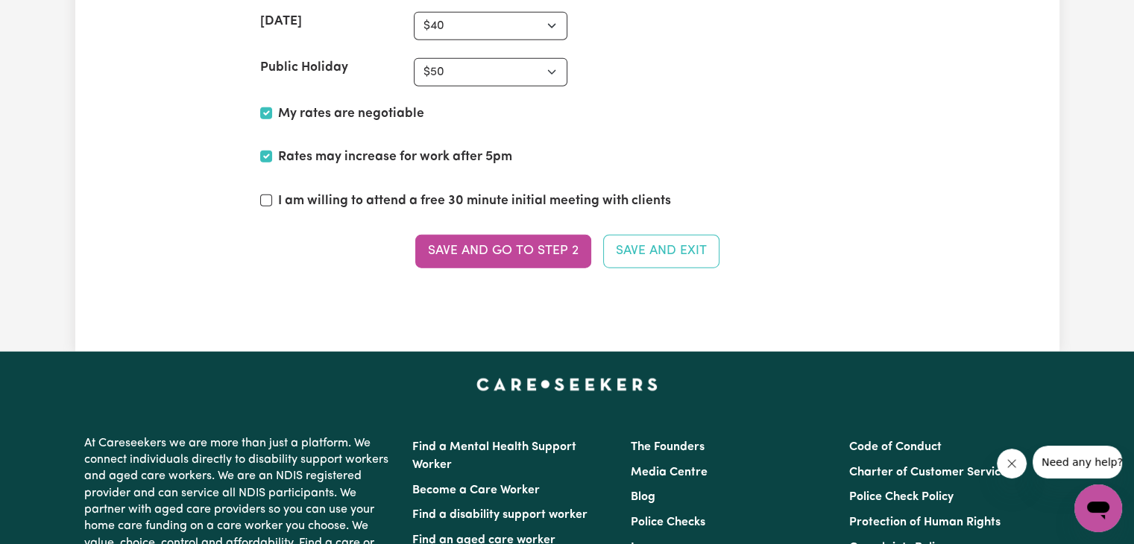
scroll to position [3663, 0]
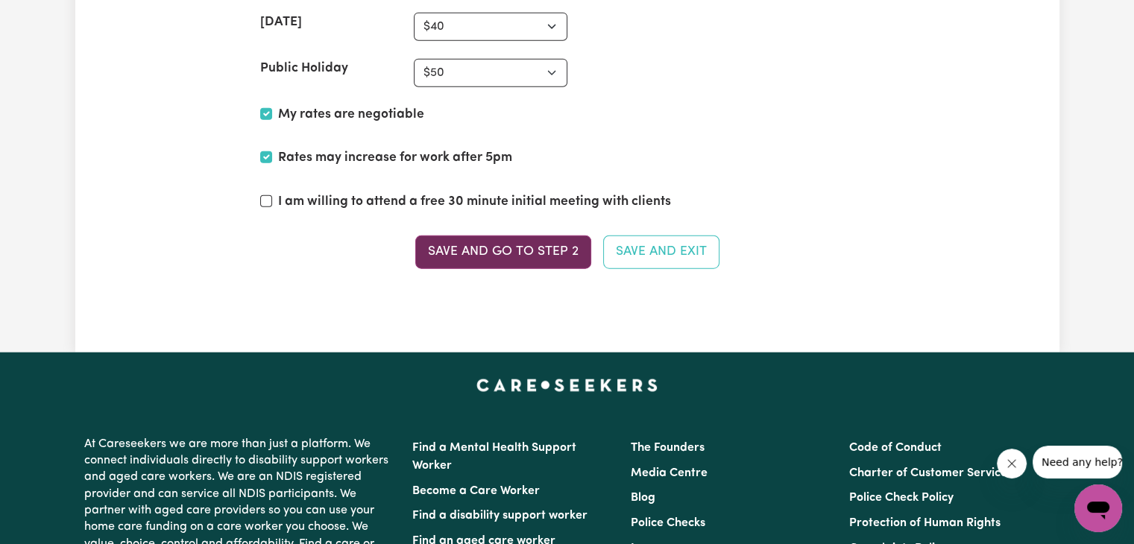
click at [498, 251] on button "Save and go to Step 2" at bounding box center [503, 252] width 176 height 33
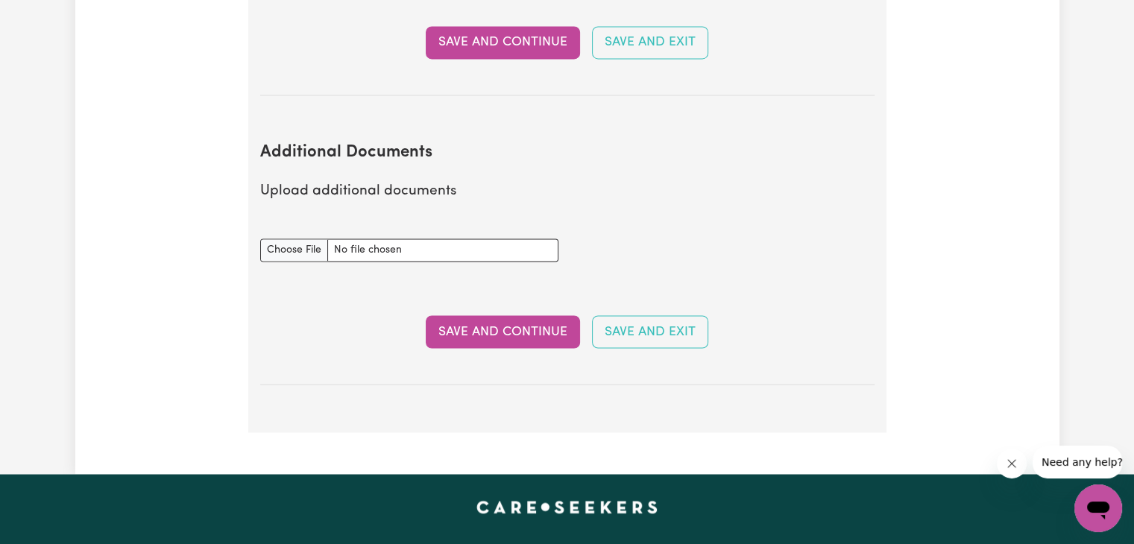
scroll to position [2603, 0]
